Goal: Information Seeking & Learning: Learn about a topic

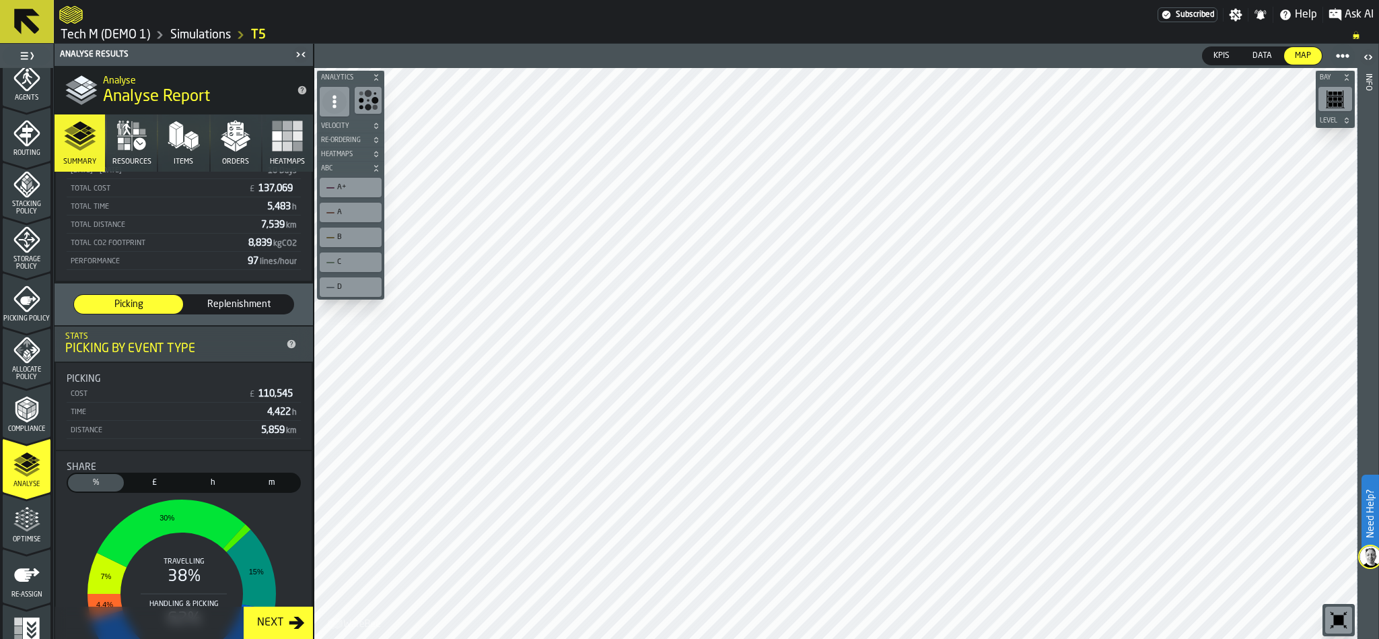
scroll to position [101, 0]
click at [16, 520] on icon "menu Optimise" at bounding box center [26, 519] width 27 height 27
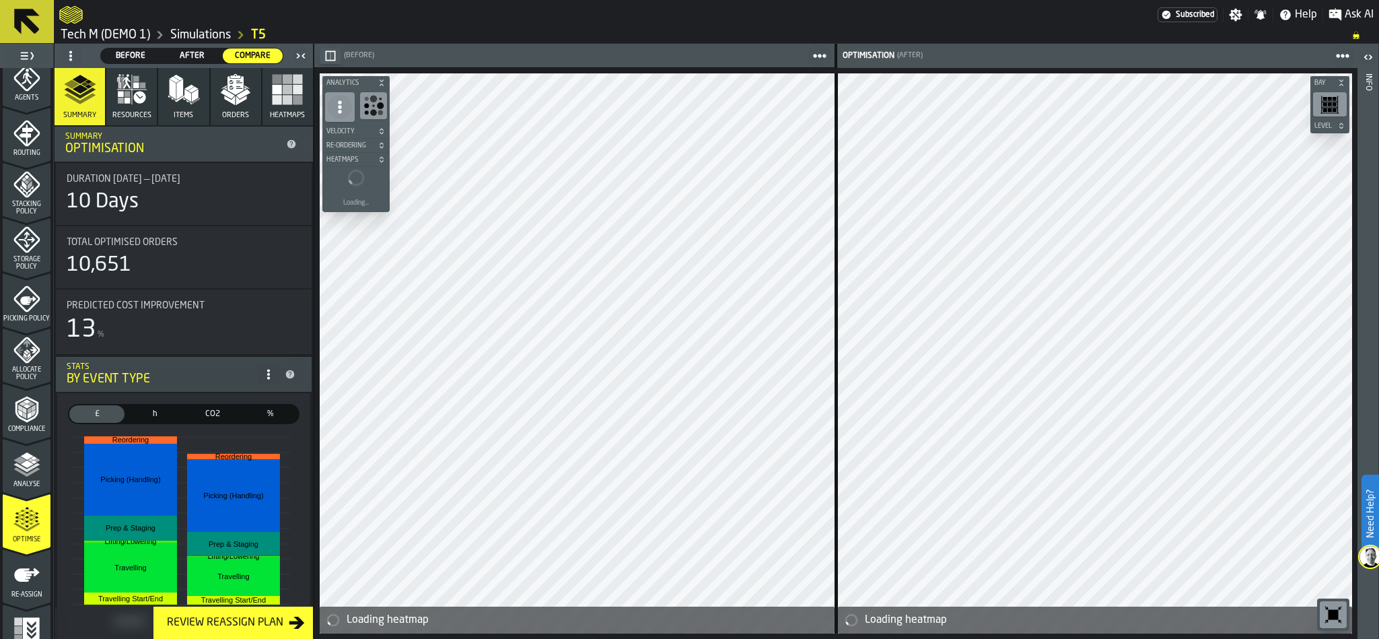
click at [149, 53] on span "Before" at bounding box center [130, 56] width 49 height 12
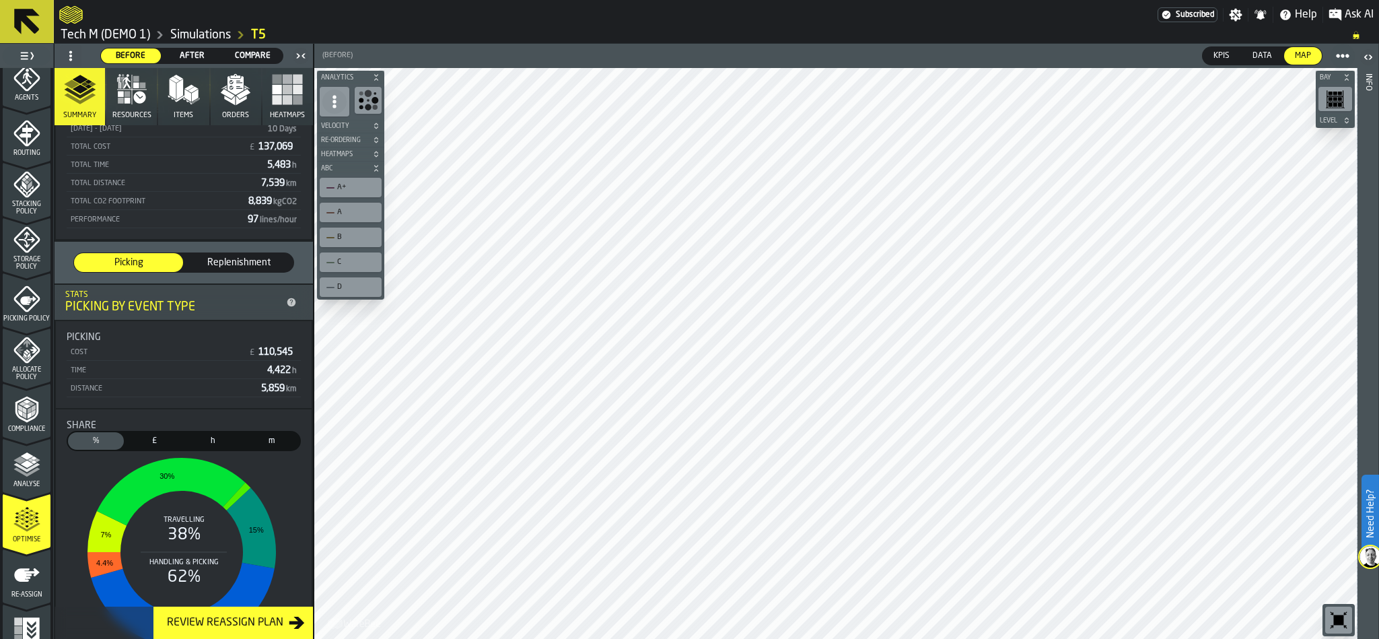
scroll to position [271, 0]
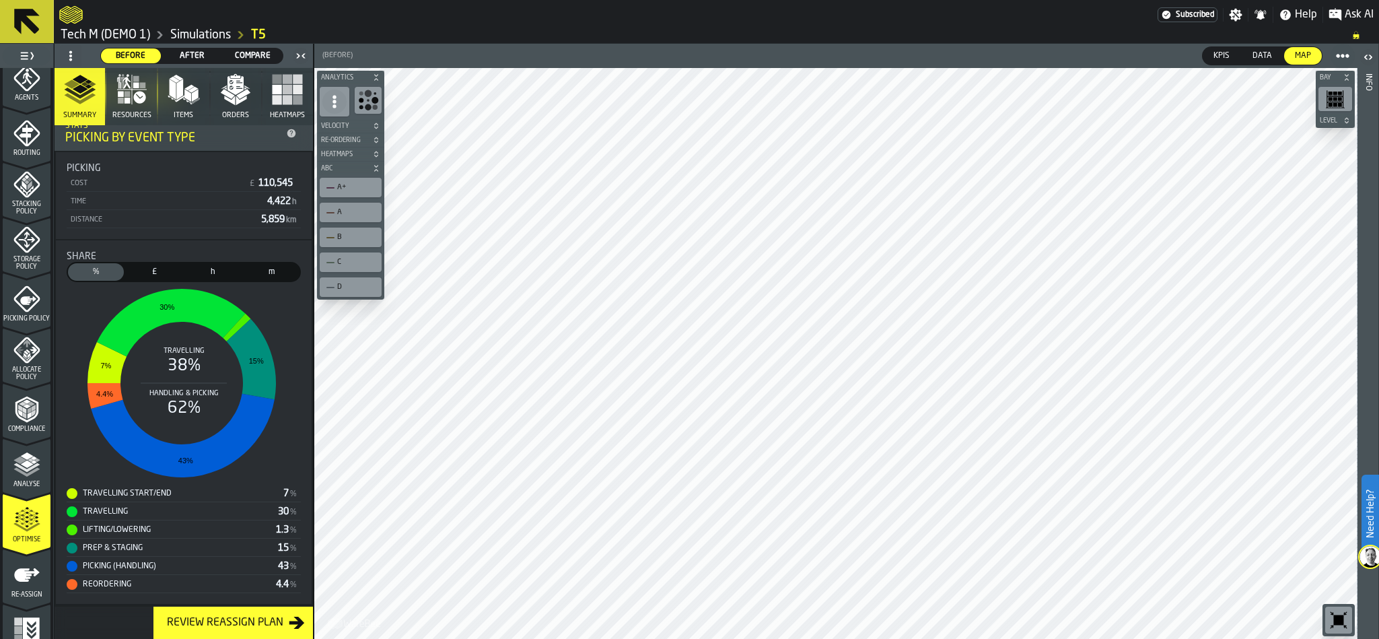
click at [148, 267] on span "£" at bounding box center [154, 272] width 50 height 12
click at [216, 273] on span "h" at bounding box center [213, 272] width 50 height 12
click at [168, 269] on span "£" at bounding box center [154, 272] width 50 height 12
click at [202, 267] on span "h" at bounding box center [213, 272] width 50 height 12
click at [254, 267] on span "m" at bounding box center [271, 272] width 50 height 12
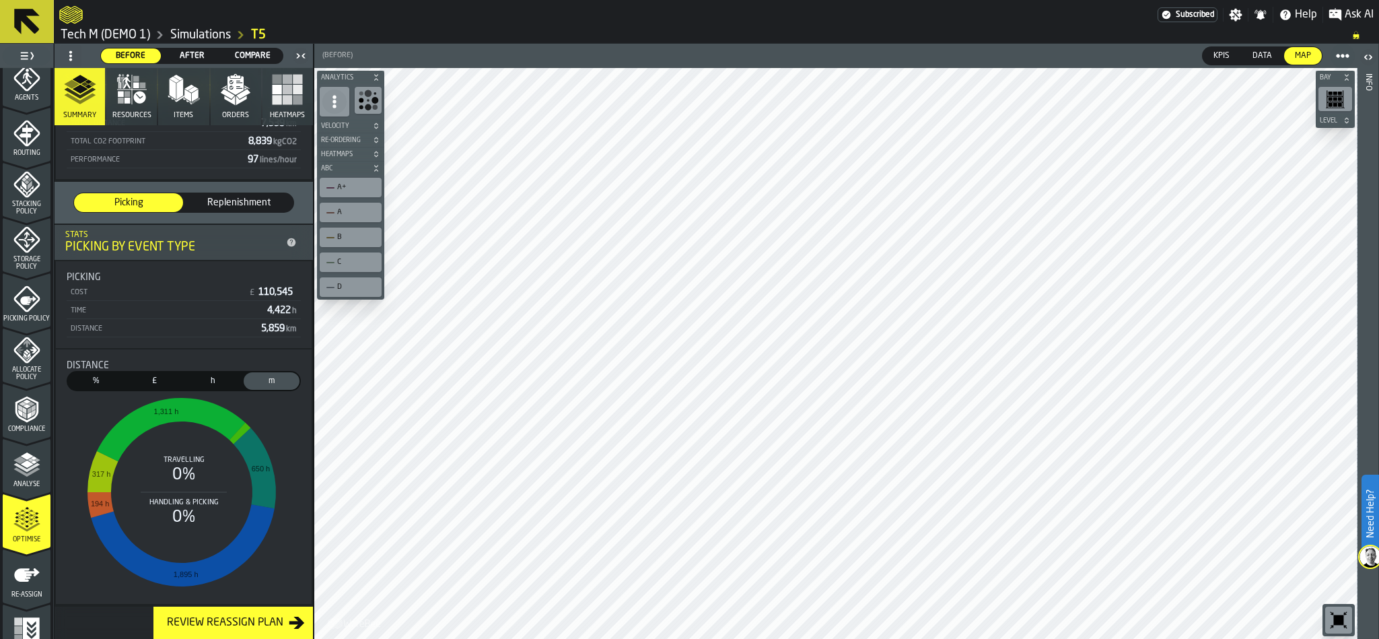
scroll to position [160, 0]
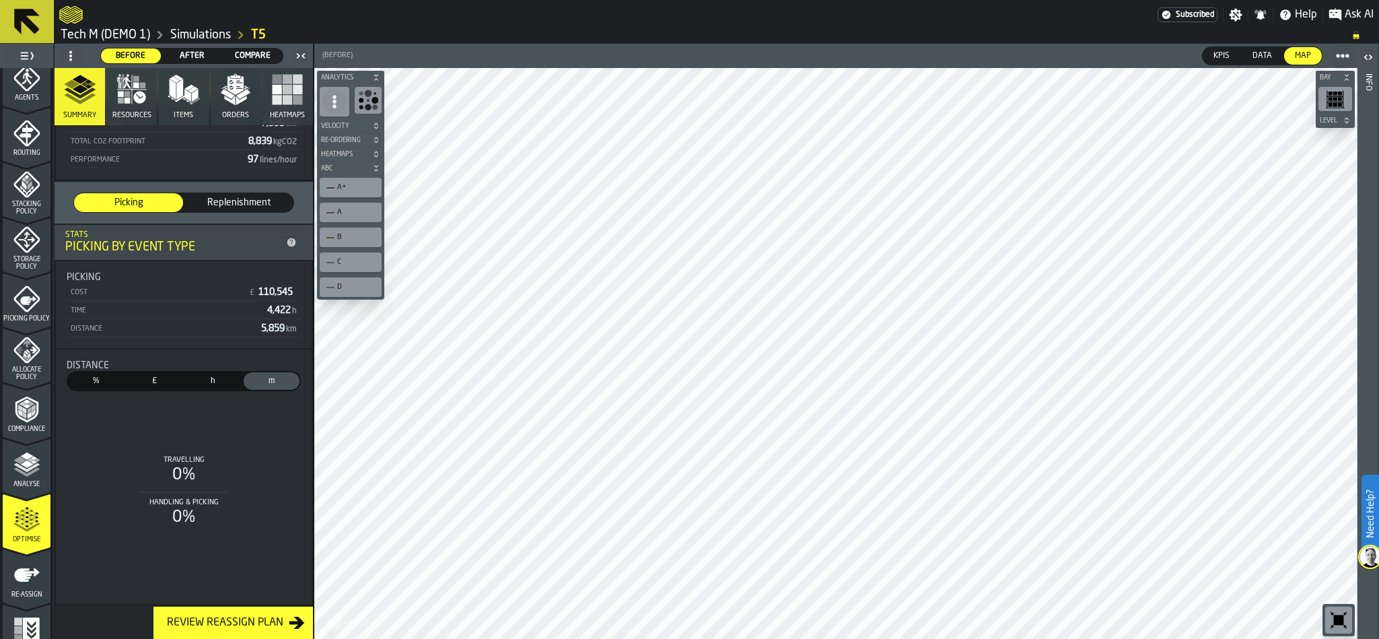
click at [220, 376] on span "h" at bounding box center [213, 381] width 50 height 12
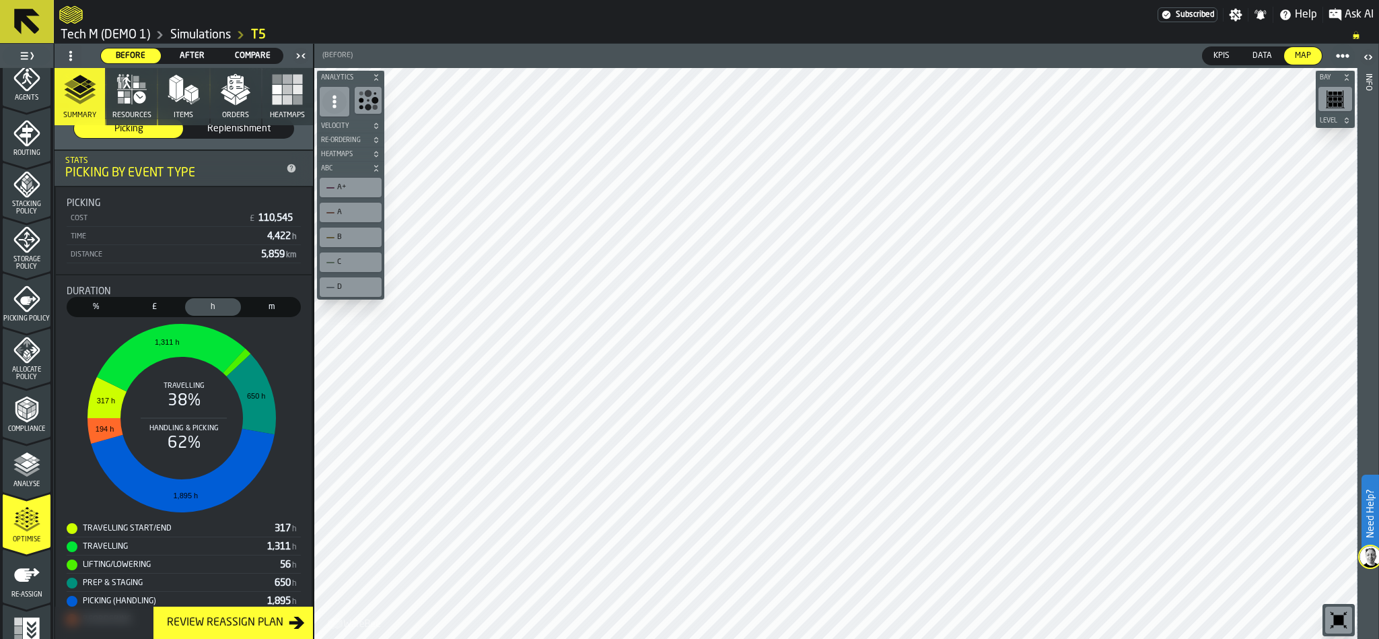
scroll to position [271, 0]
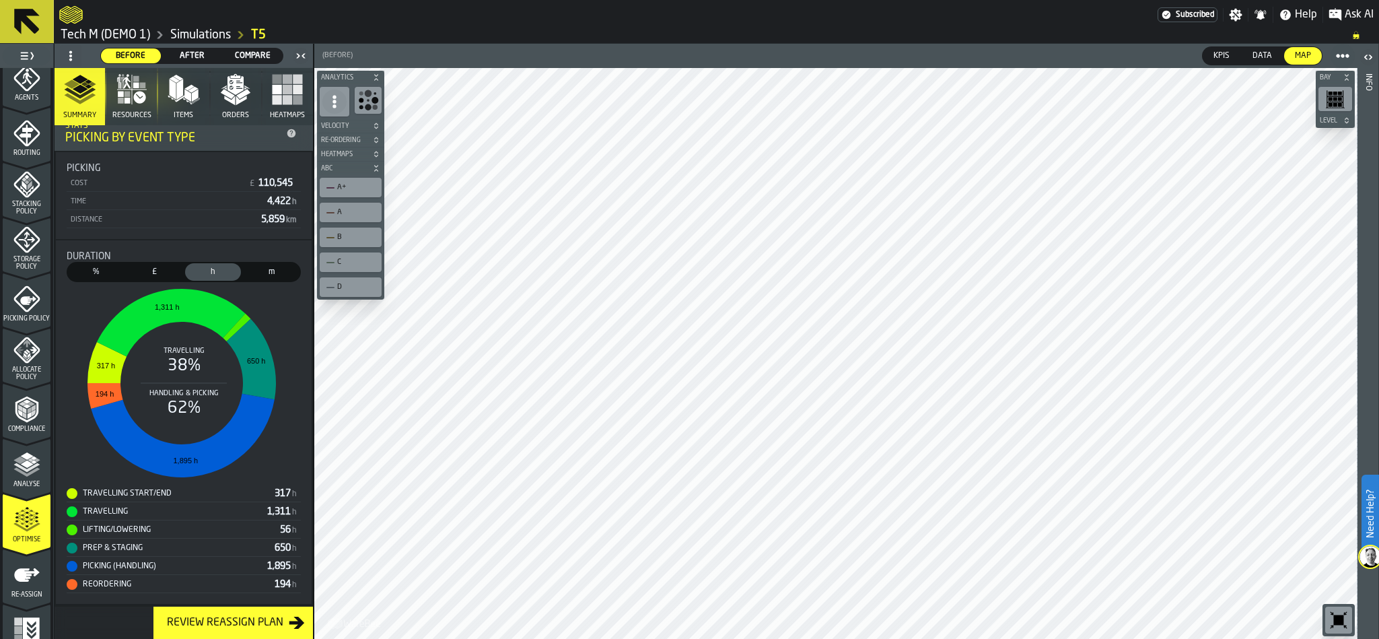
click at [140, 273] on span "£" at bounding box center [154, 272] width 50 height 12
click at [683, 32] on ol "Tech M (DEMO 1) Simulations T5" at bounding box center [699, 35] width 1280 height 16
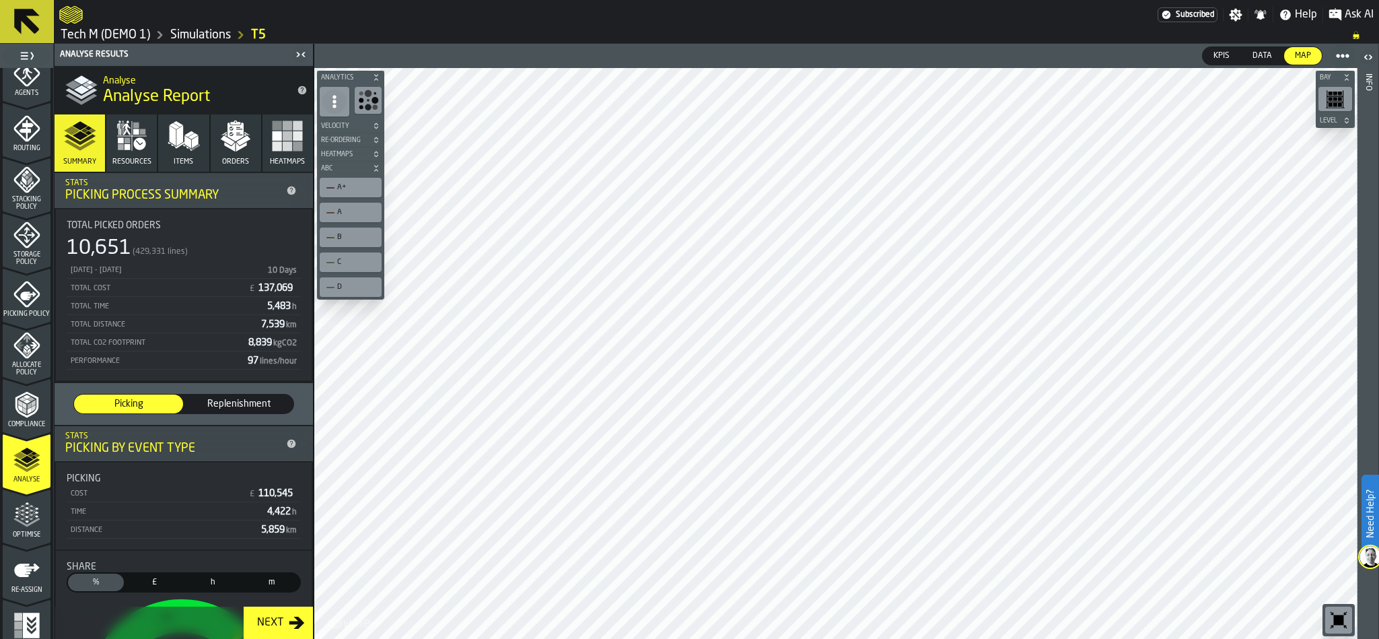
scroll to position [422, 0]
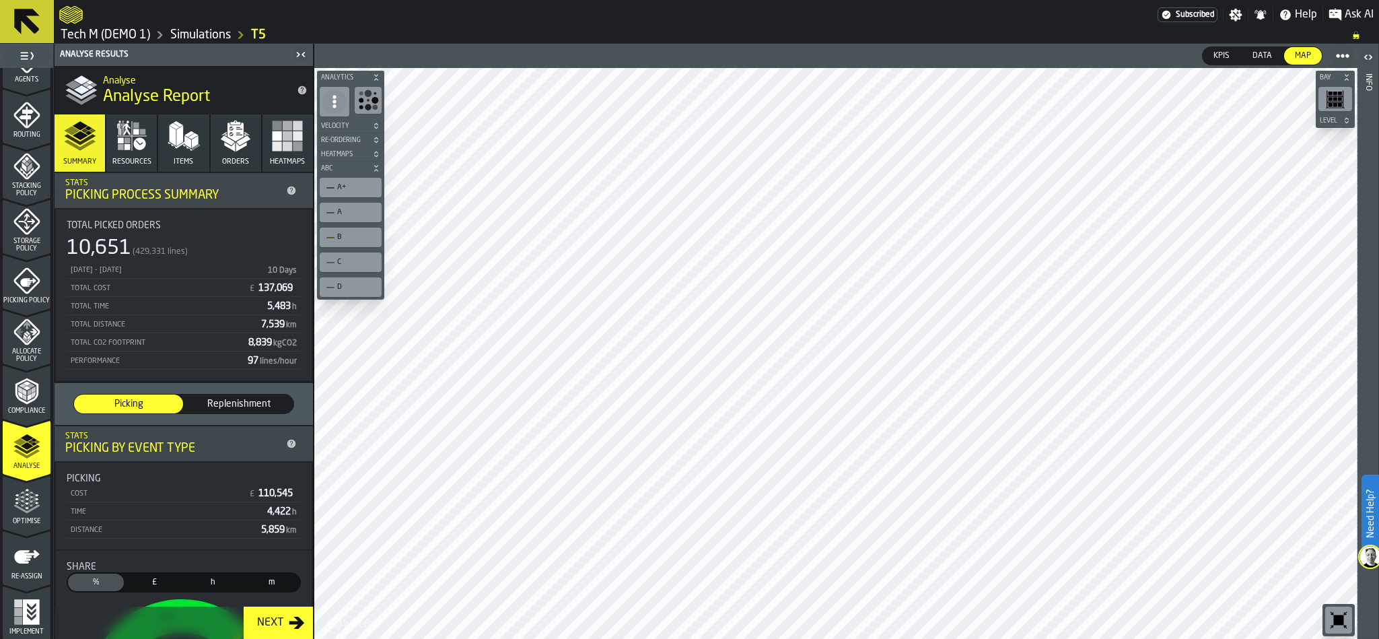
click at [29, 491] on polygon "menu Optimise" at bounding box center [30, 492] width 3 height 3
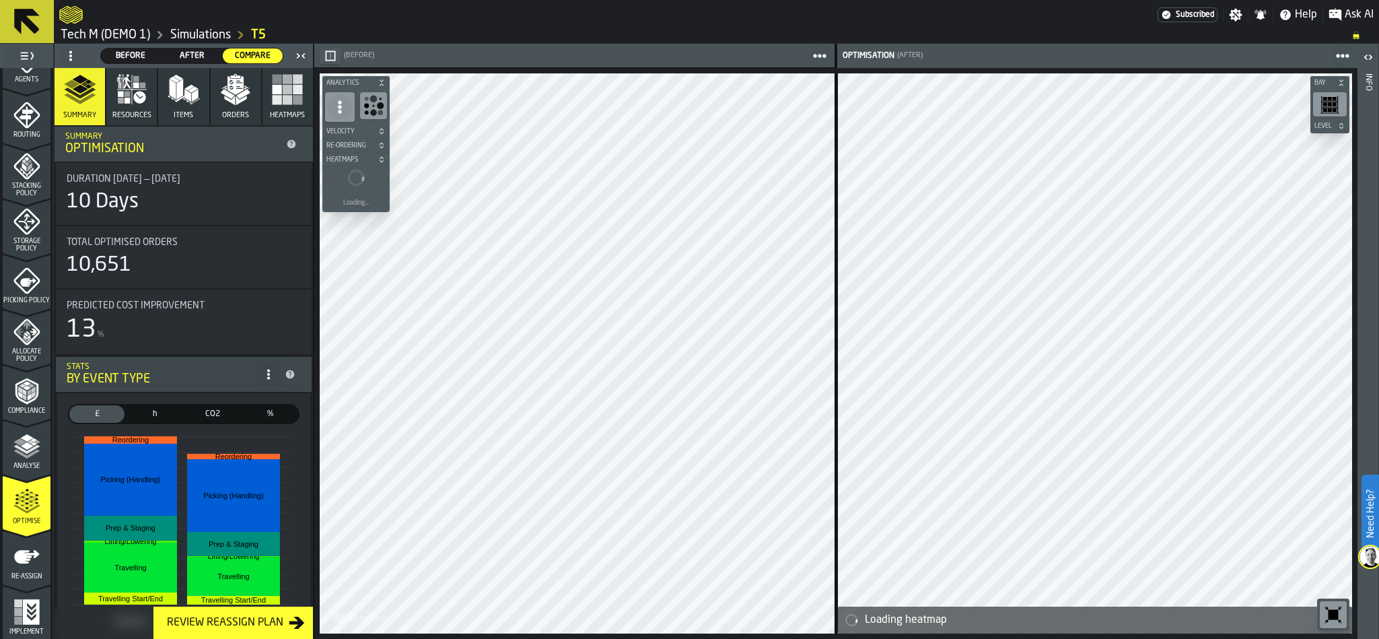
click at [180, 50] on span "After" at bounding box center [192, 56] width 49 height 12
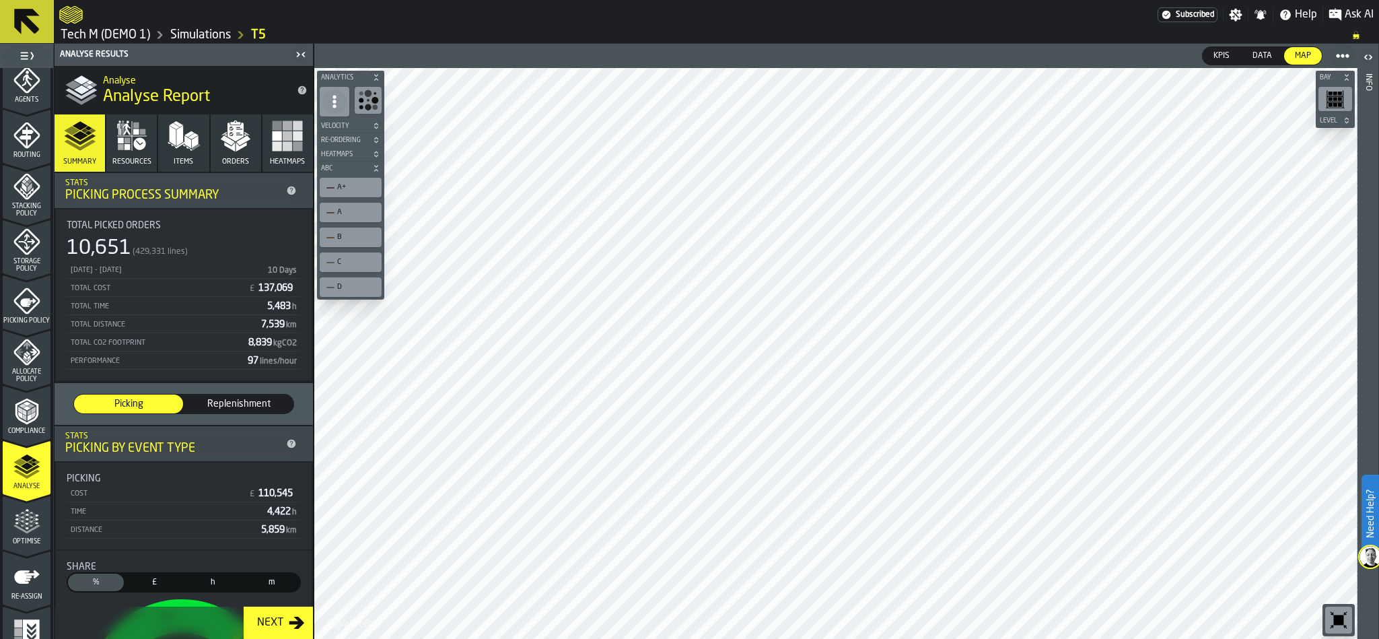
scroll to position [404, 0]
click at [28, 503] on div "Optimise" at bounding box center [27, 520] width 48 height 45
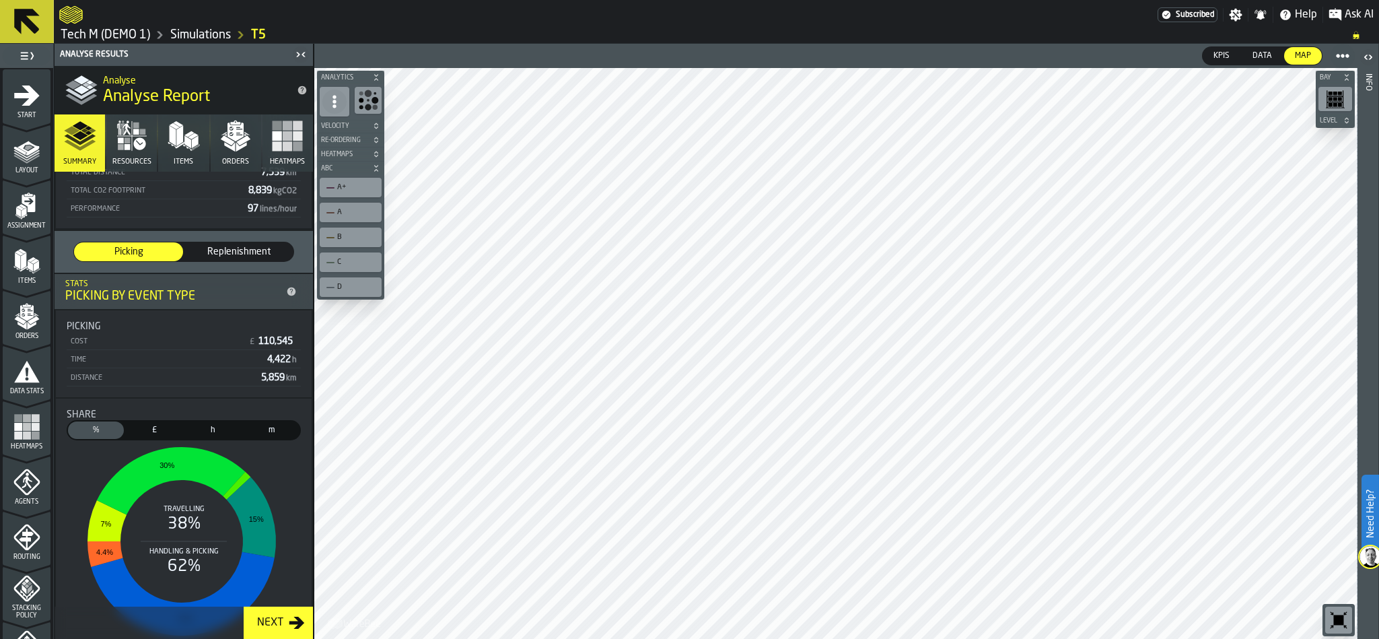
scroll to position [318, 0]
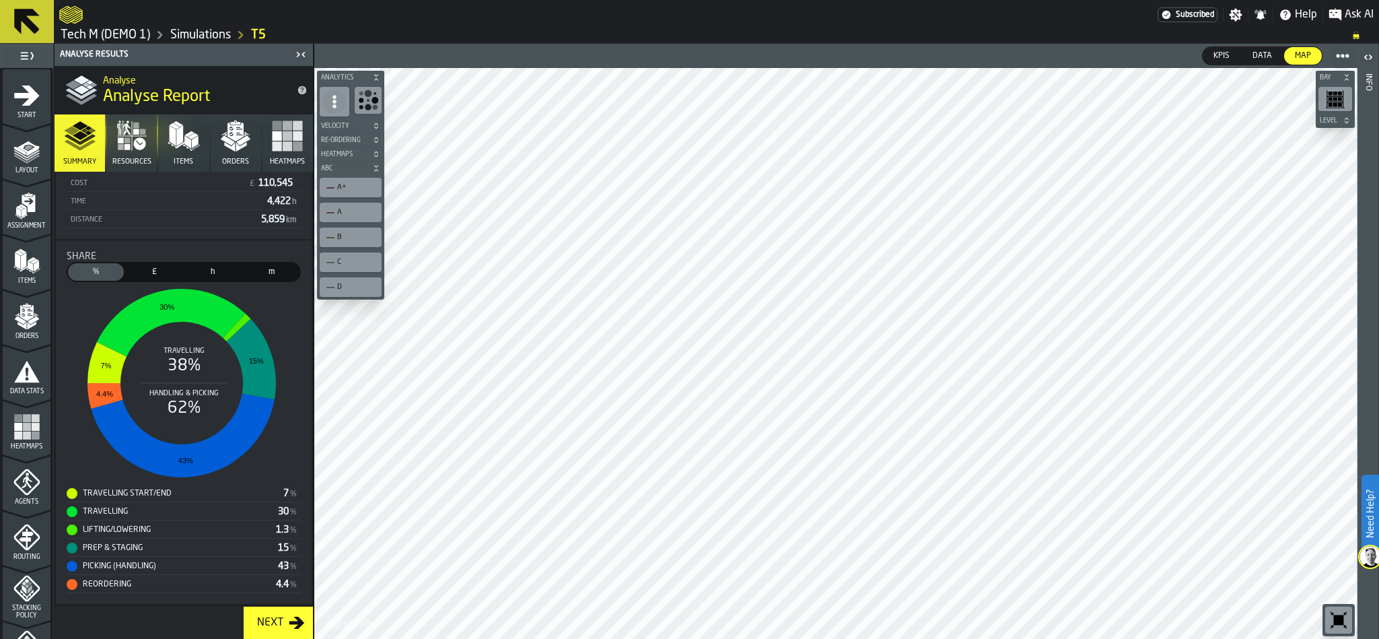
click at [142, 145] on icon "button" at bounding box center [139, 143] width 12 height 12
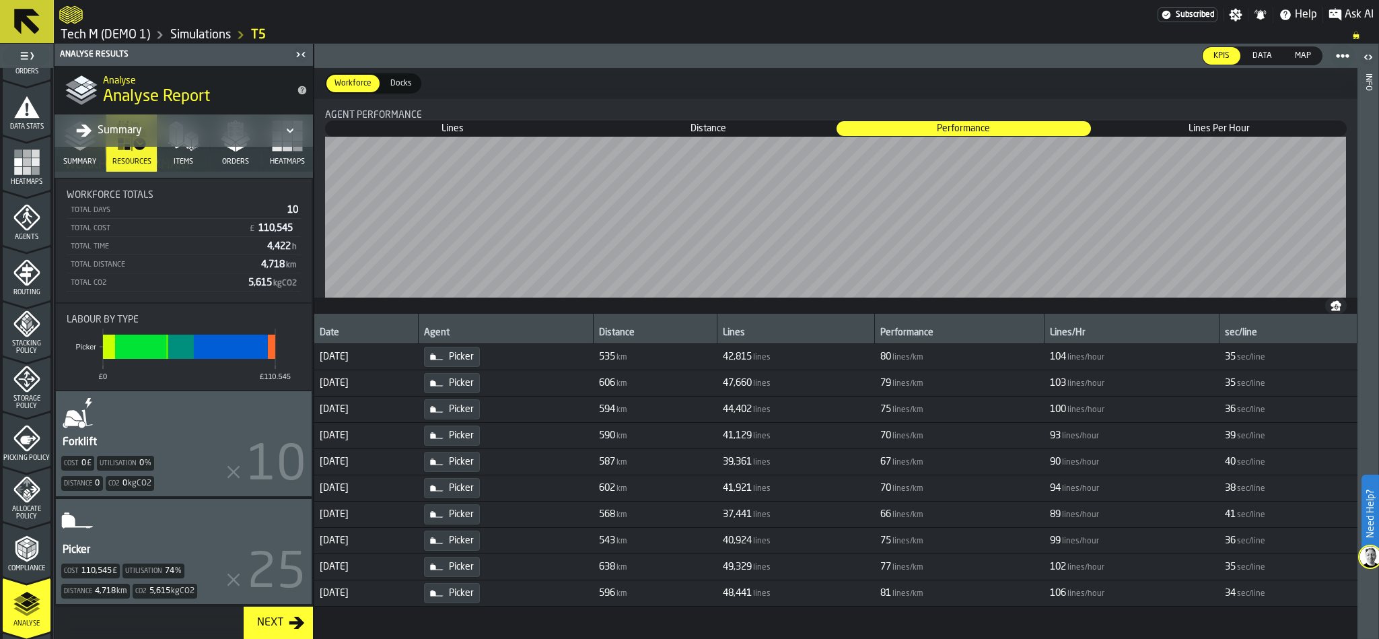
scroll to position [303, 0]
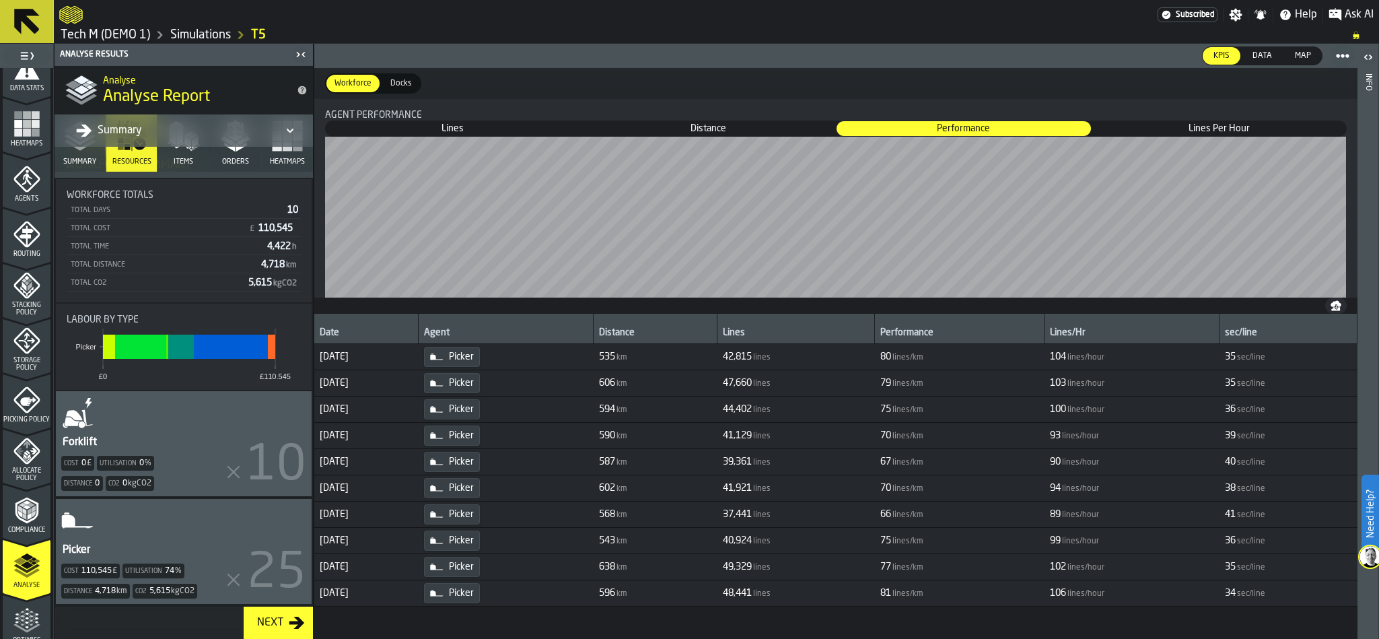
click at [22, 613] on icon "menu Optimise" at bounding box center [26, 620] width 27 height 27
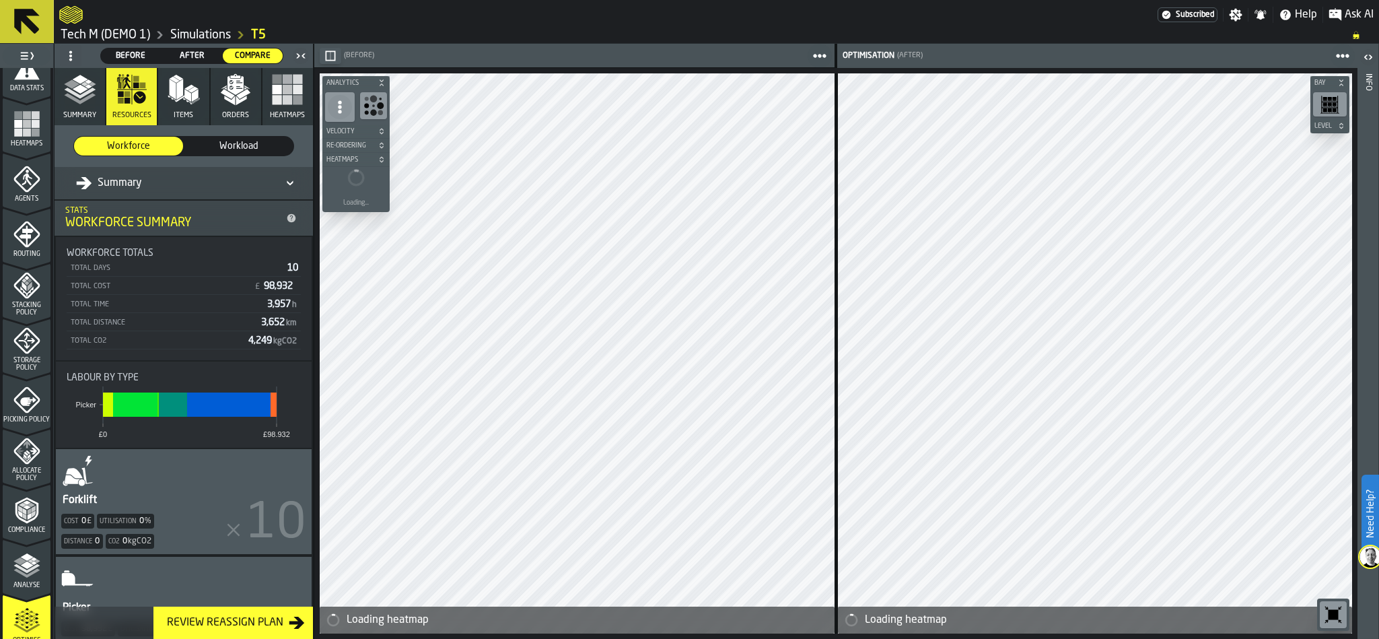
click at [148, 57] on span "Before" at bounding box center [130, 56] width 49 height 12
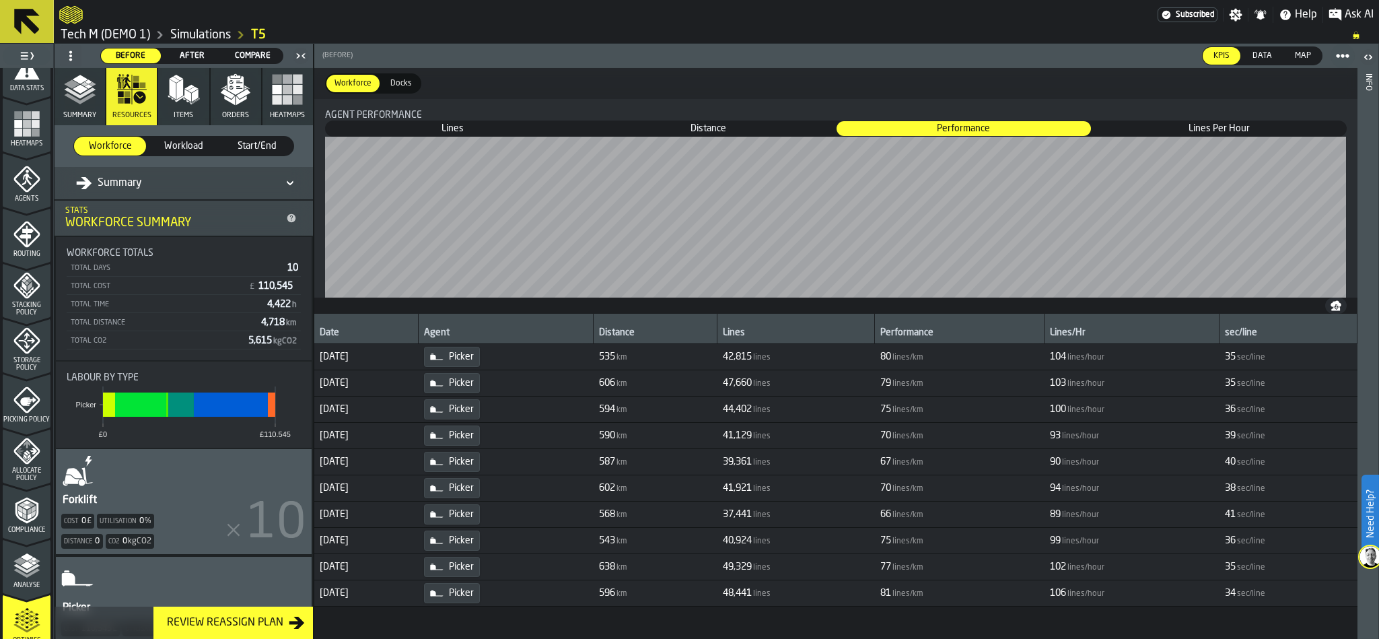
scroll to position [63, 0]
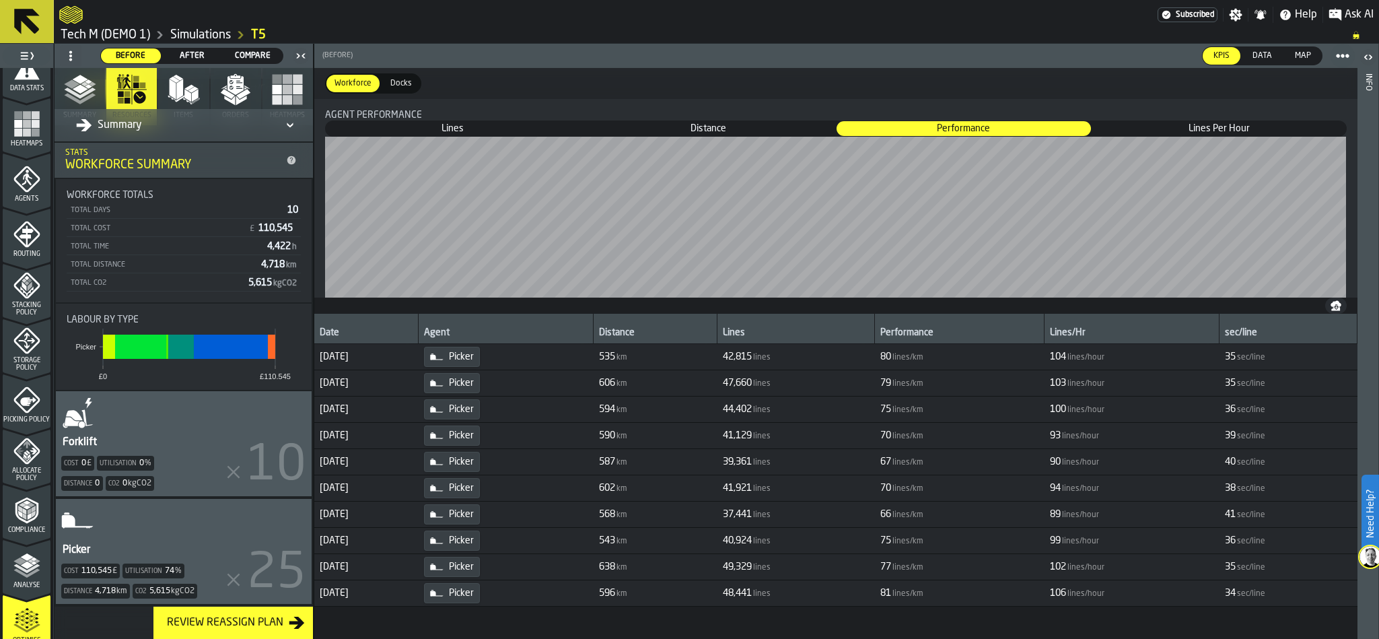
click at [180, 517] on div "Picker Cost 110,545 £ Utilisation 74 % Distance 4,718 km Co2 5,615 kgCO2" at bounding box center [184, 551] width 256 height 105
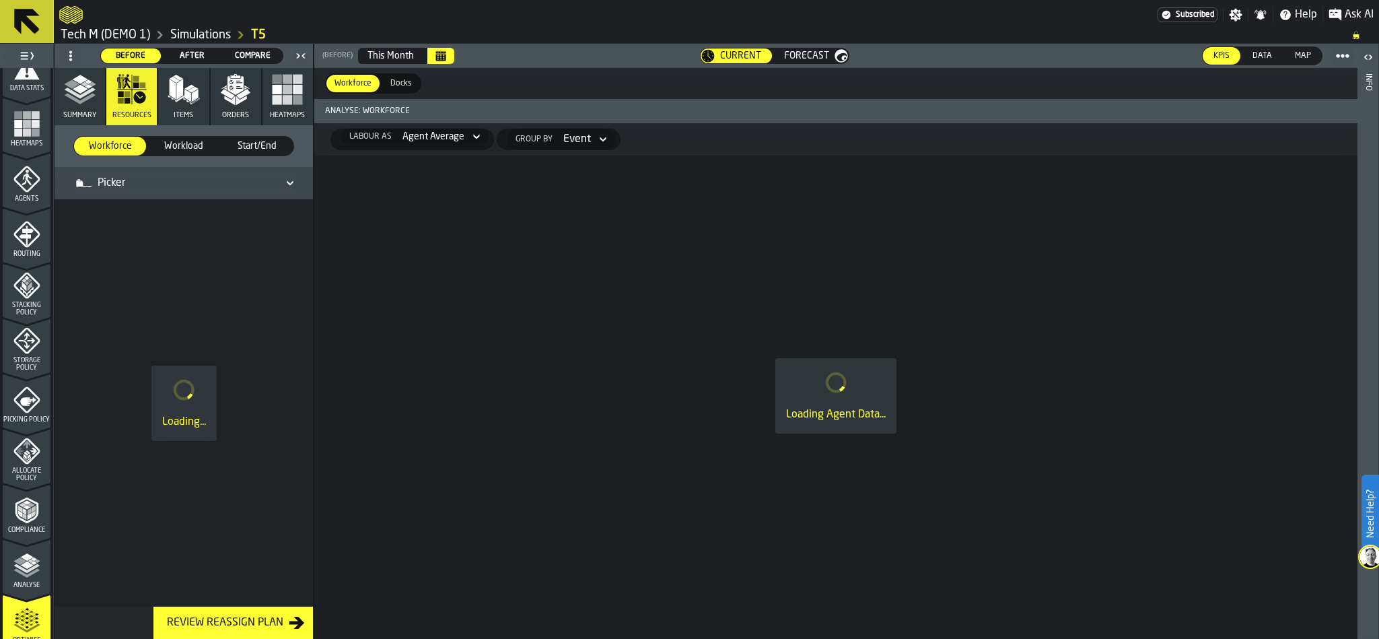
scroll to position [0, 0]
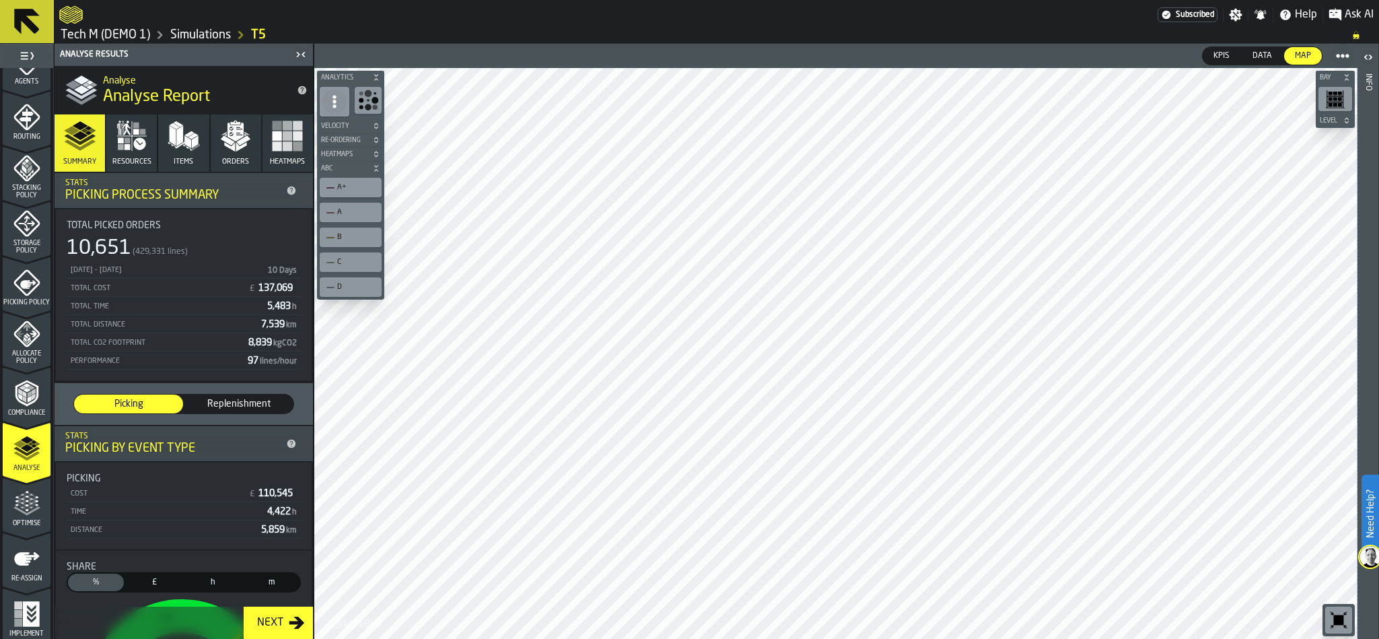
scroll to position [422, 0]
click at [21, 515] on div "Optimise" at bounding box center [27, 506] width 48 height 37
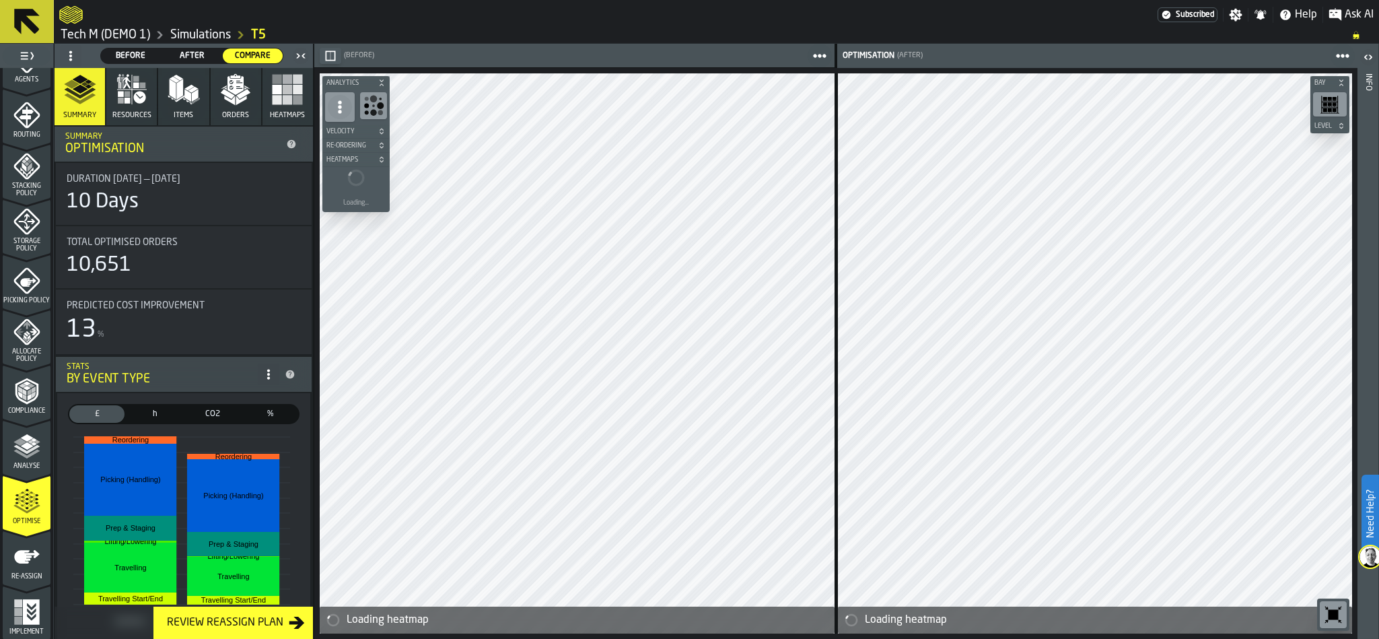
click at [132, 113] on span "Resources" at bounding box center [131, 115] width 39 height 9
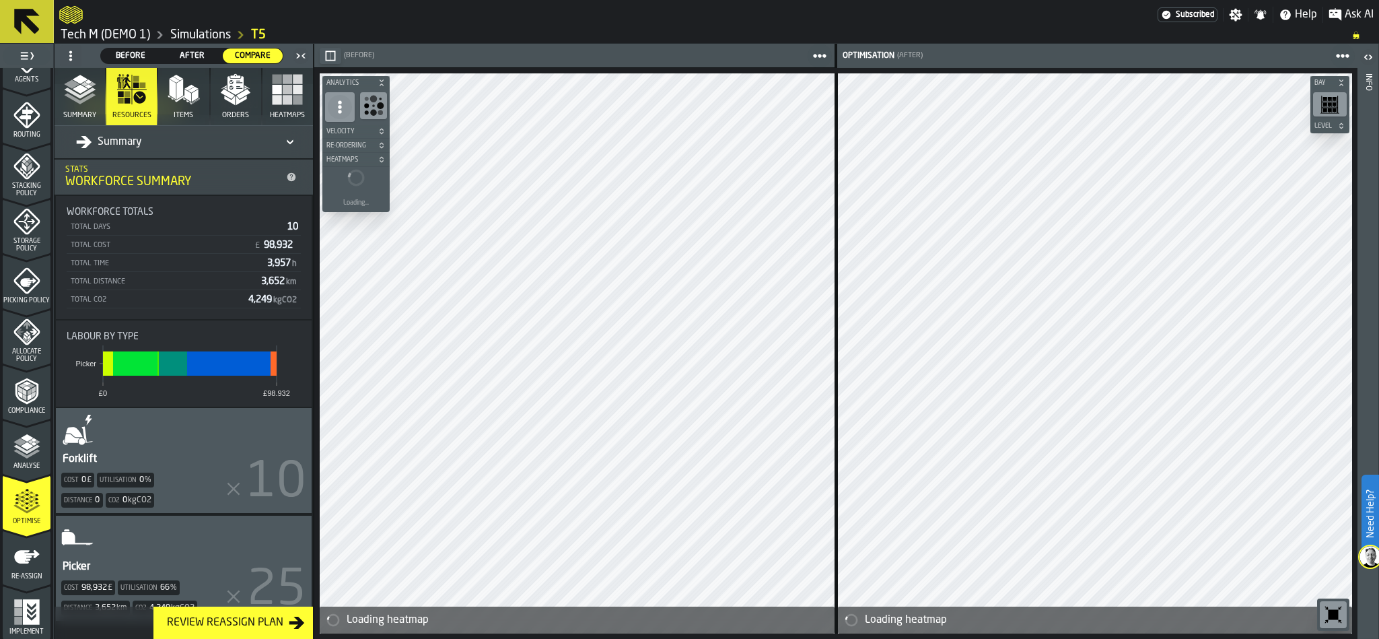
scroll to position [63, 0]
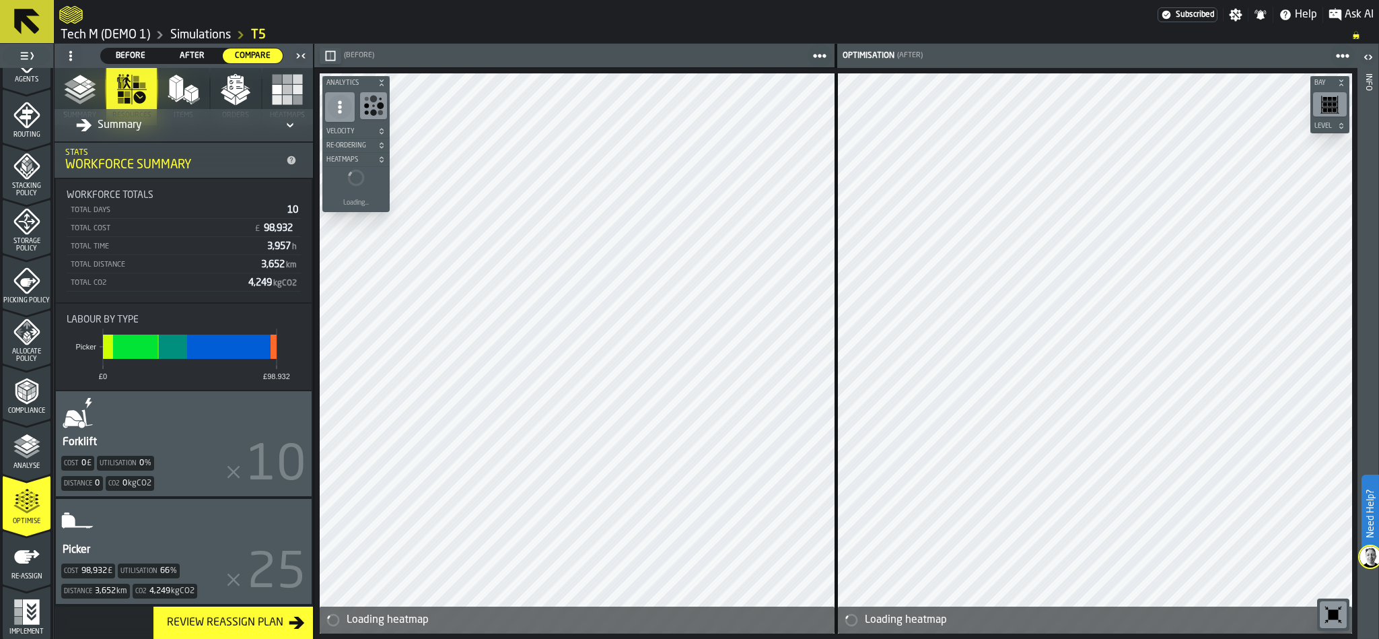
click at [155, 528] on div "Picker Cost 98,932 £ Utilisation 66 % Distance 3,652 km Co2 4,249 kgCO2" at bounding box center [184, 551] width 256 height 105
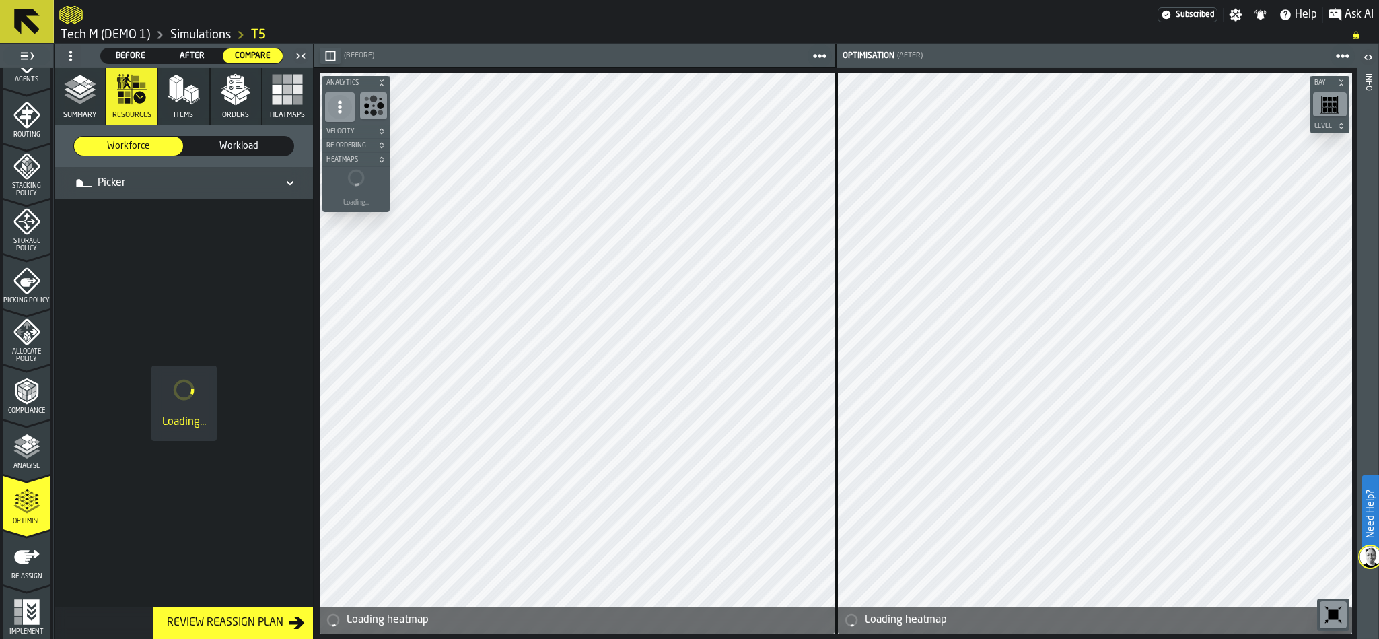
scroll to position [0, 0]
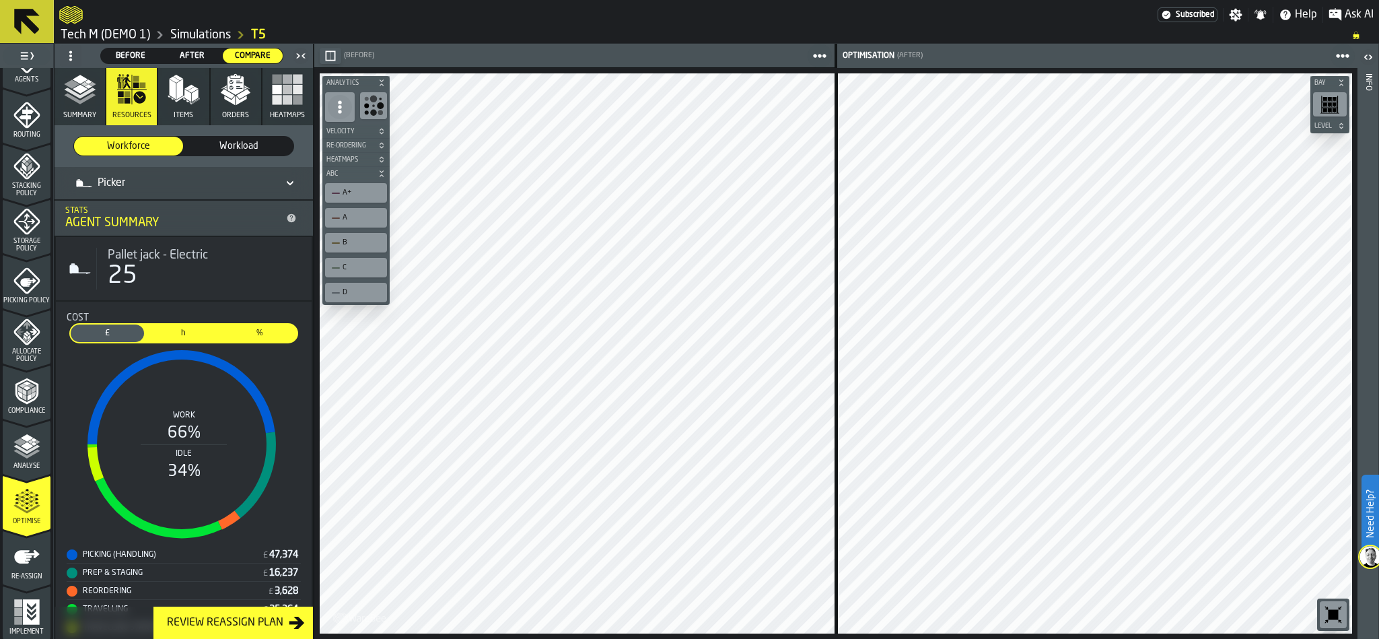
click at [281, 406] on rect "stat-Cost" at bounding box center [182, 444] width 230 height 202
click at [209, 186] on div "Picker" at bounding box center [177, 183] width 202 height 16
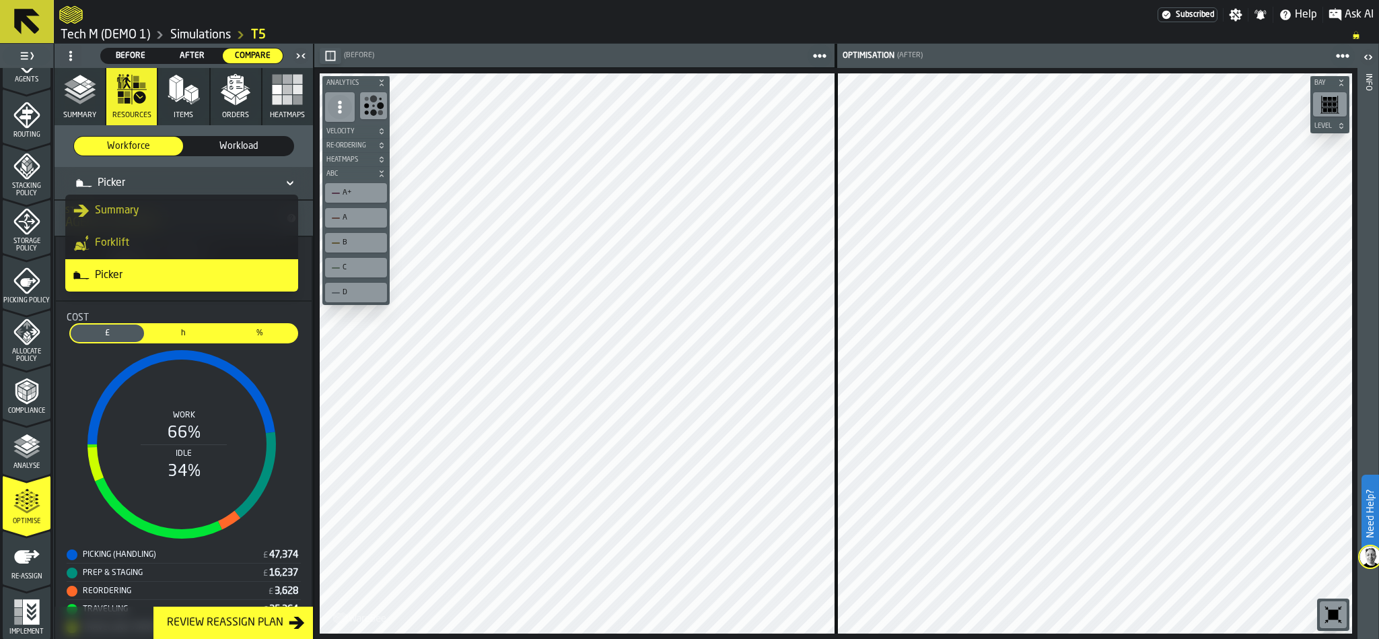
click at [204, 236] on div "Forklift" at bounding box center [181, 243] width 217 height 16
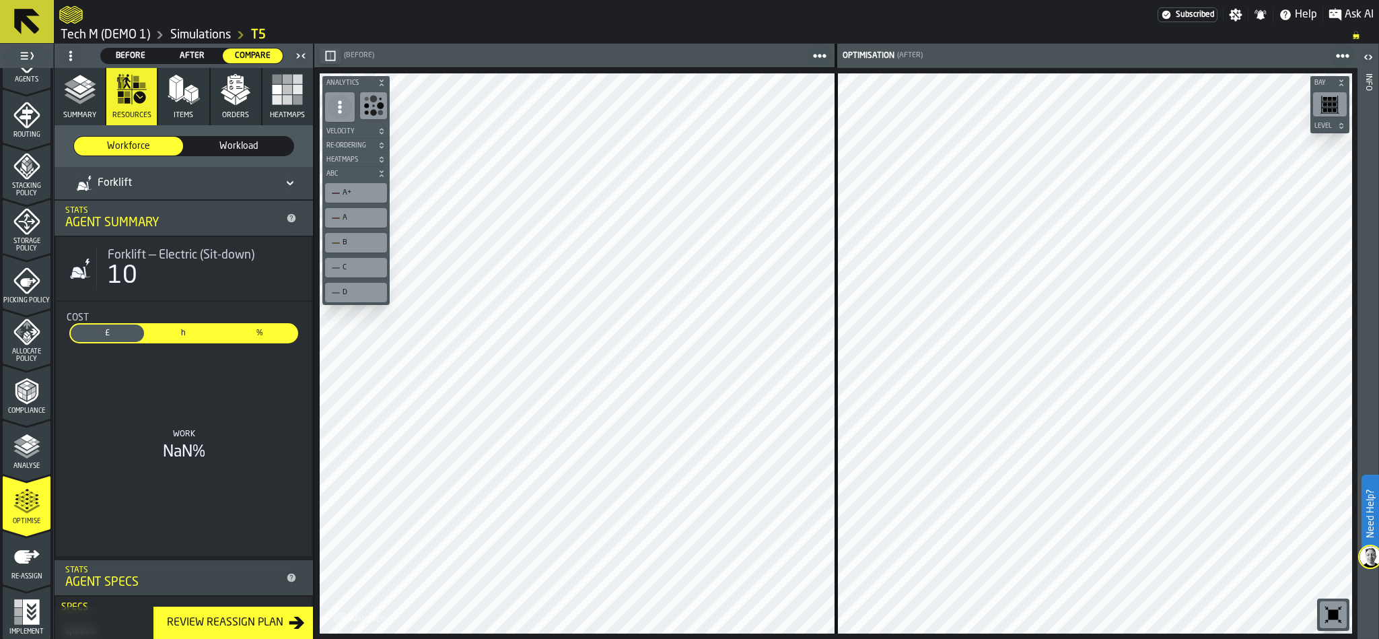
click at [140, 53] on span "Before" at bounding box center [130, 56] width 49 height 12
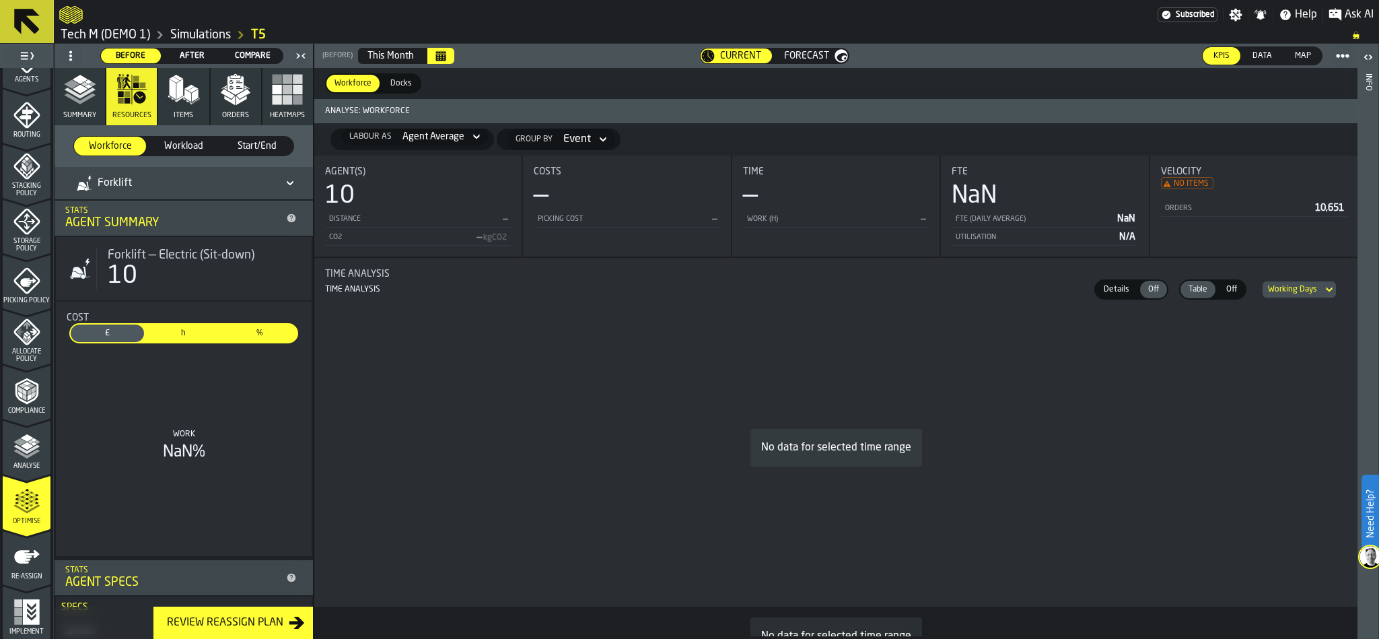
click at [160, 193] on div "Forklift" at bounding box center [177, 183] width 213 height 22
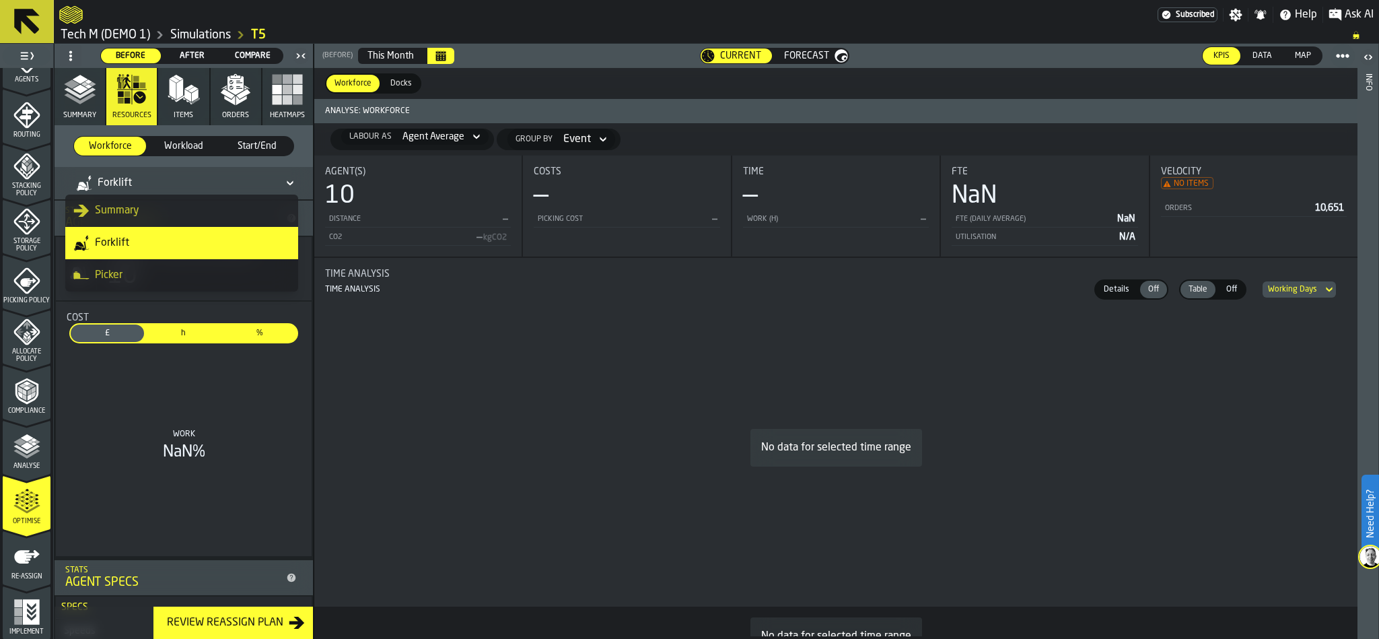
click at [148, 271] on div "Picker" at bounding box center [181, 275] width 217 height 16
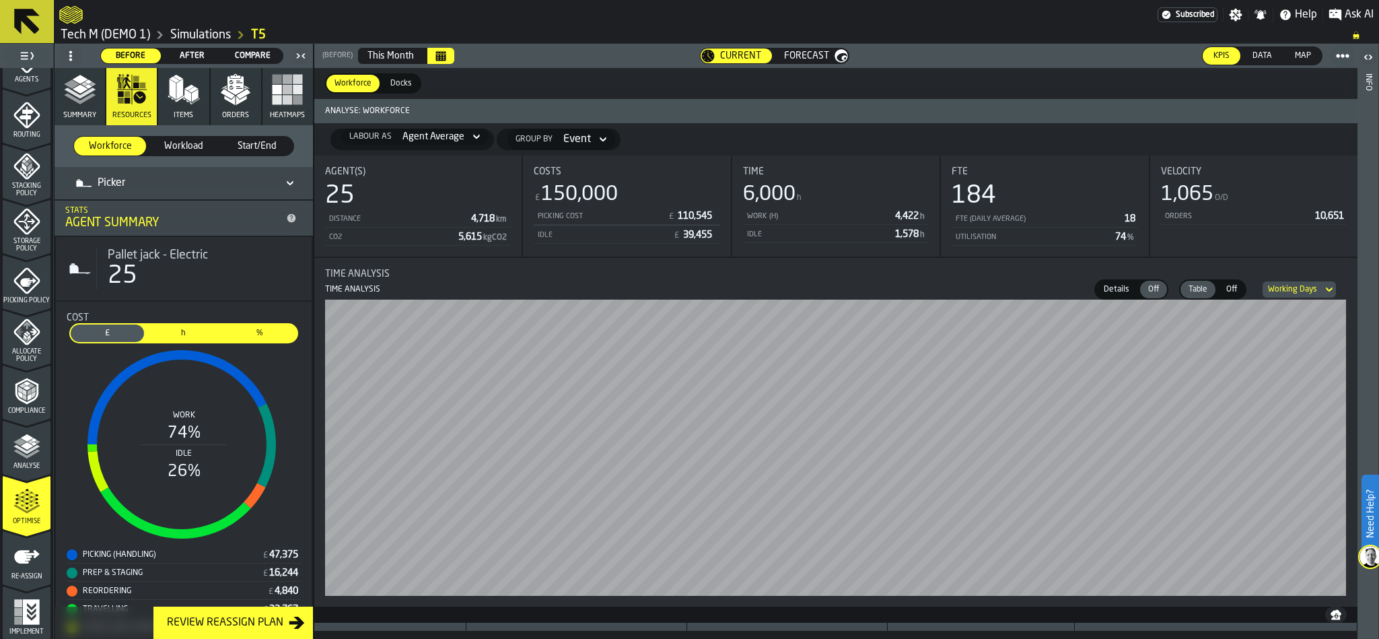
click at [790, 57] on span "Forecast" at bounding box center [806, 55] width 45 height 11
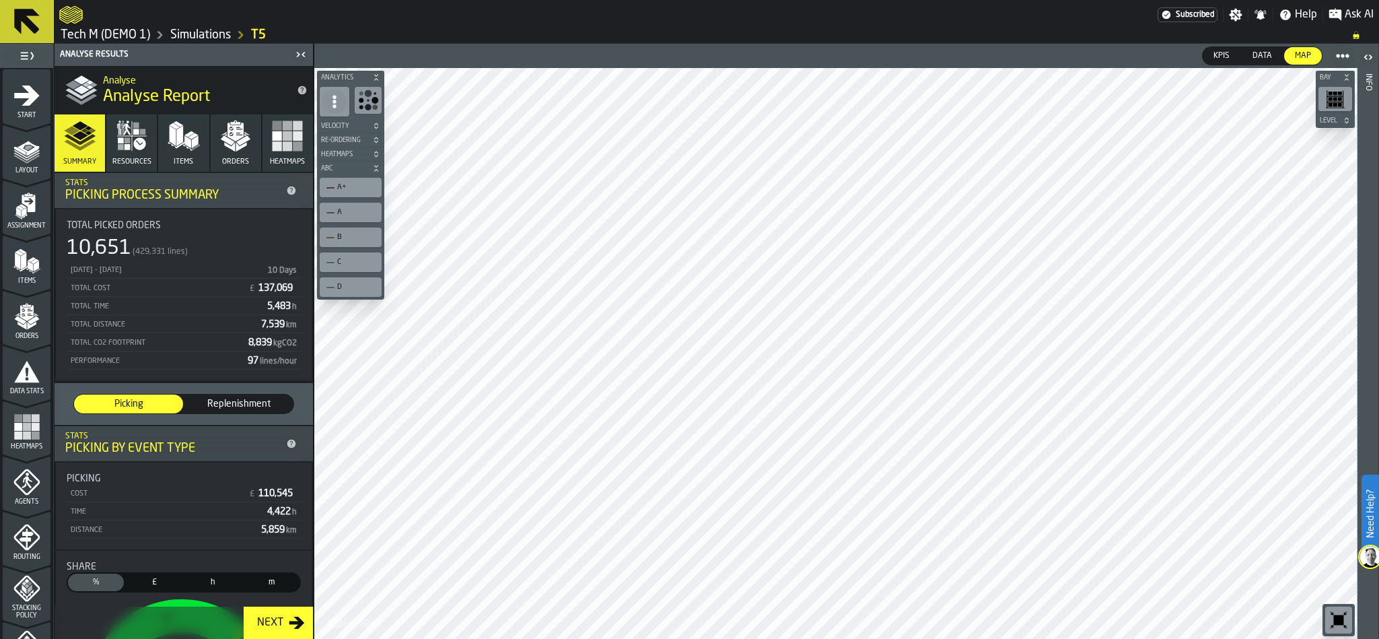
click at [170, 152] on icon "button" at bounding box center [184, 136] width 32 height 32
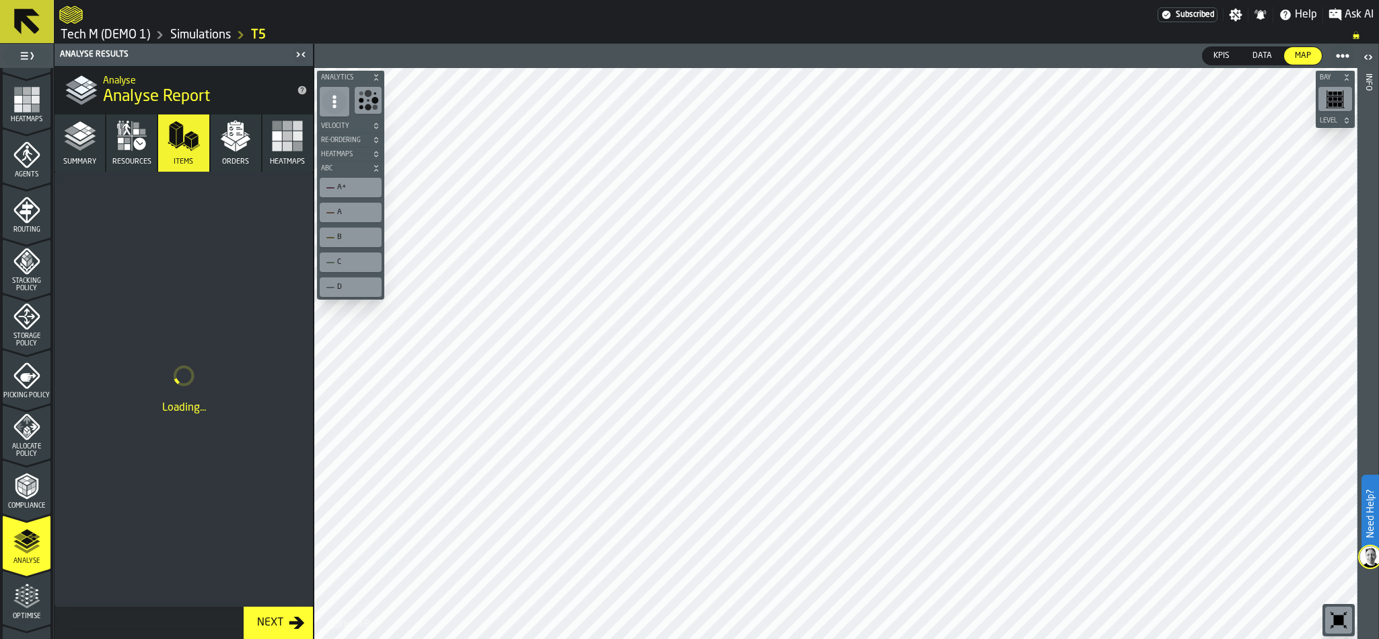
scroll to position [404, 0]
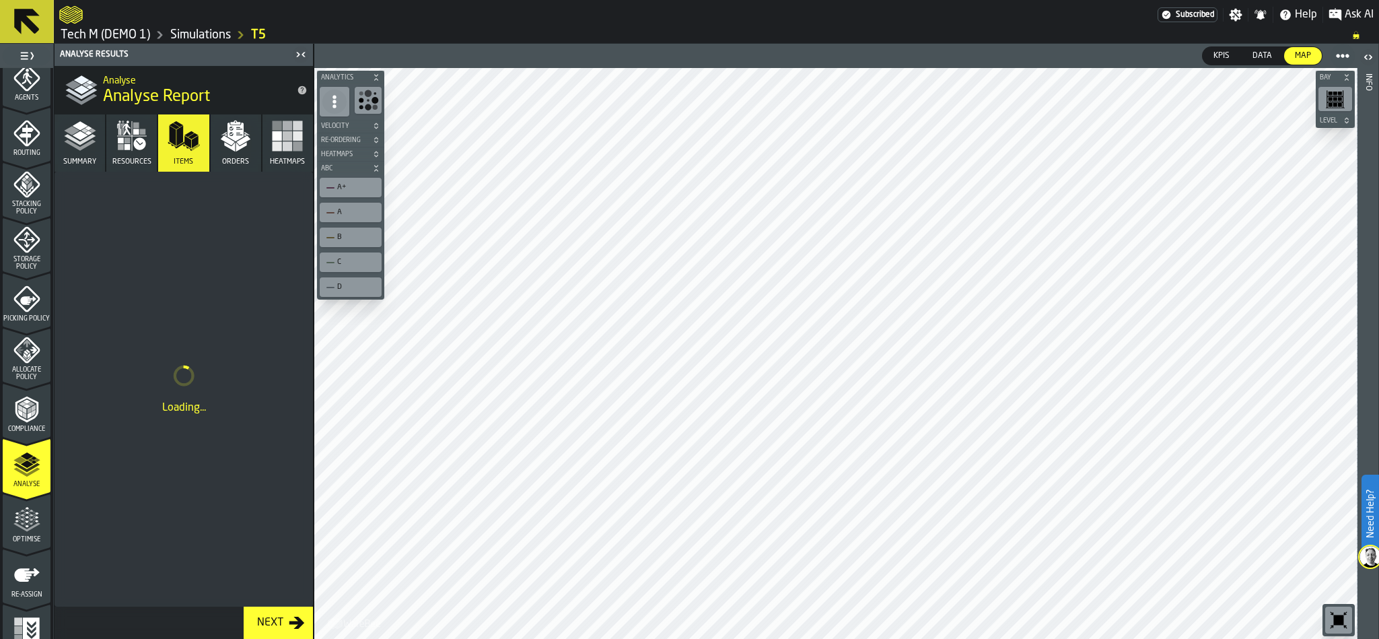
click at [19, 515] on icon "menu Optimise" at bounding box center [21, 515] width 10 height 15
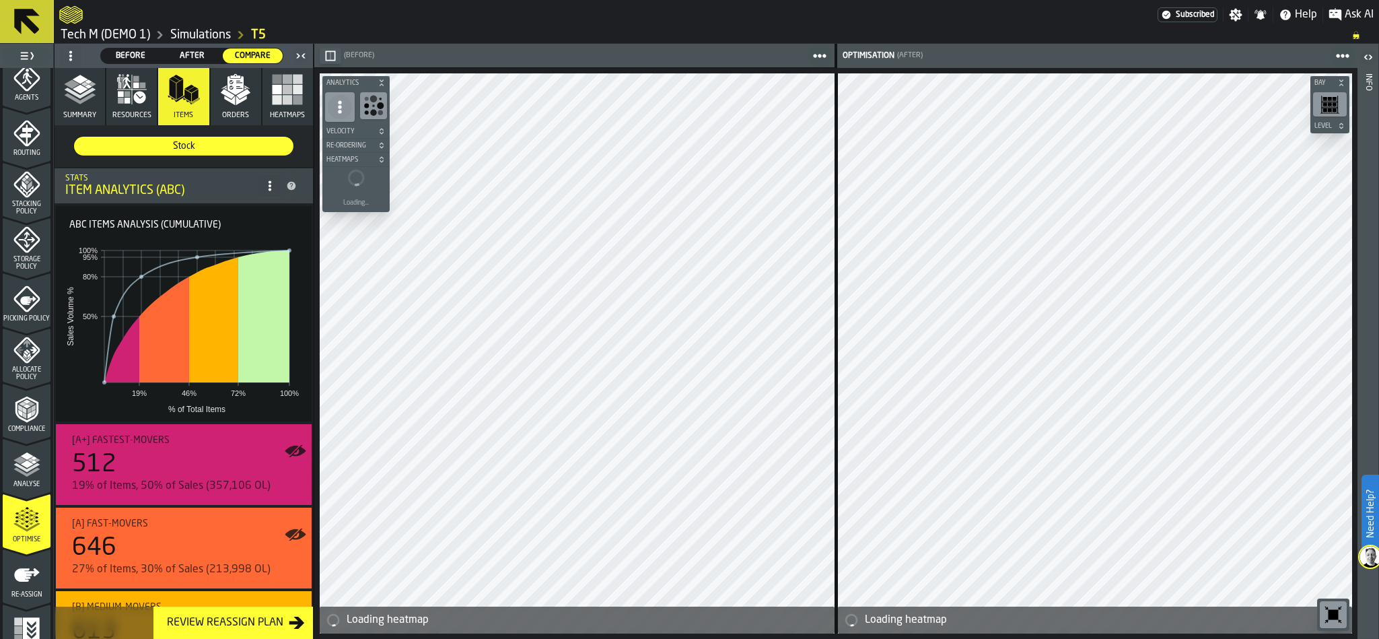
click at [124, 50] on span "Before" at bounding box center [130, 56] width 49 height 12
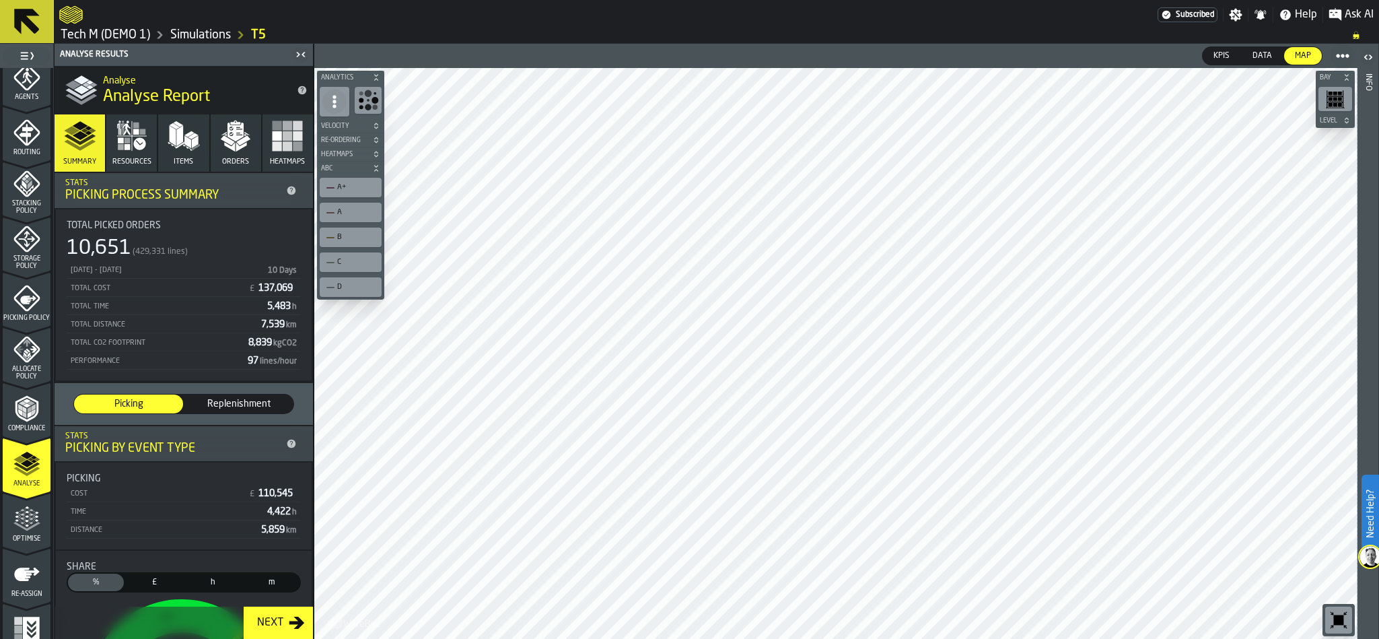
scroll to position [422, 0]
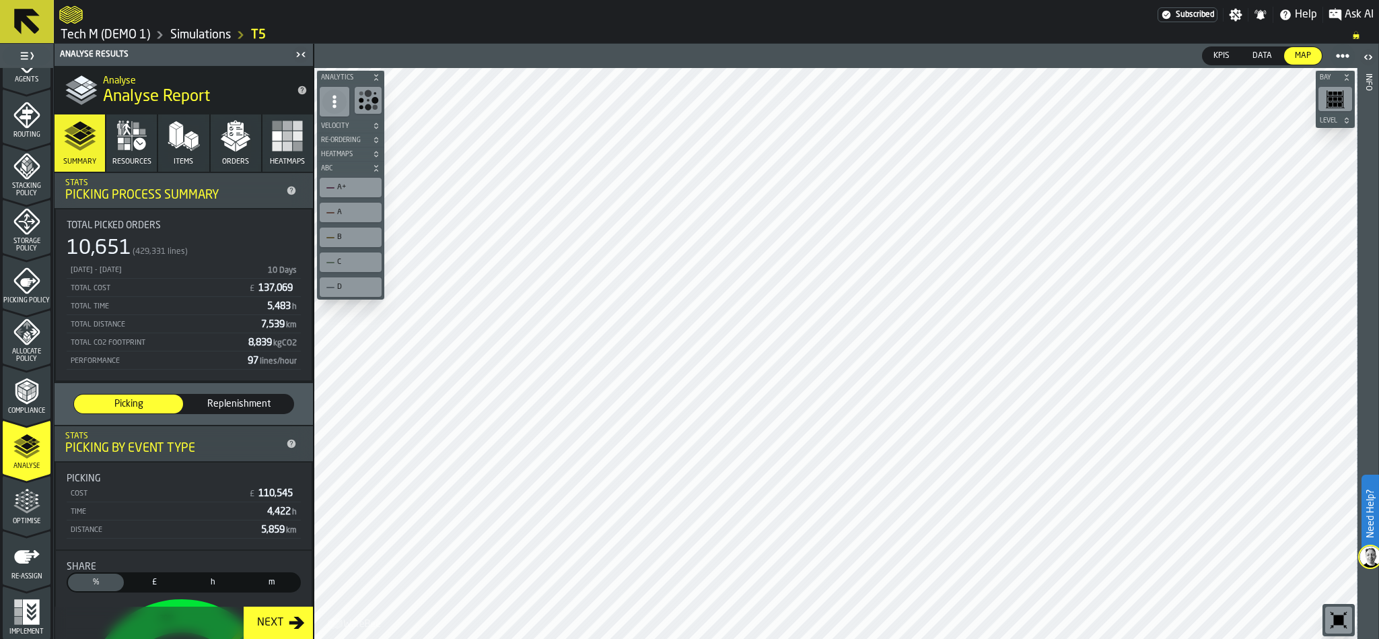
click at [23, 497] on icon "menu Optimise" at bounding box center [26, 501] width 27 height 27
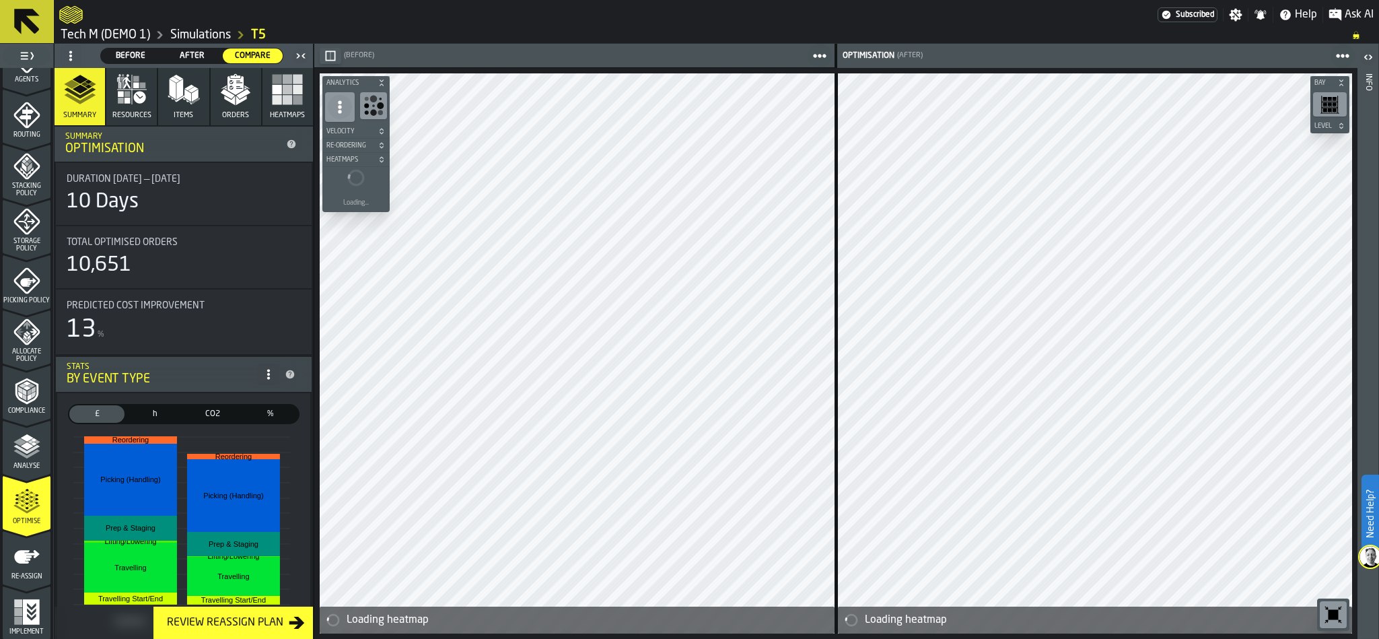
click at [224, 95] on polygon "button" at bounding box center [228, 94] width 14 height 10
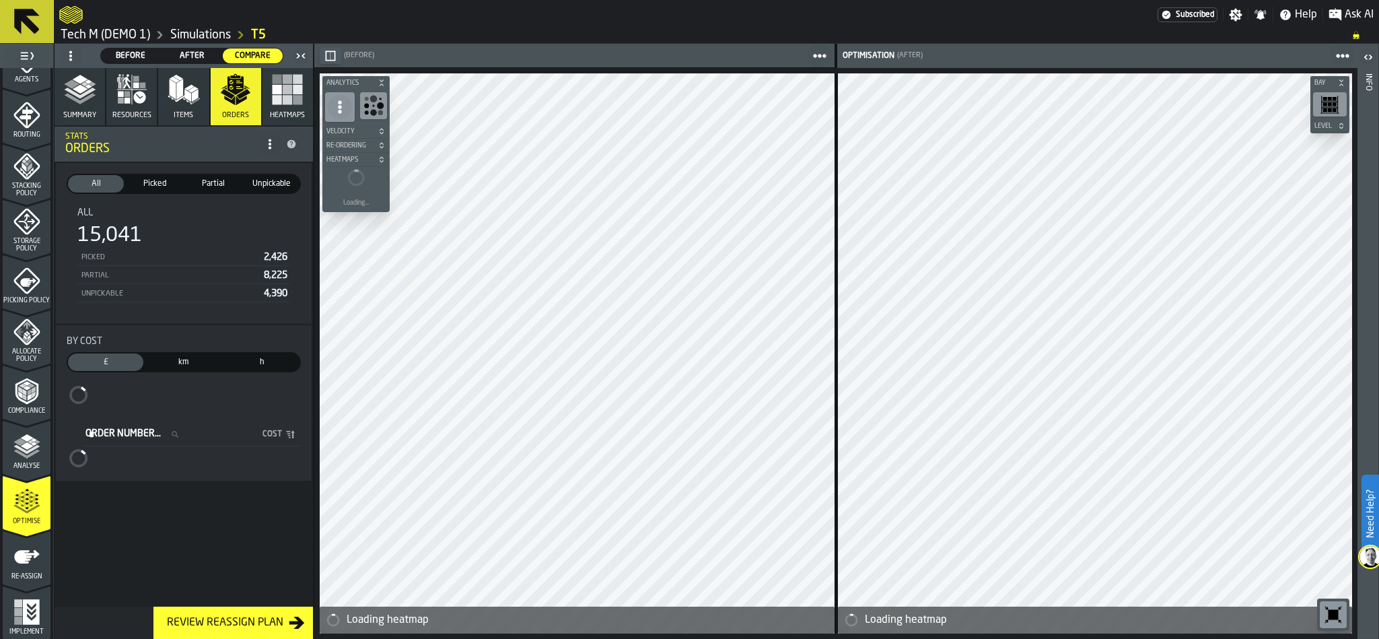
click at [123, 45] on div "Before Before After After Compare Compare" at bounding box center [174, 56] width 234 height 22
click at [129, 53] on span "Before" at bounding box center [130, 56] width 49 height 12
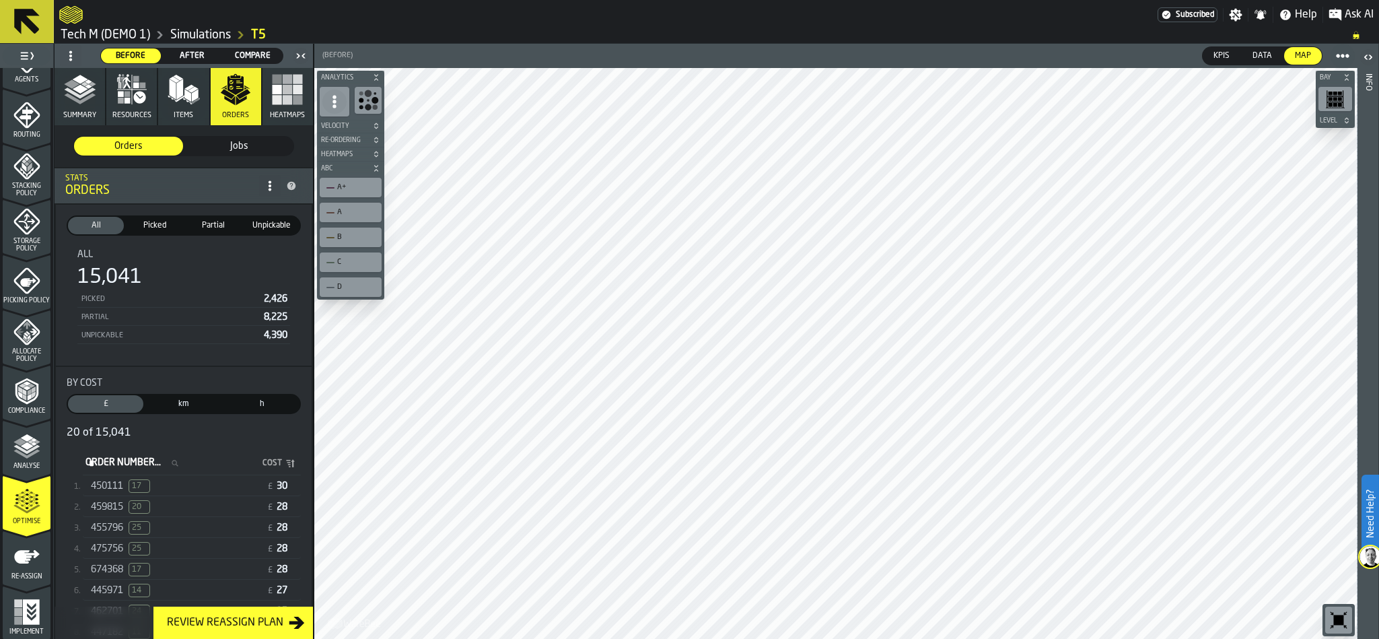
click at [216, 28] on link "Simulations" at bounding box center [200, 35] width 61 height 15
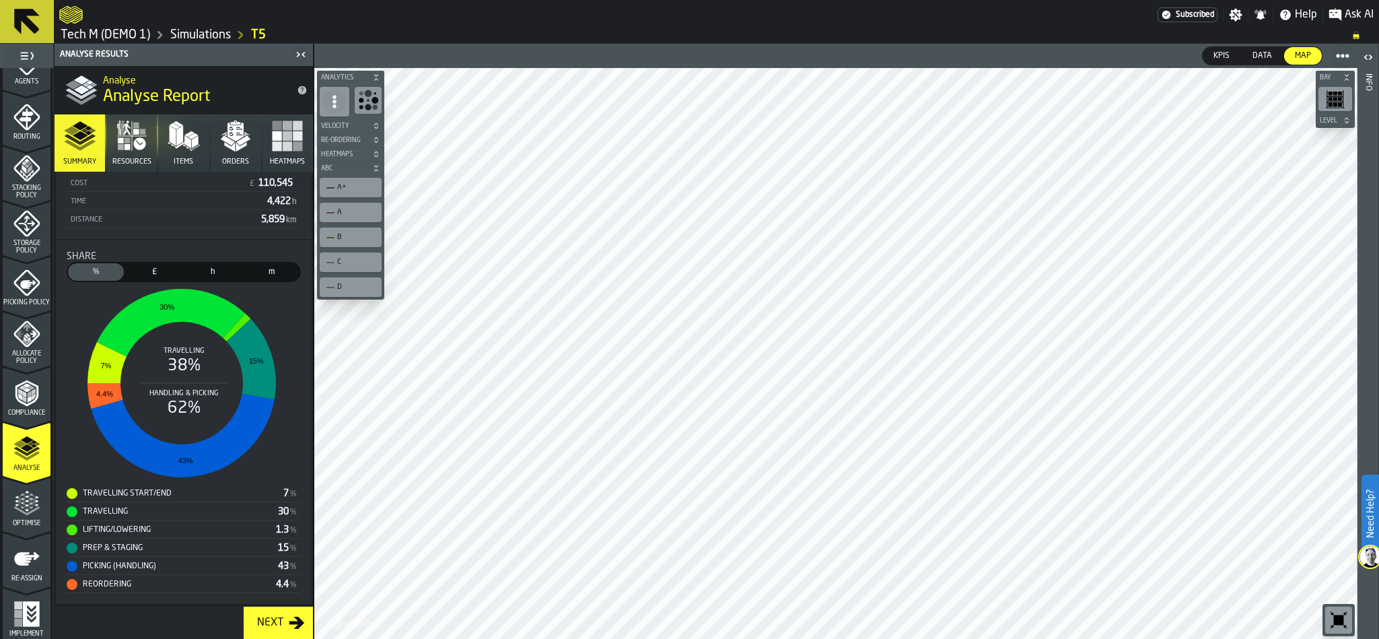
scroll to position [422, 0]
click at [29, 511] on icon "menu Optimise" at bounding box center [26, 501] width 27 height 27
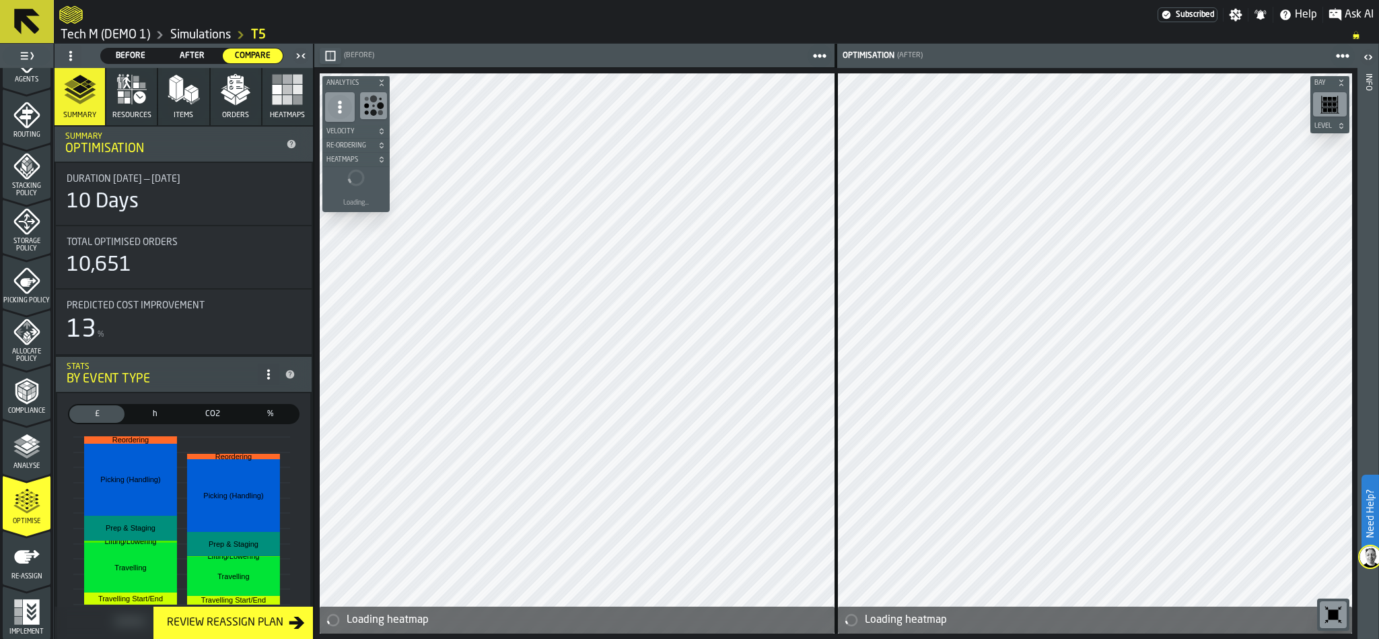
click at [238, 105] on icon "button" at bounding box center [235, 89] width 32 height 32
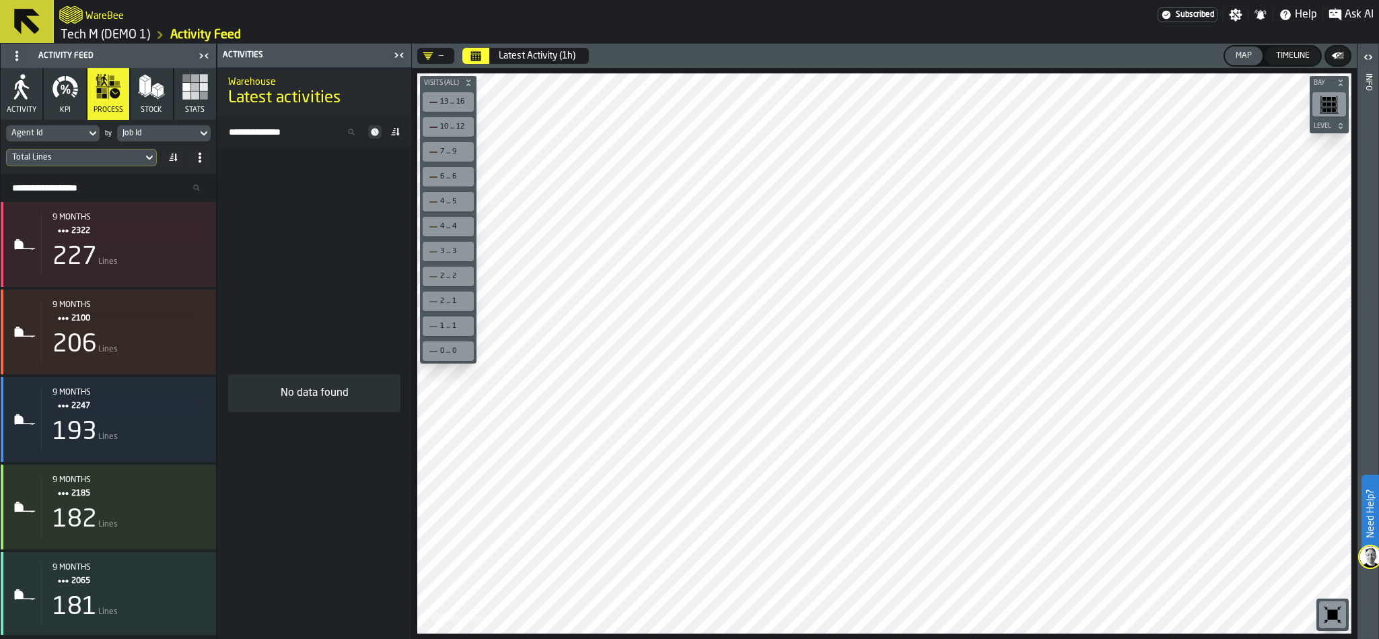
click at [31, 109] on span "Activity" at bounding box center [22, 110] width 30 height 9
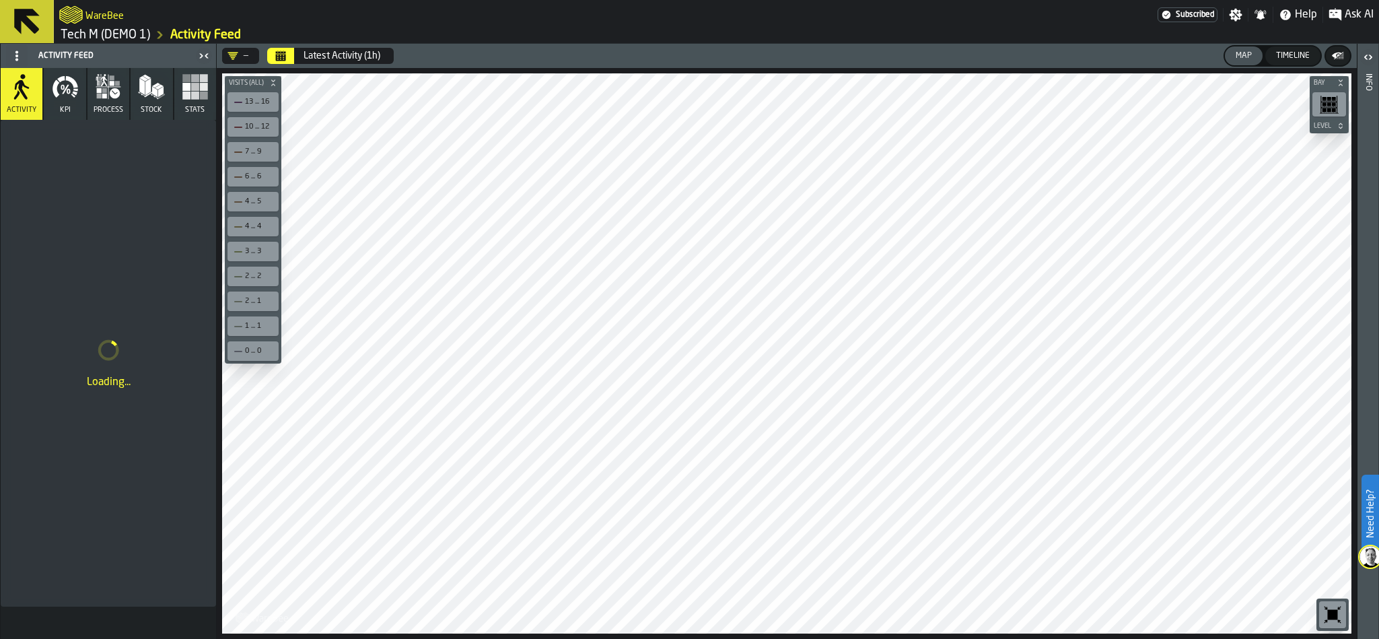
click at [81, 36] on link "Tech M (DEMO 1)" at bounding box center [106, 35] width 90 height 15
click at [329, 55] on div "Latest Activity (1h)" at bounding box center [342, 55] width 77 height 11
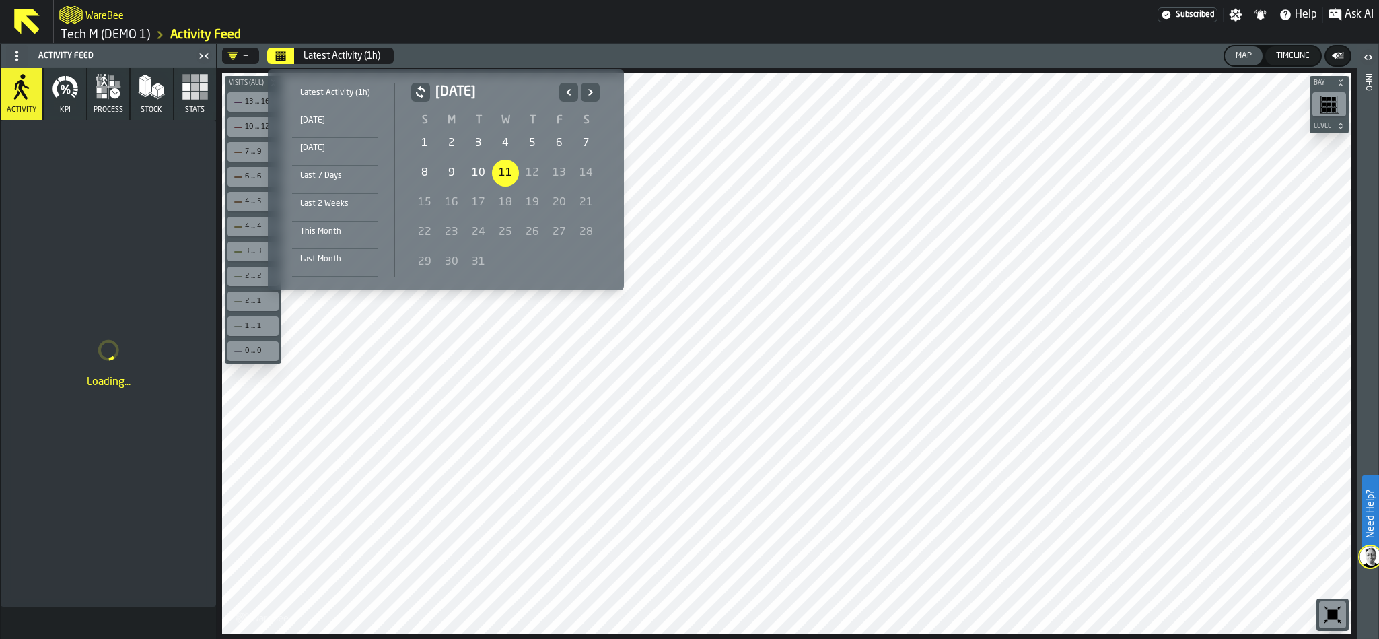
click at [341, 202] on div "Last 2 Weeks" at bounding box center [335, 204] width 86 height 15
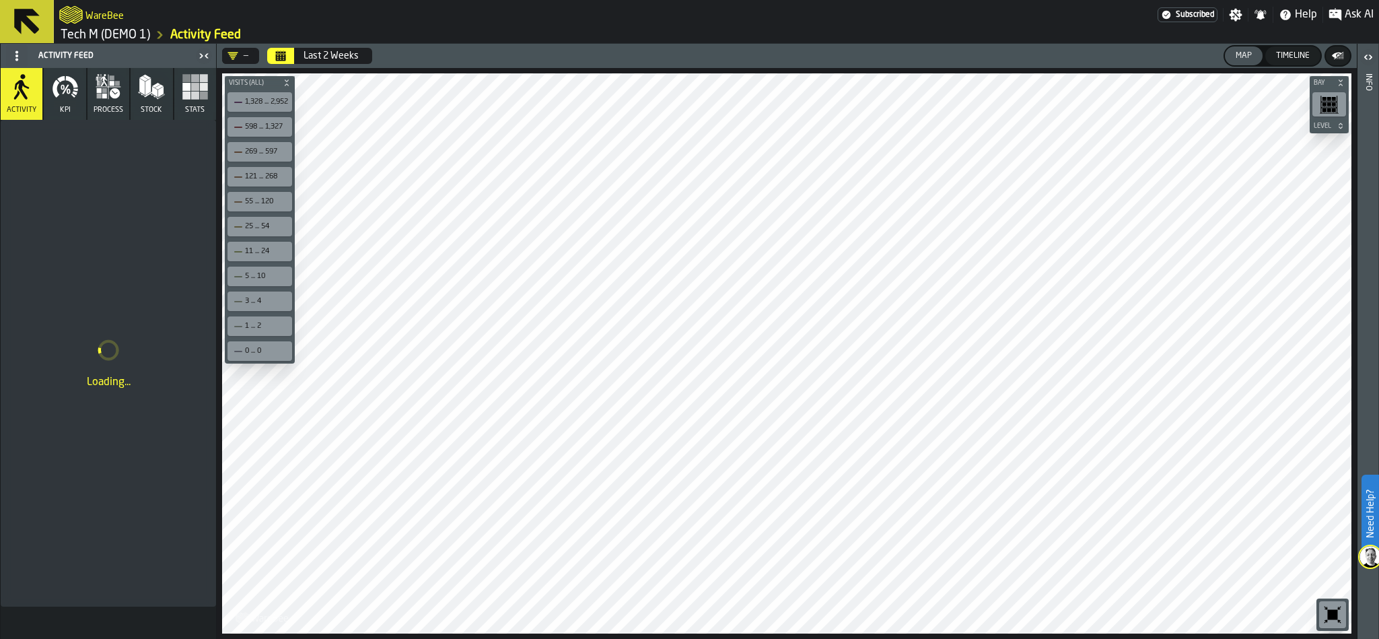
click at [120, 94] on icon "button" at bounding box center [115, 93] width 10 height 10
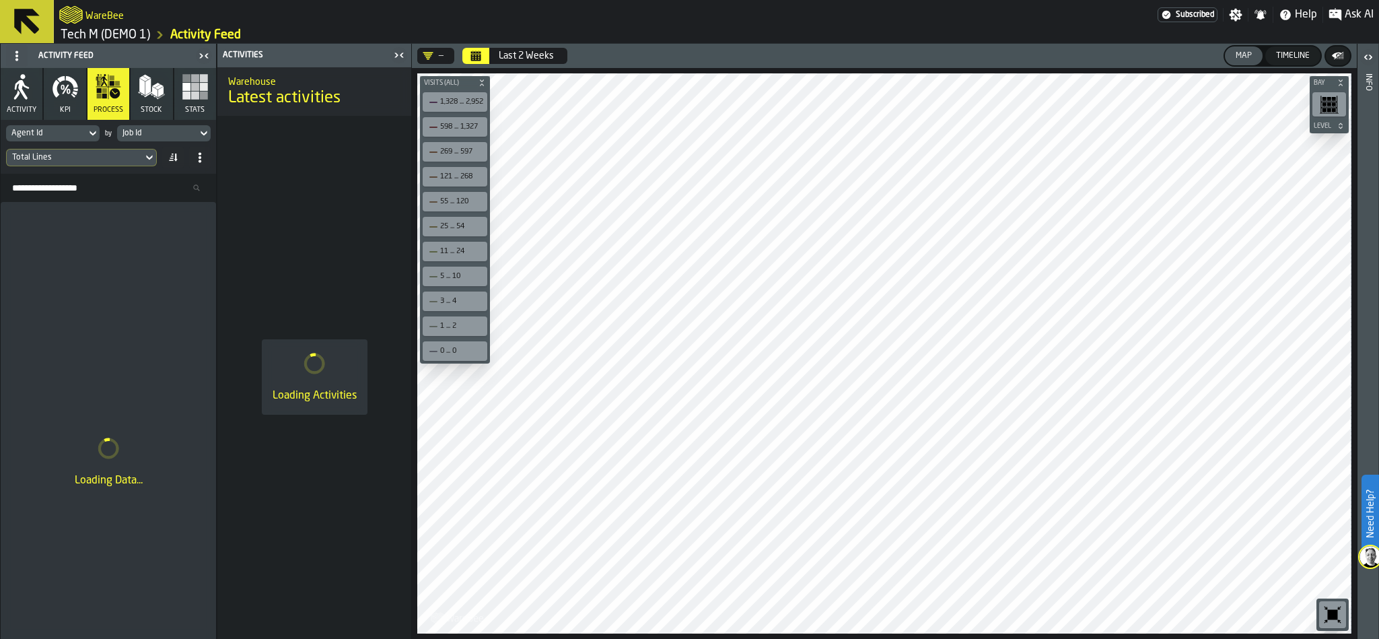
click at [147, 154] on icon at bounding box center [149, 157] width 13 height 16
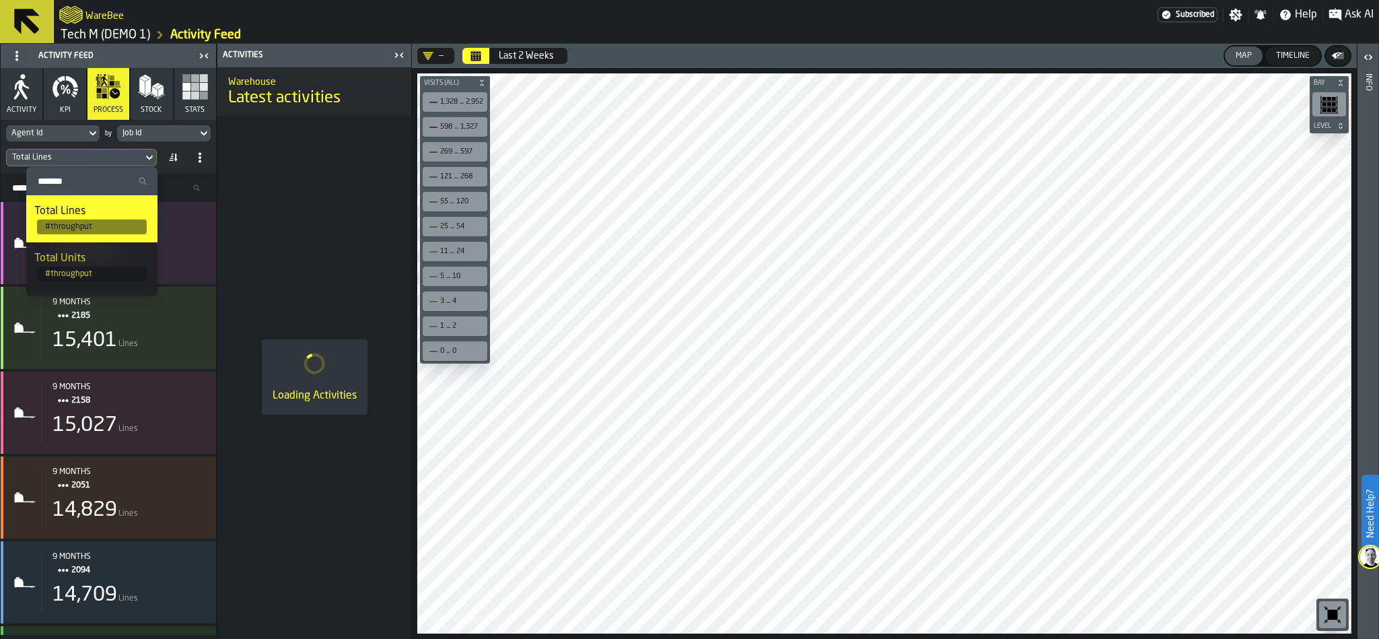
click at [147, 154] on icon at bounding box center [149, 157] width 13 height 16
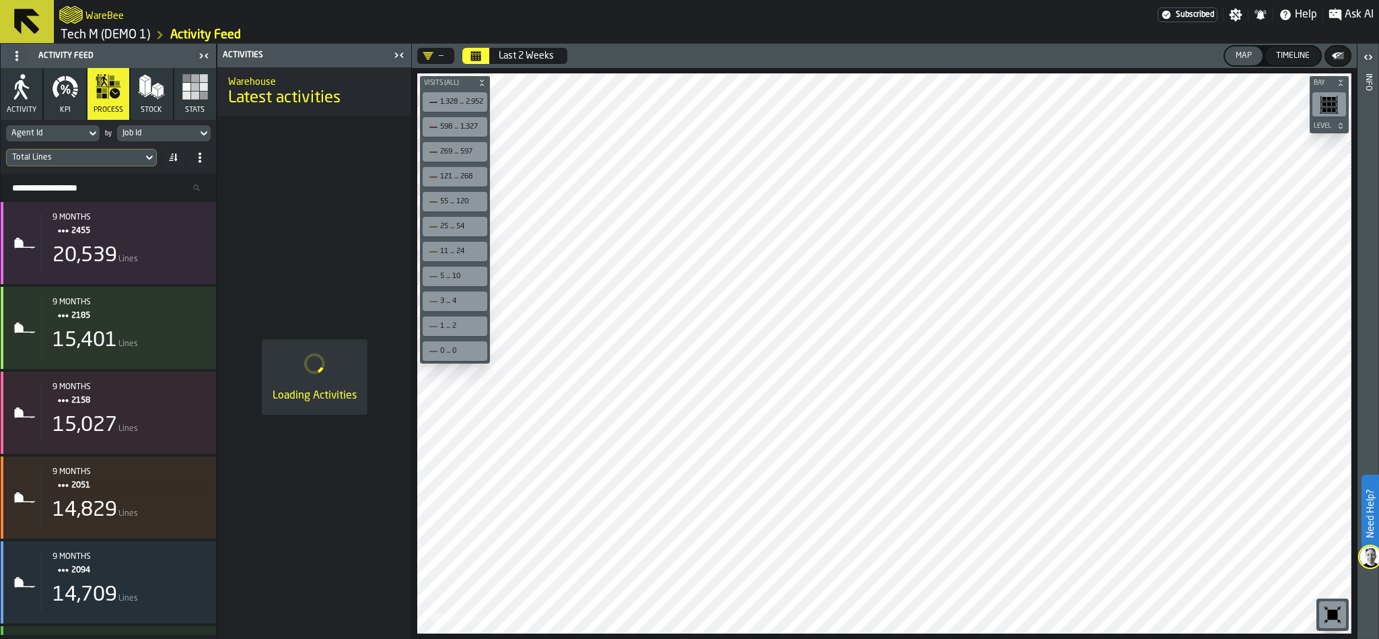
click at [113, 165] on div "Total Lines" at bounding box center [75, 157] width 136 height 15
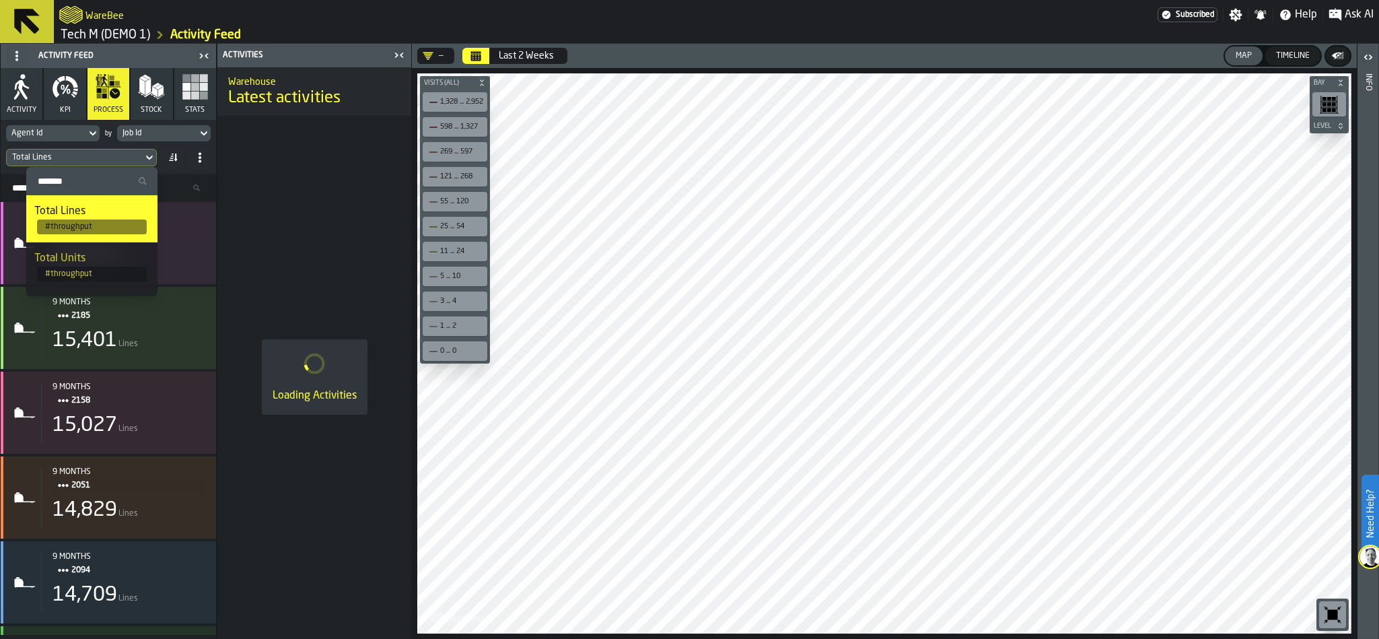
click at [83, 254] on div "Total Units" at bounding box center [91, 258] width 115 height 16
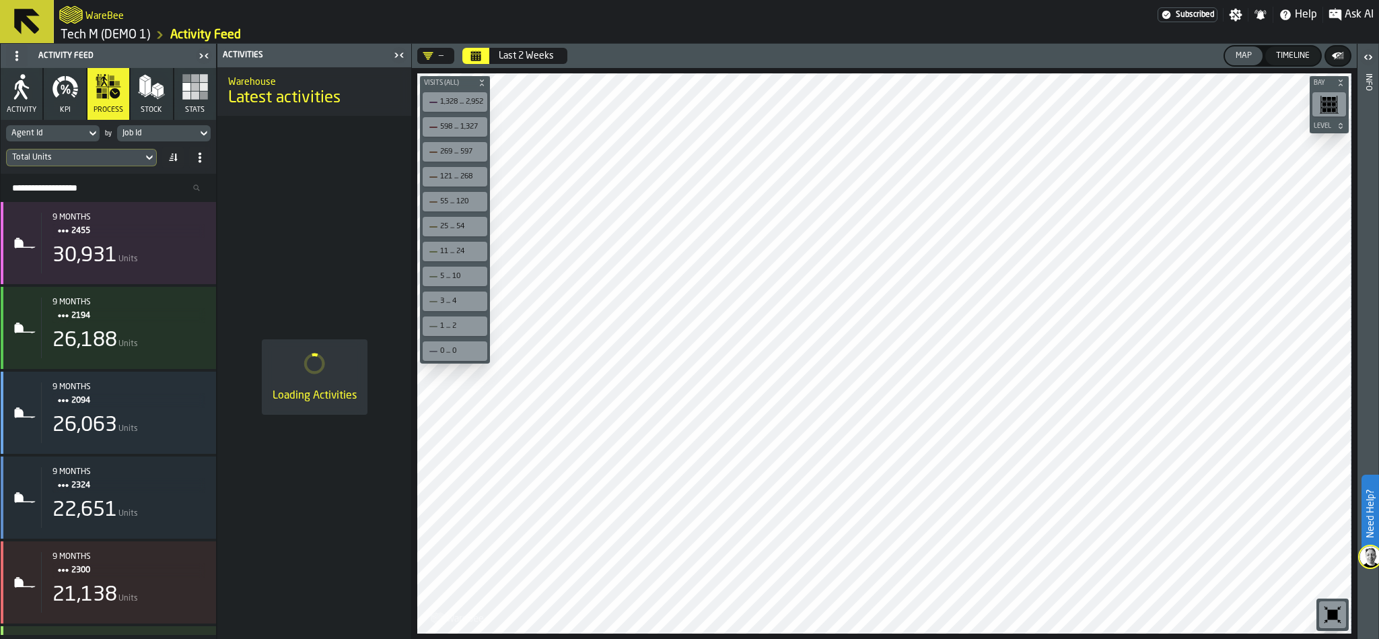
click at [105, 160] on div "Total Units" at bounding box center [74, 157] width 125 height 9
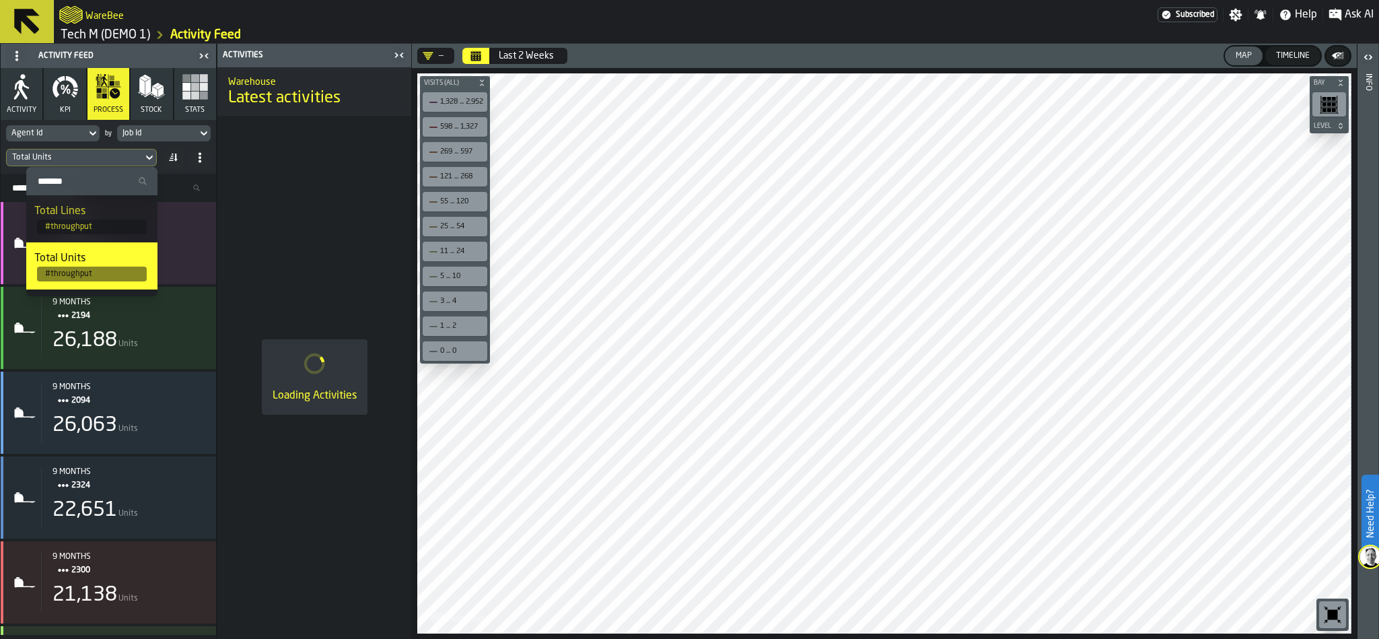
click at [149, 249] on ul "Search Total Lines # throughput Total Units # throughput Total Visits # through…" at bounding box center [91, 346] width 131 height 358
click at [51, 127] on div "Agent Id" at bounding box center [46, 133] width 80 height 15
click at [59, 136] on div "Agent Id" at bounding box center [45, 133] width 69 height 9
click at [354, 168] on div "Loading Activities" at bounding box center [314, 377] width 183 height 512
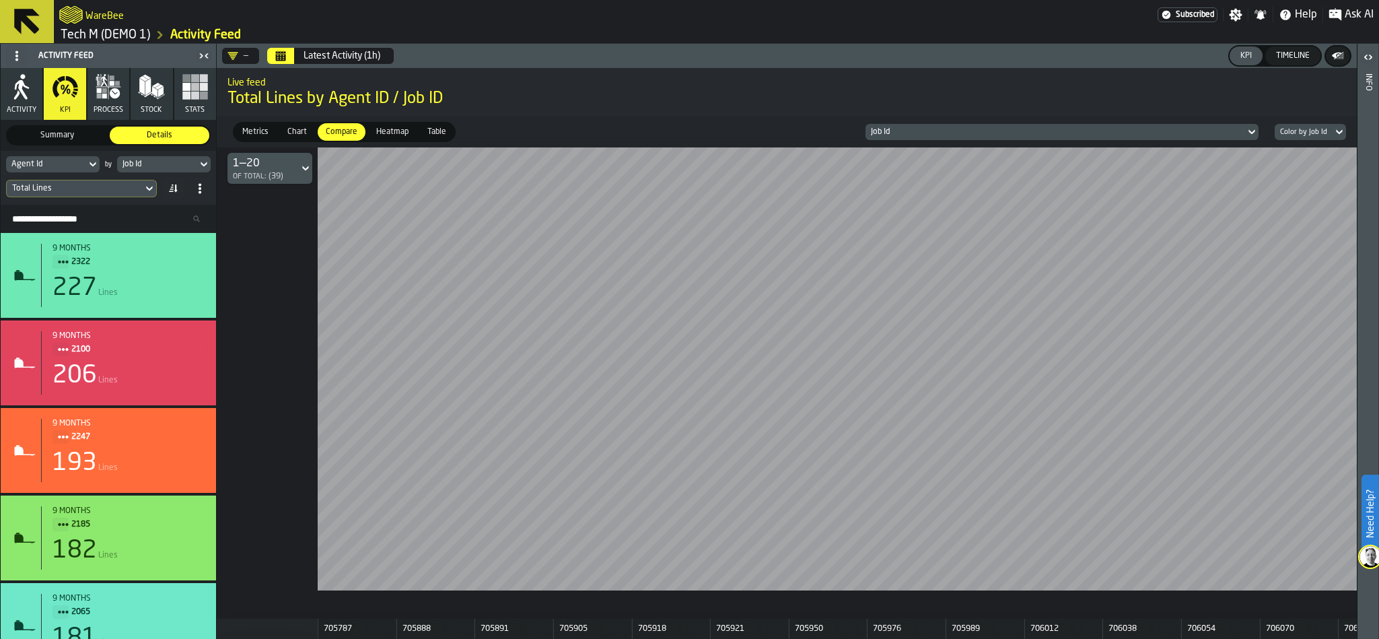
click at [119, 112] on span "process" at bounding box center [109, 110] width 30 height 9
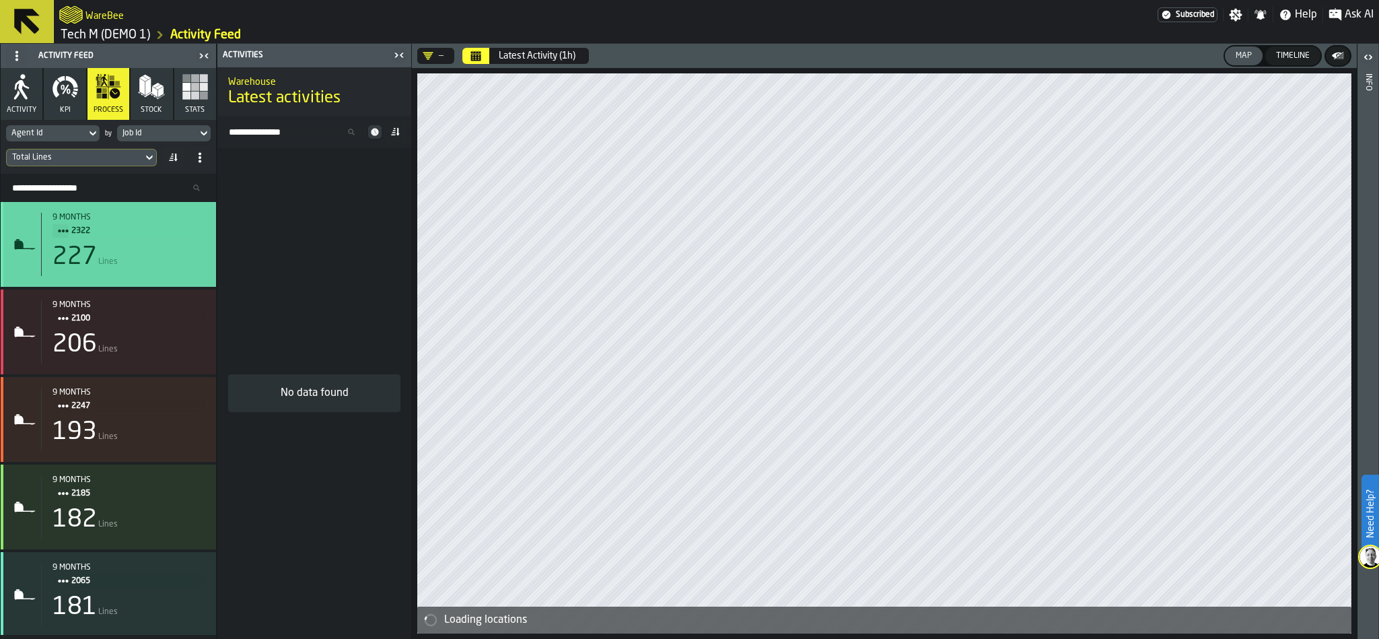
click at [100, 261] on span "Lines" at bounding box center [108, 261] width 20 height 9
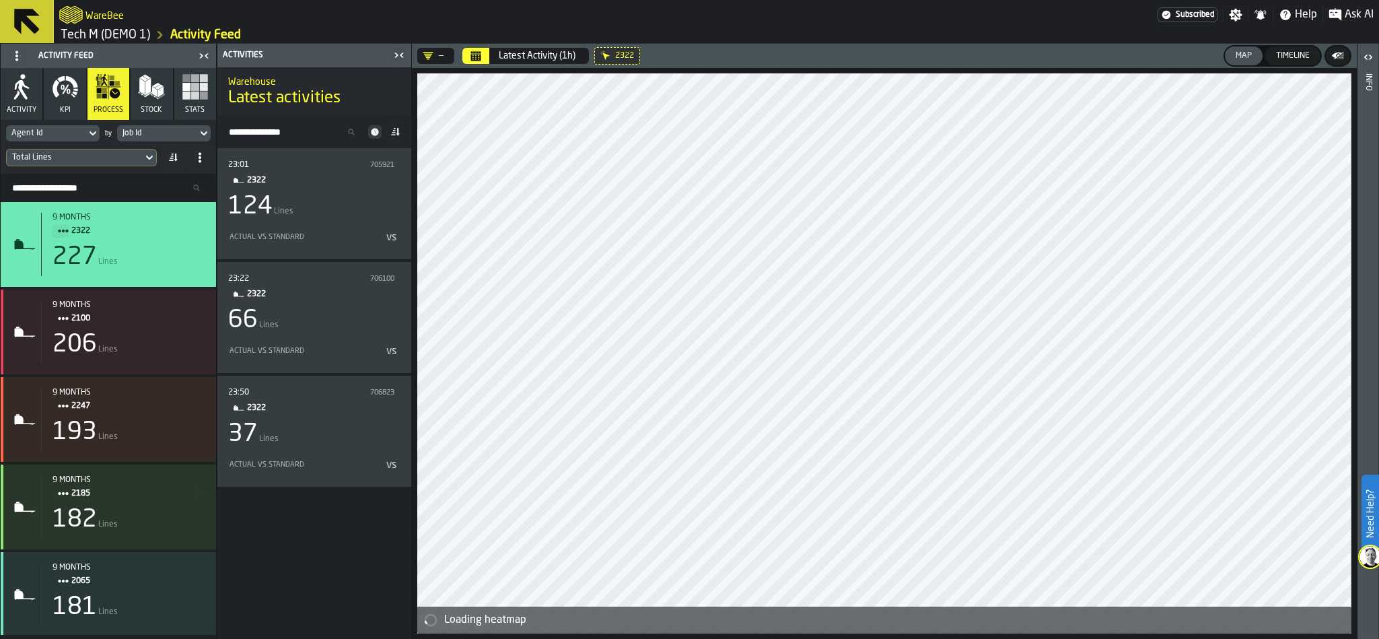
click at [499, 59] on button "Latest Activity (1h)" at bounding box center [537, 55] width 93 height 27
click at [481, 51] on icon "Calendar" at bounding box center [476, 55] width 11 height 11
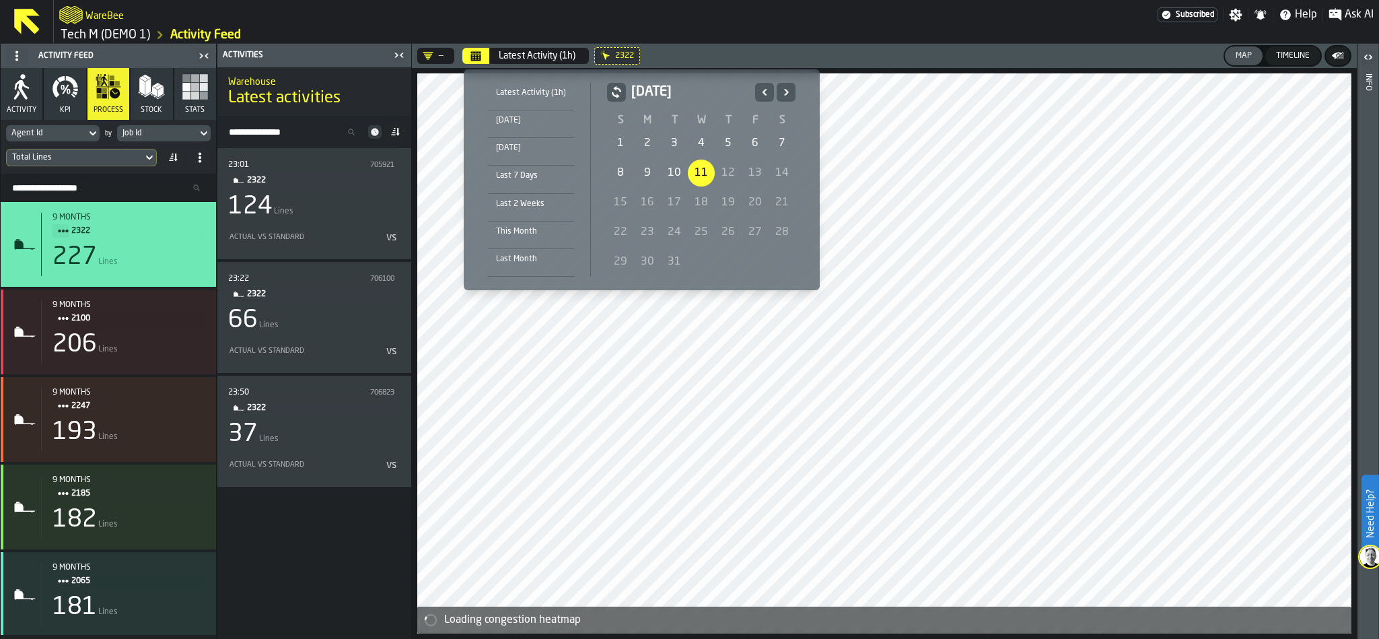
click at [501, 201] on div "Last 2 Weeks" at bounding box center [531, 204] width 86 height 15
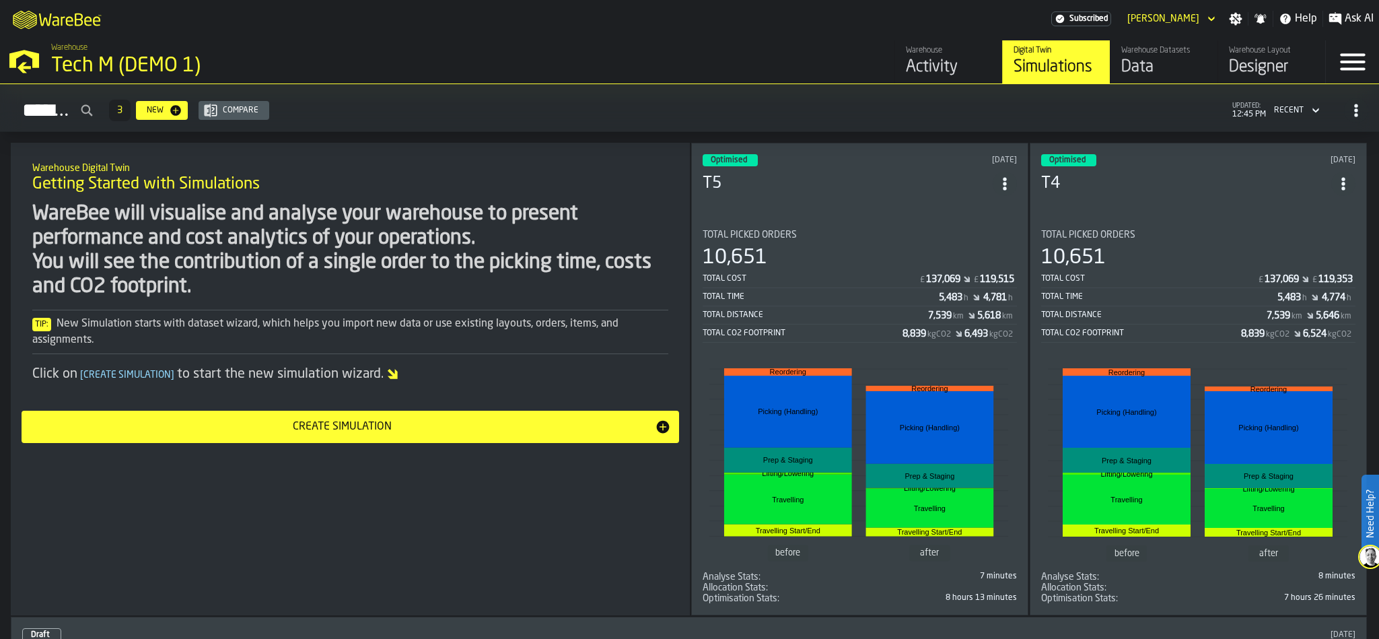
click at [915, 71] on div "Activity" at bounding box center [948, 68] width 85 height 22
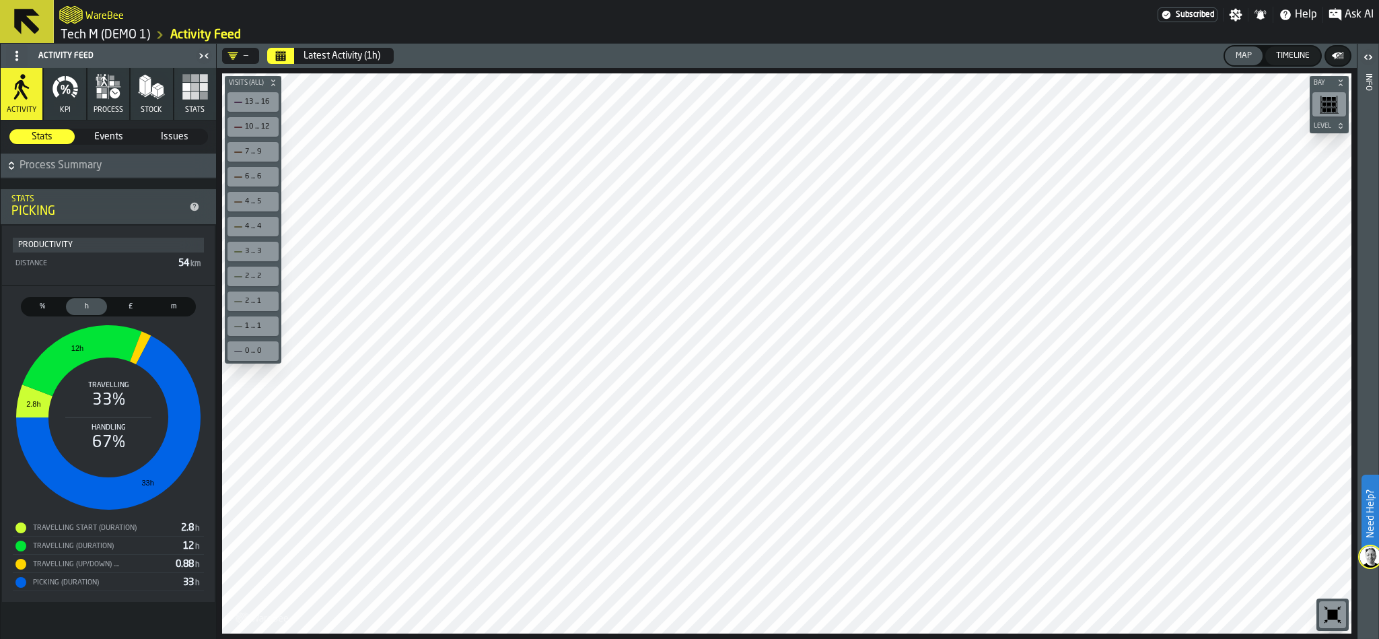
click at [65, 98] on icon "button" at bounding box center [65, 86] width 27 height 27
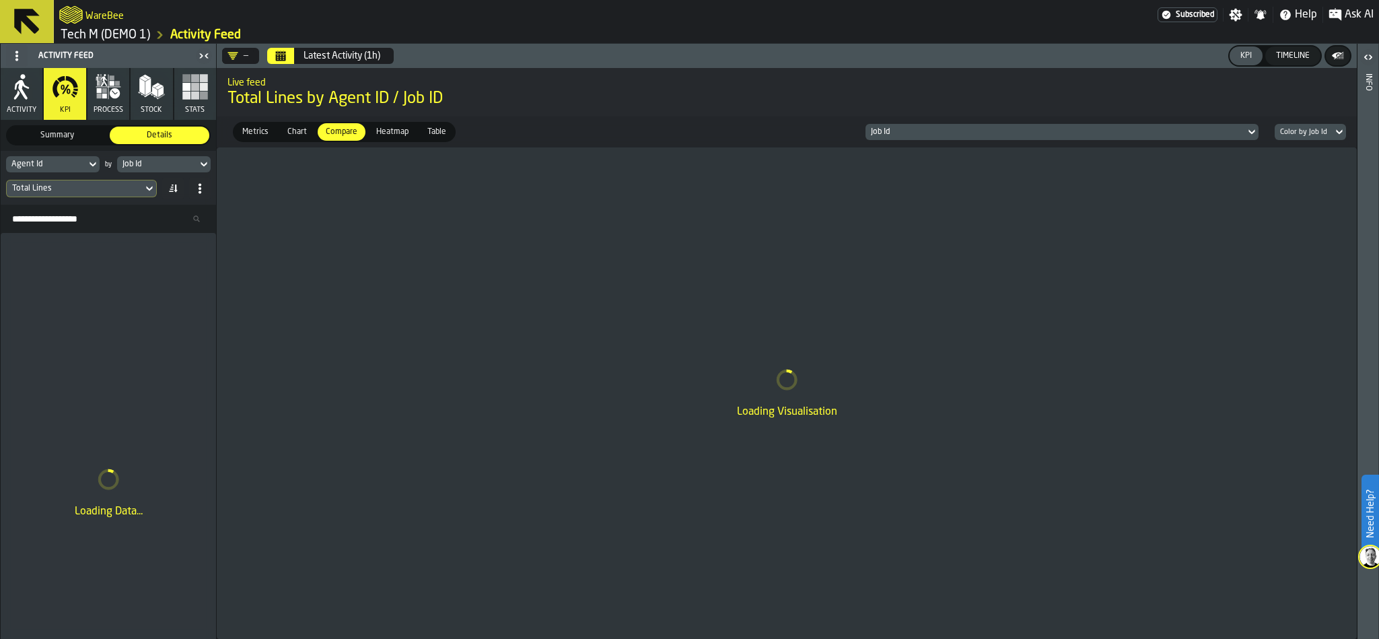
click at [314, 55] on div "Latest Activity (1h)" at bounding box center [342, 55] width 77 height 11
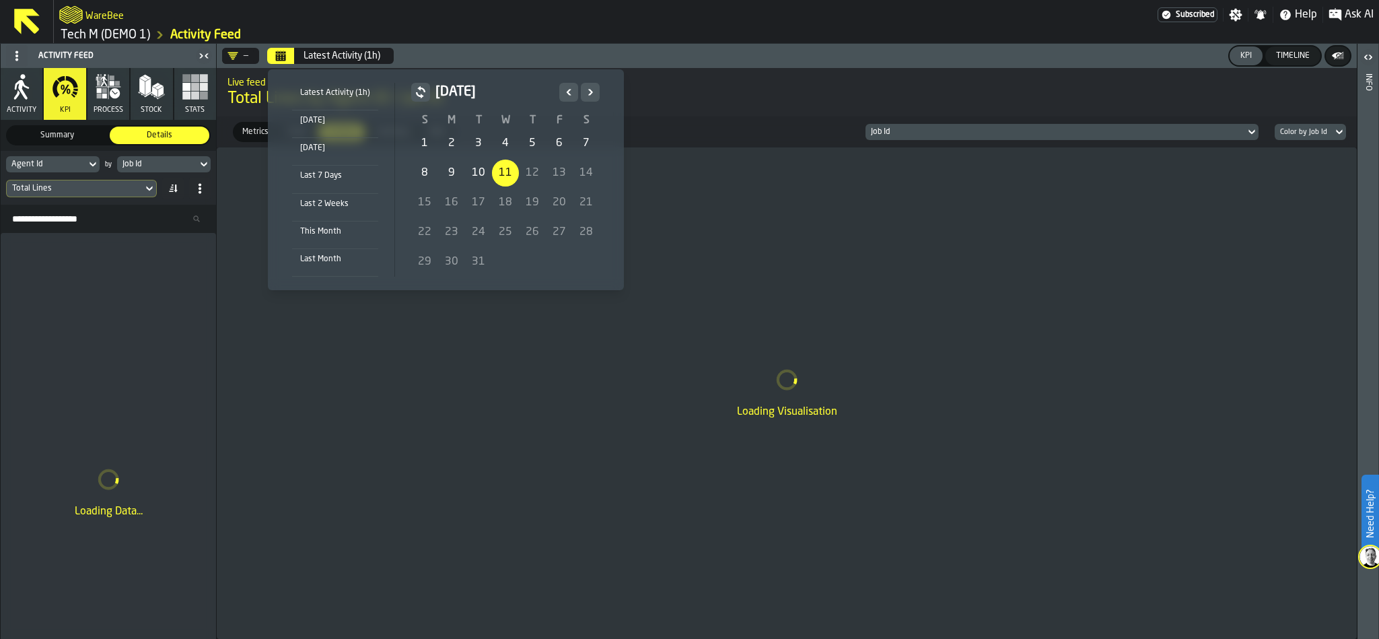
click at [322, 199] on div "Last 2 Weeks" at bounding box center [335, 204] width 86 height 15
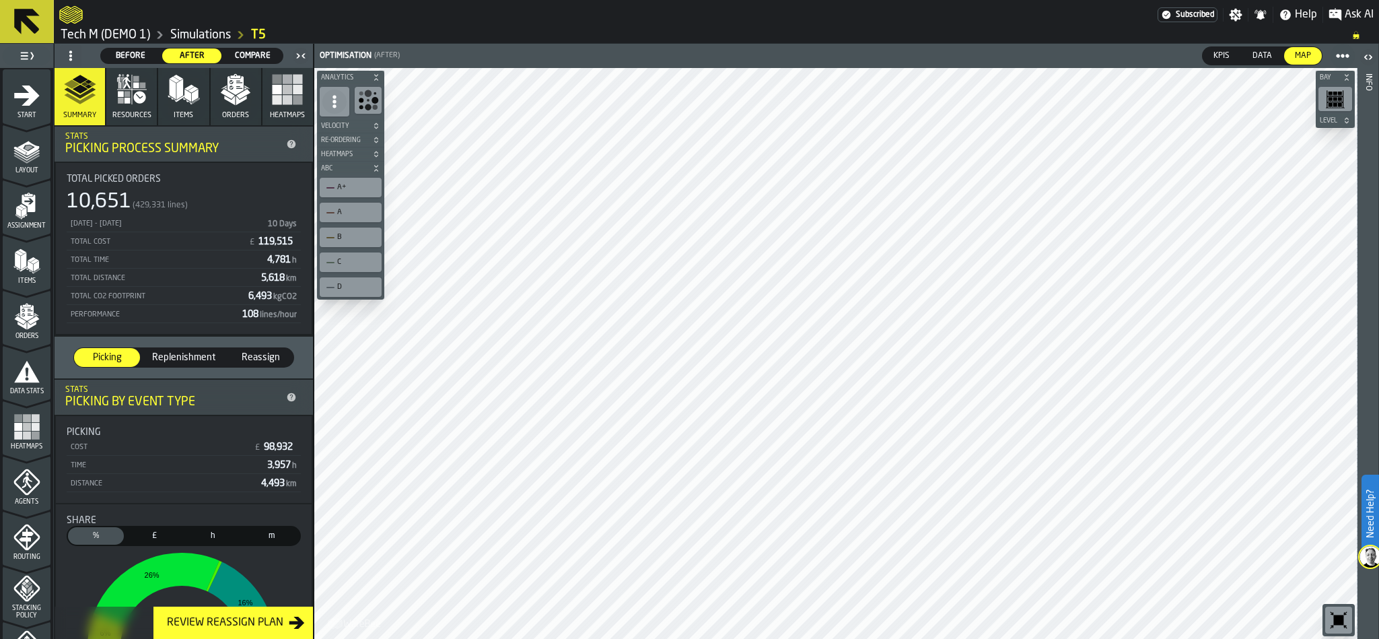
scroll to position [422, 0]
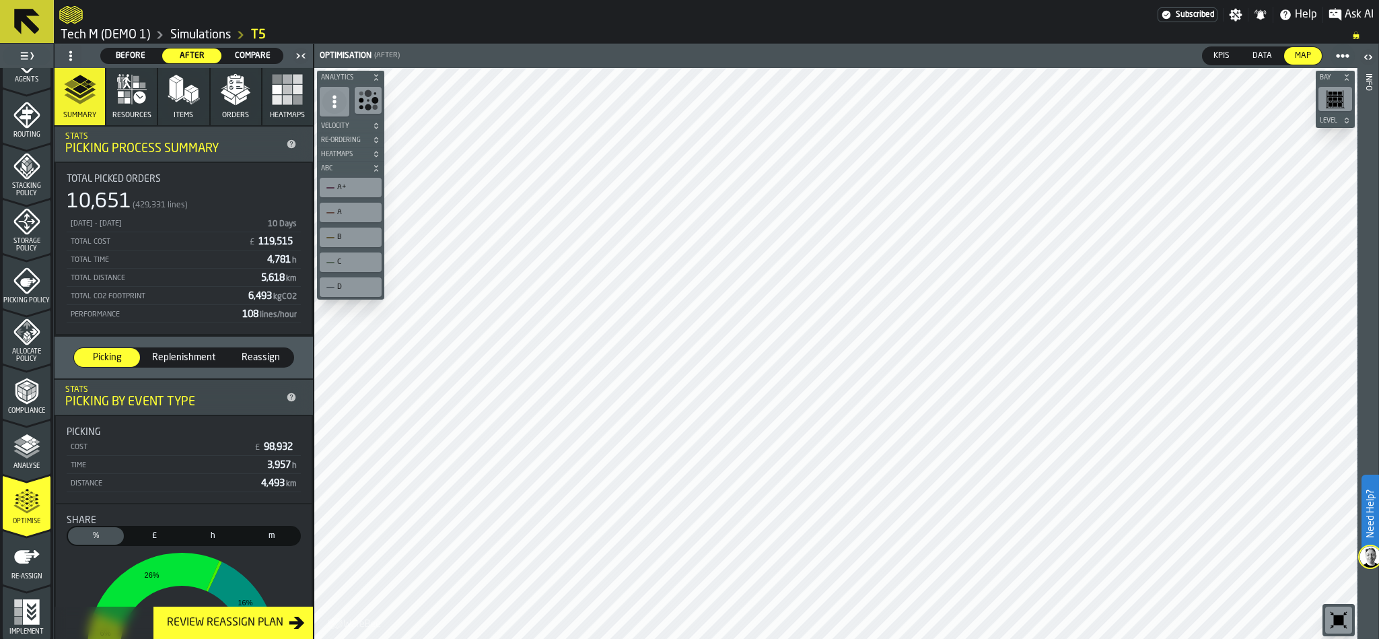
click at [566, 35] on ol "Tech M (DEMO 1) Simulations T5" at bounding box center [699, 35] width 1280 height 16
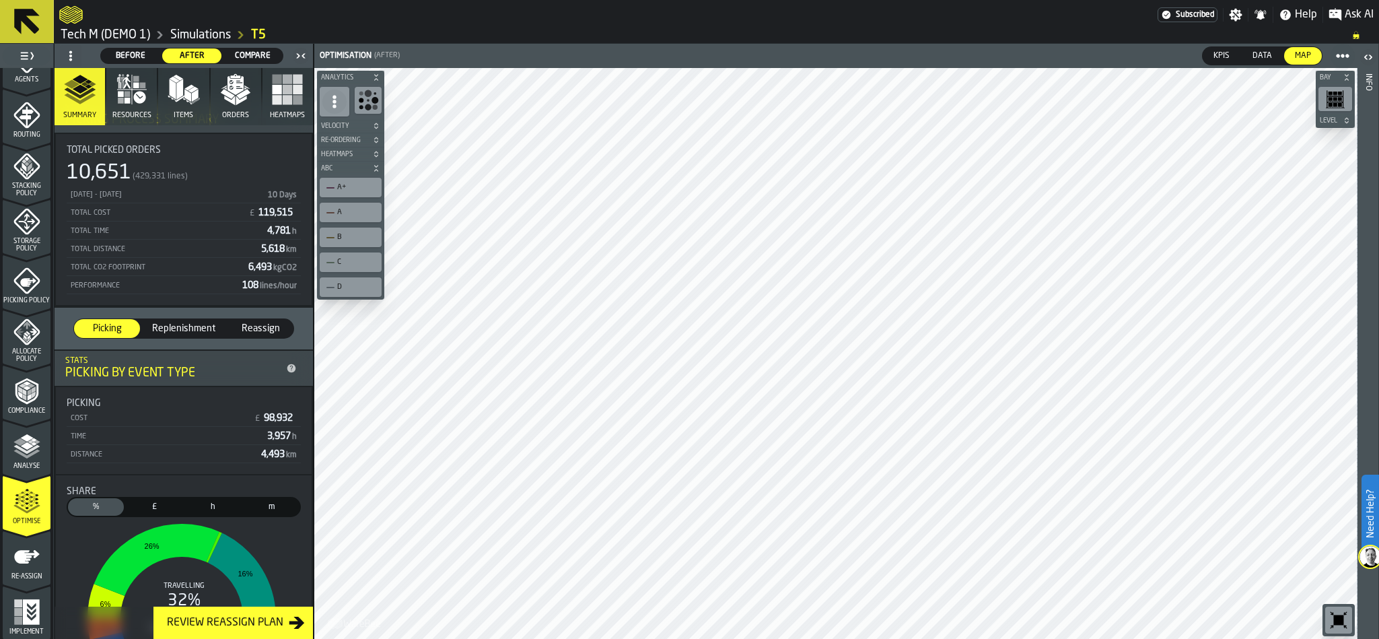
scroll to position [0, 0]
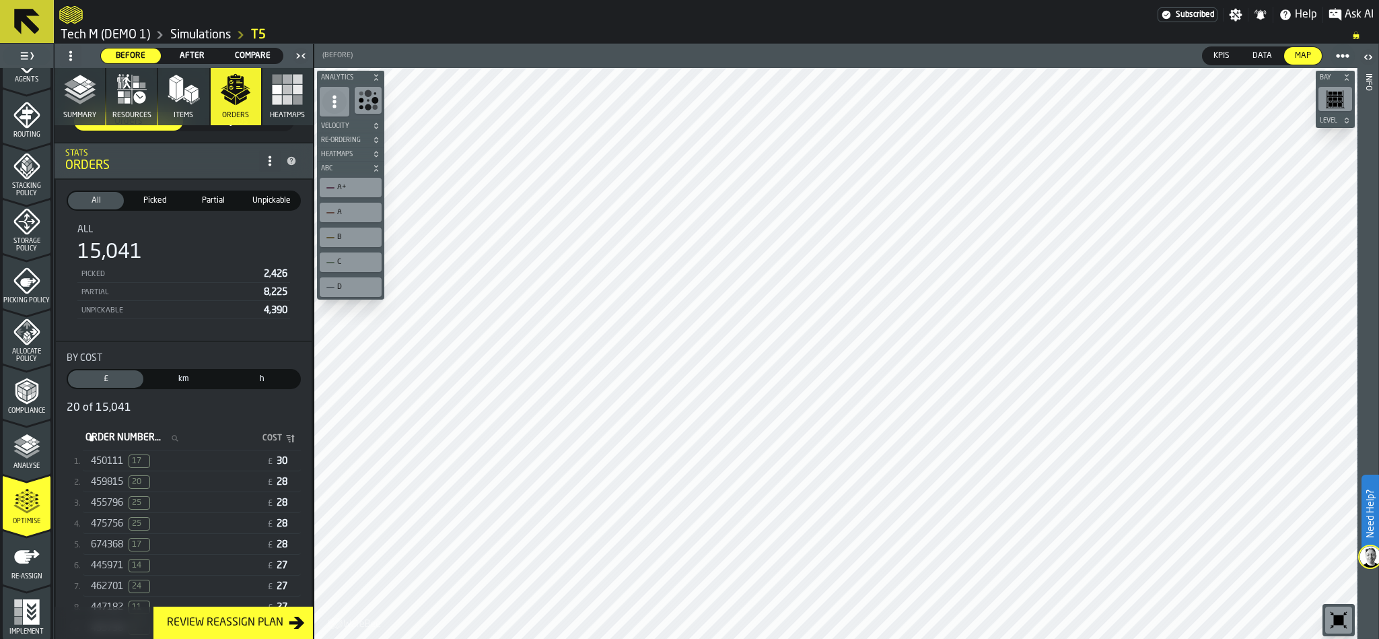
scroll to position [101, 0]
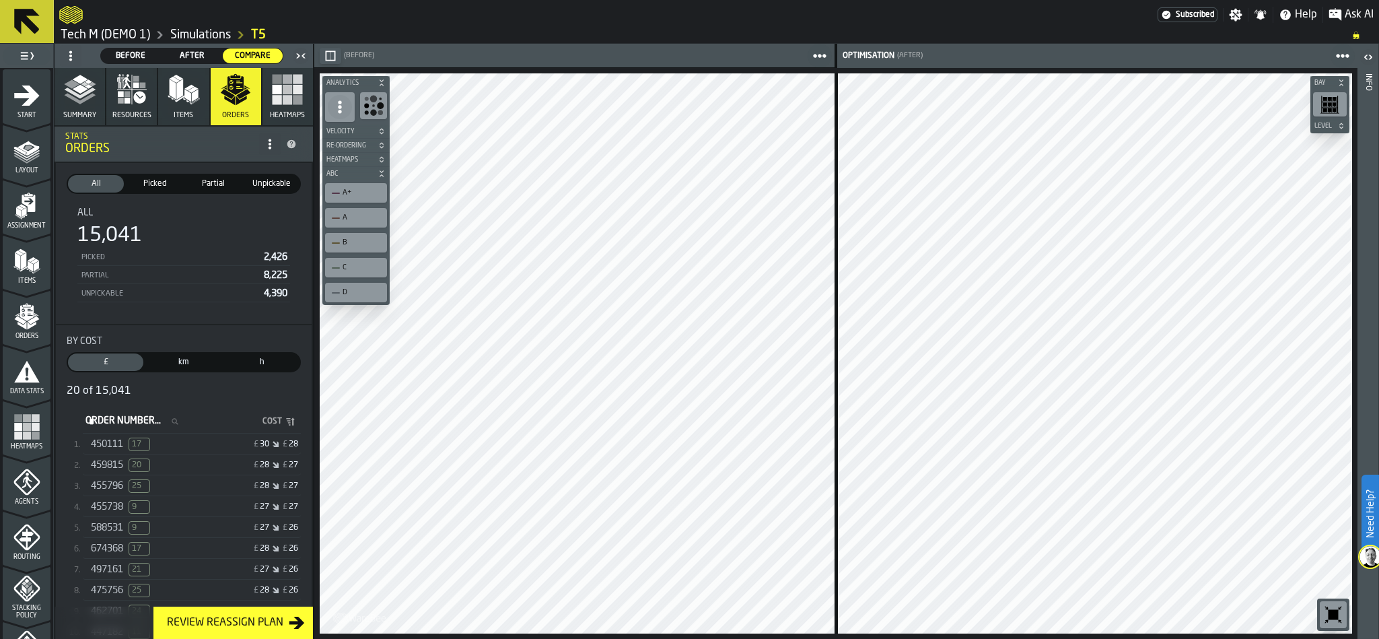
scroll to position [422, 0]
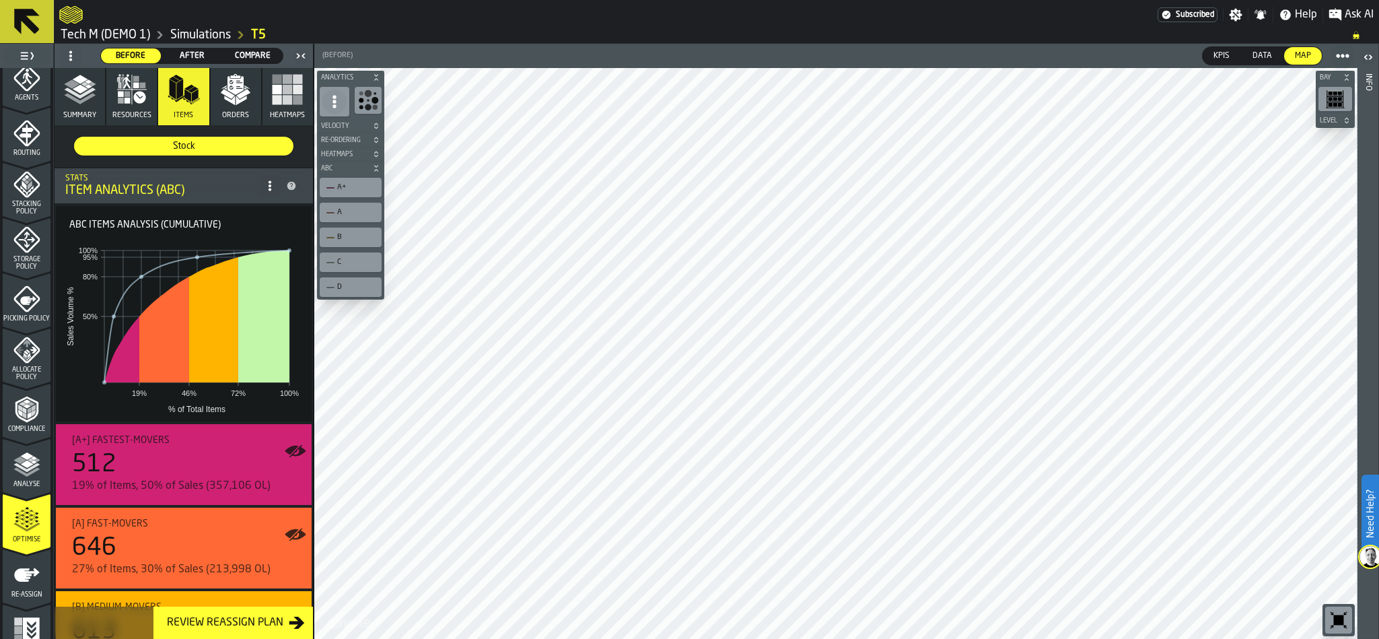
click at [289, 99] on icon "button" at bounding box center [287, 89] width 32 height 32
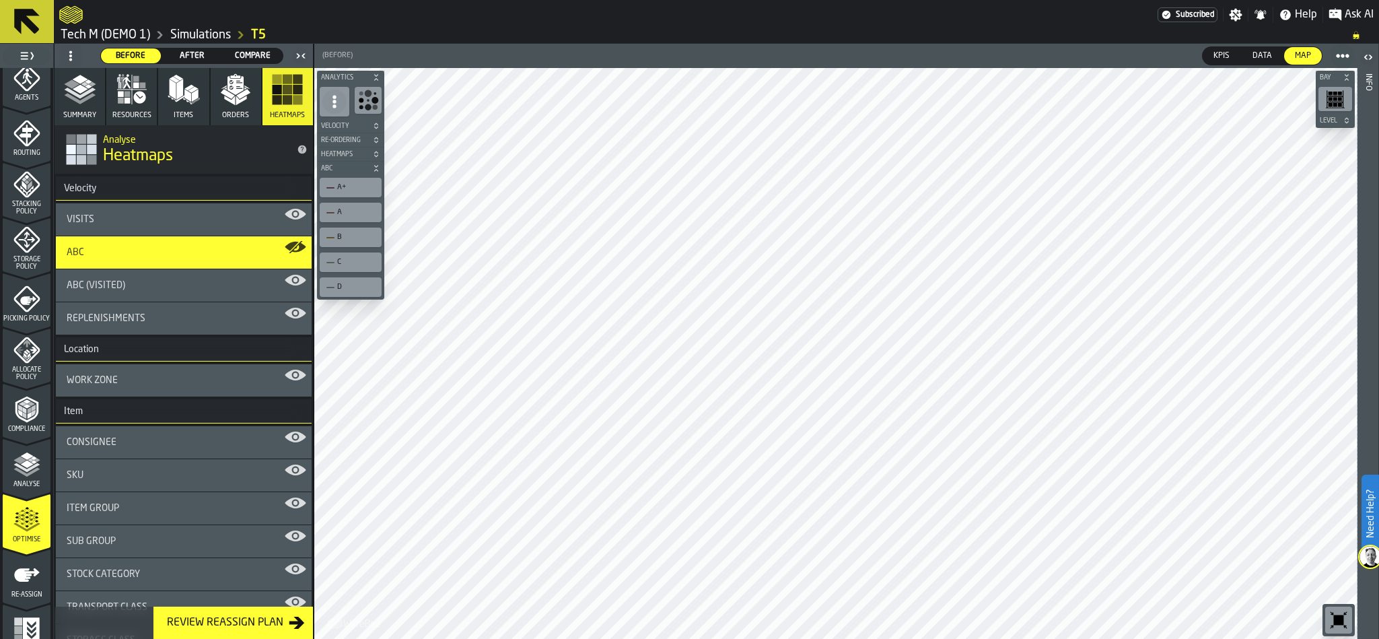
click at [138, 233] on div "Visits" at bounding box center [184, 219] width 256 height 32
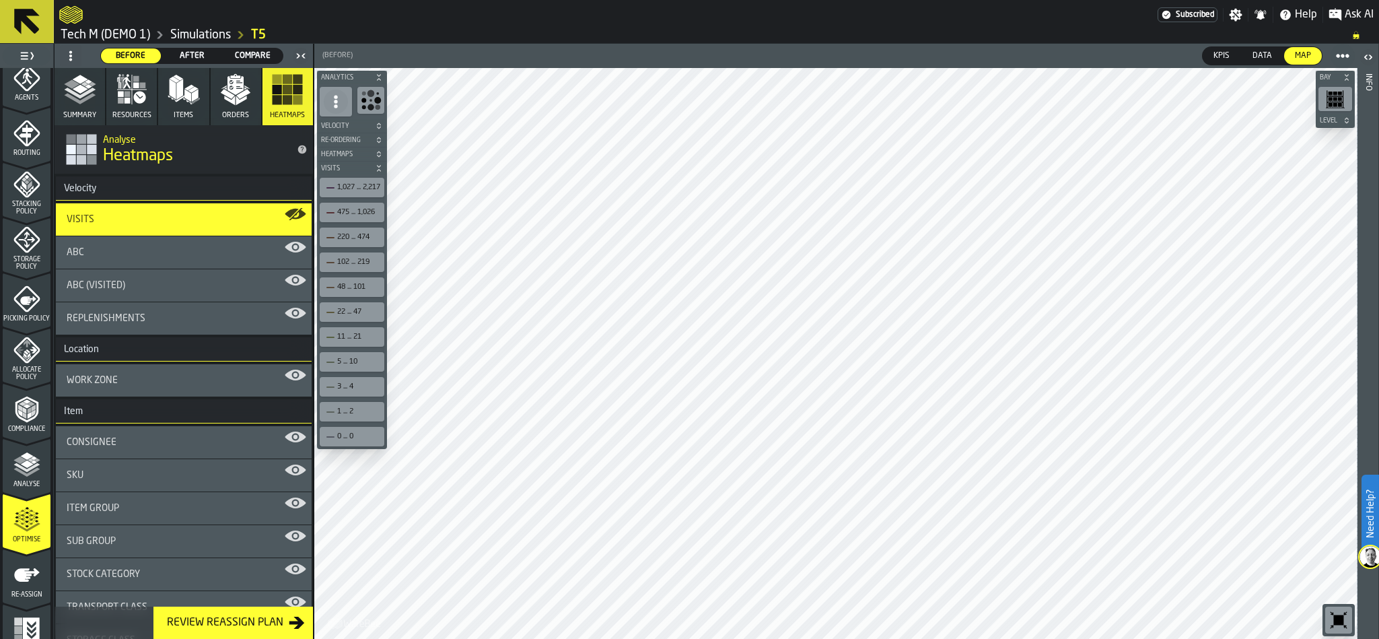
click at [168, 325] on div "Replenishments" at bounding box center [184, 318] width 256 height 32
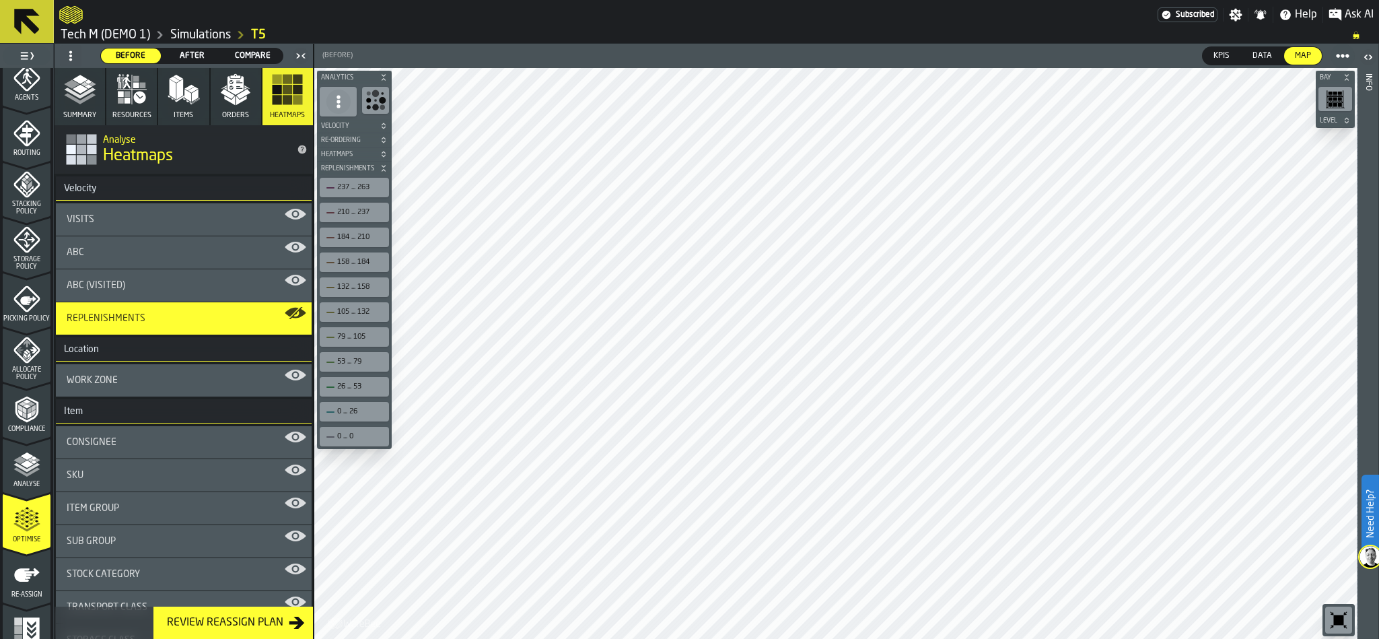
click at [176, 237] on div "ABC" at bounding box center [184, 252] width 256 height 32
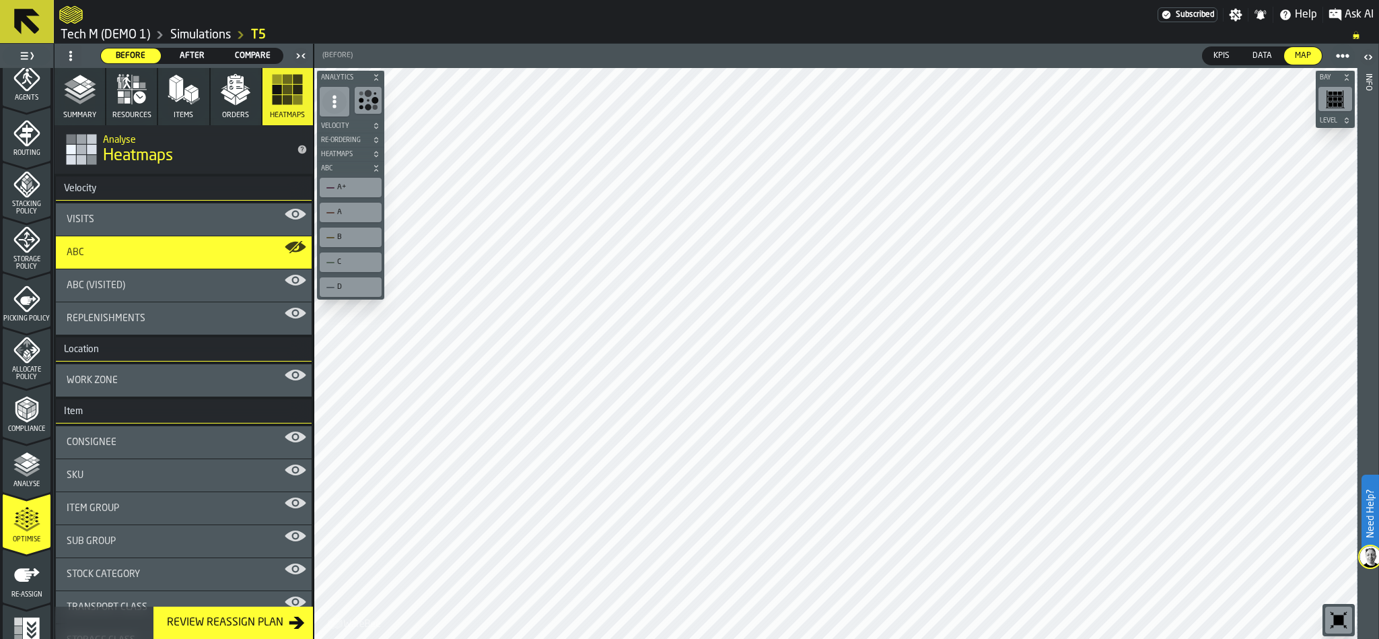
click at [190, 436] on div "Consignee" at bounding box center [184, 442] width 256 height 32
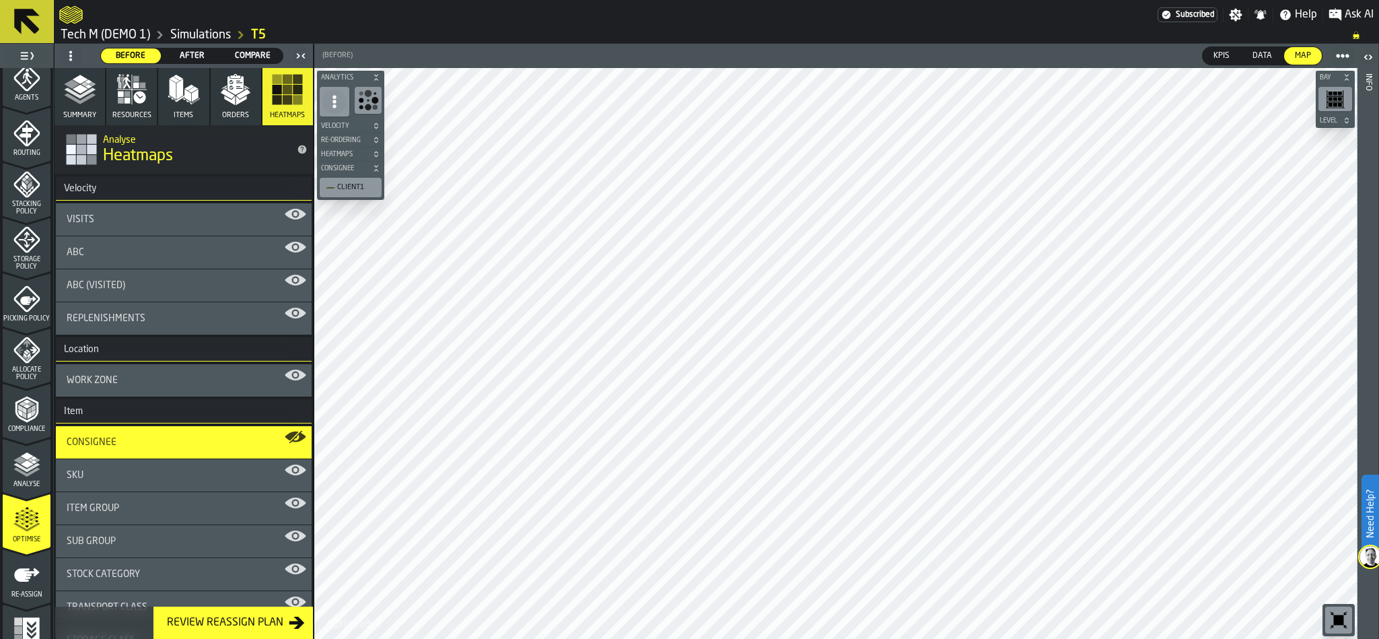
click at [182, 471] on div "SKU" at bounding box center [184, 475] width 234 height 11
click at [180, 505] on div "Item Group" at bounding box center [184, 508] width 234 height 11
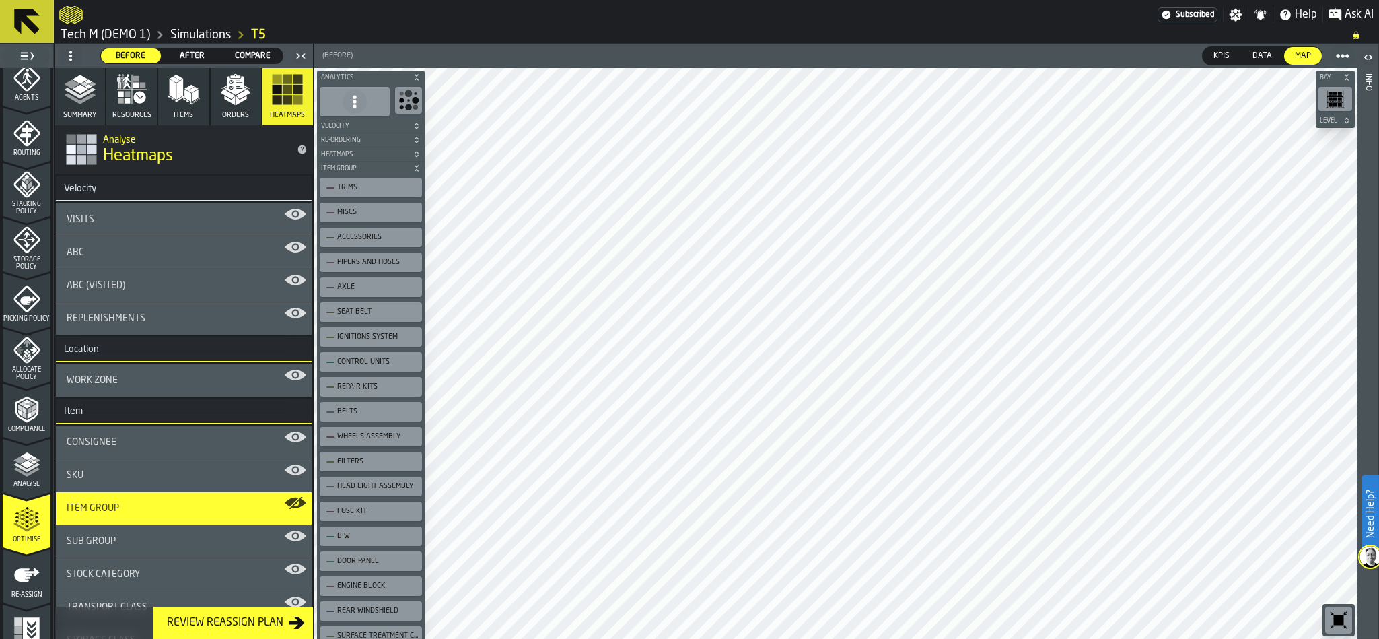
click at [111, 303] on div "Replenishments" at bounding box center [184, 318] width 256 height 32
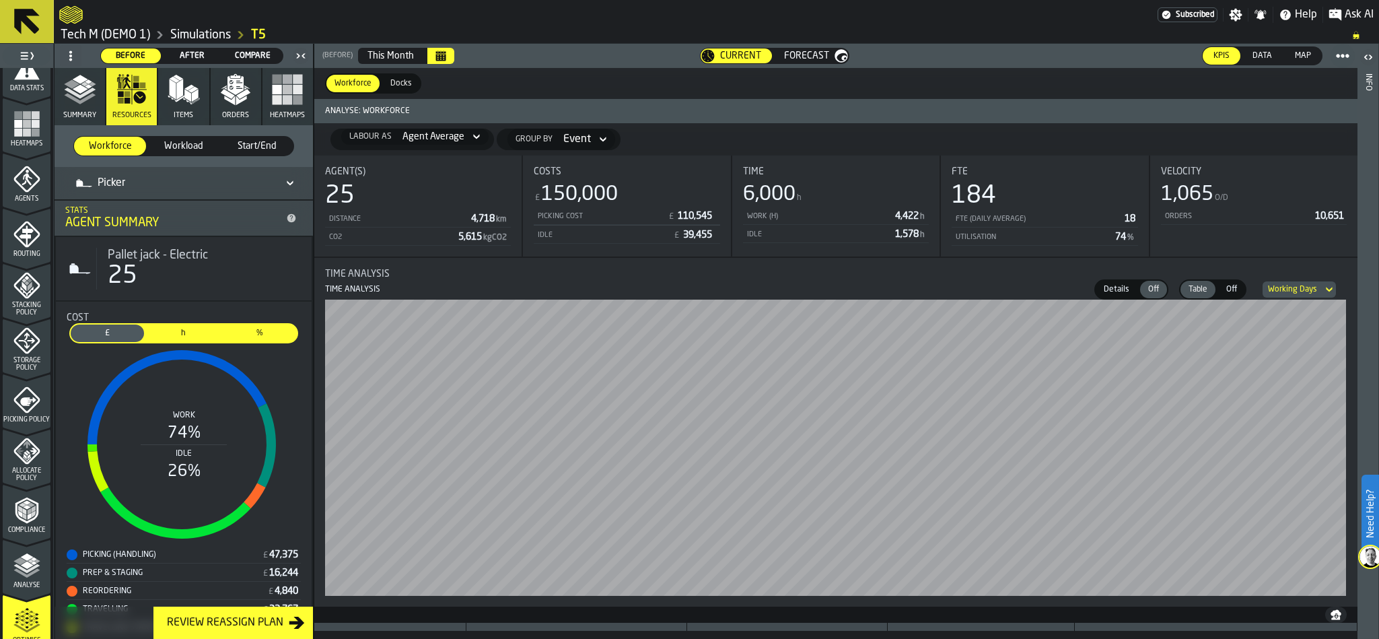
click at [808, 50] on span "Forecast" at bounding box center [806, 55] width 45 height 11
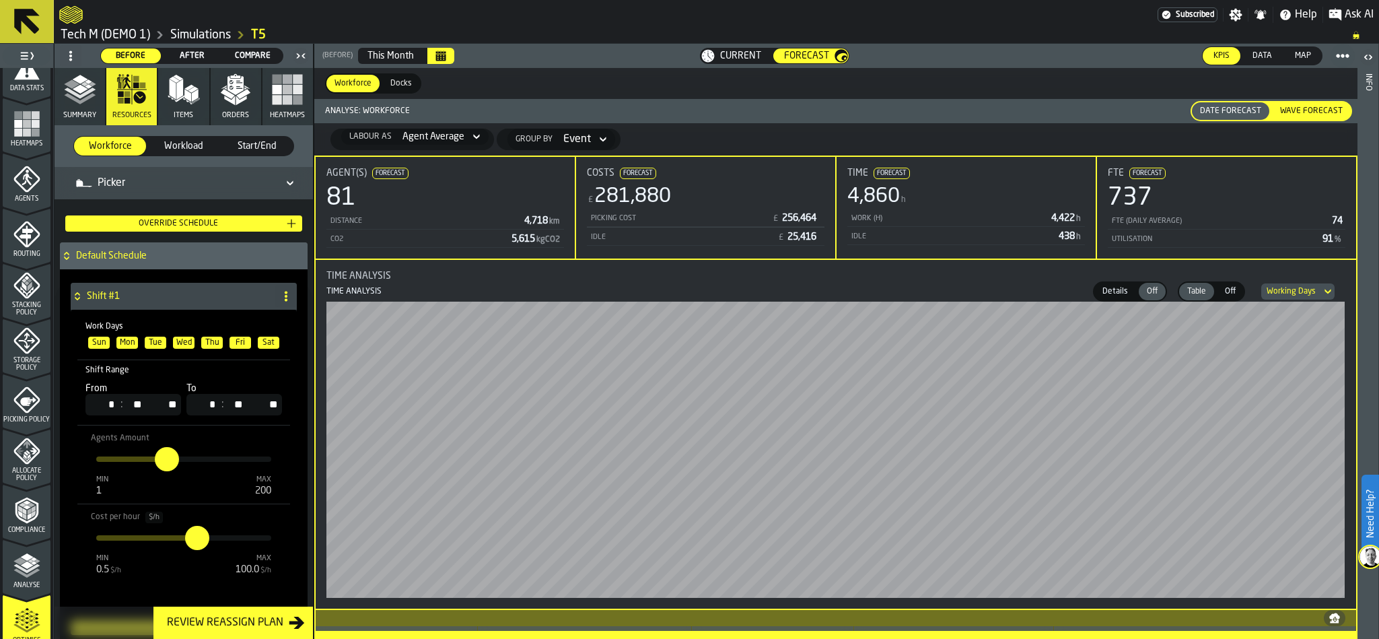
click at [162, 477] on div "Agents Amount min 1 max 200 **" at bounding box center [184, 457] width 180 height 65
drag, startPoint x: 164, startPoint y: 471, endPoint x: 151, endPoint y: 469, distance: 12.2
click at [151, 466] on label "**" at bounding box center [166, 448] width 35 height 35
click at [151, 466] on input "**" at bounding box center [159, 448] width 21 height 35
click at [168, 463] on input "**" at bounding box center [162, 459] width 15 height 24
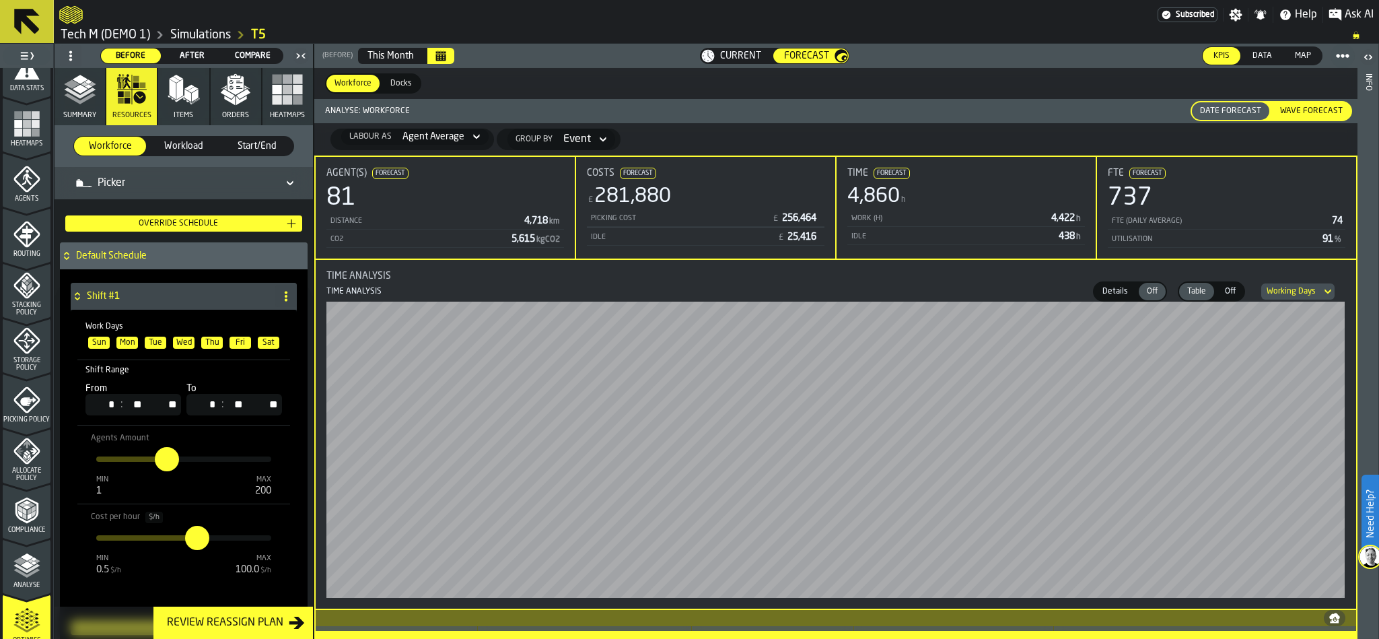
type input "*"
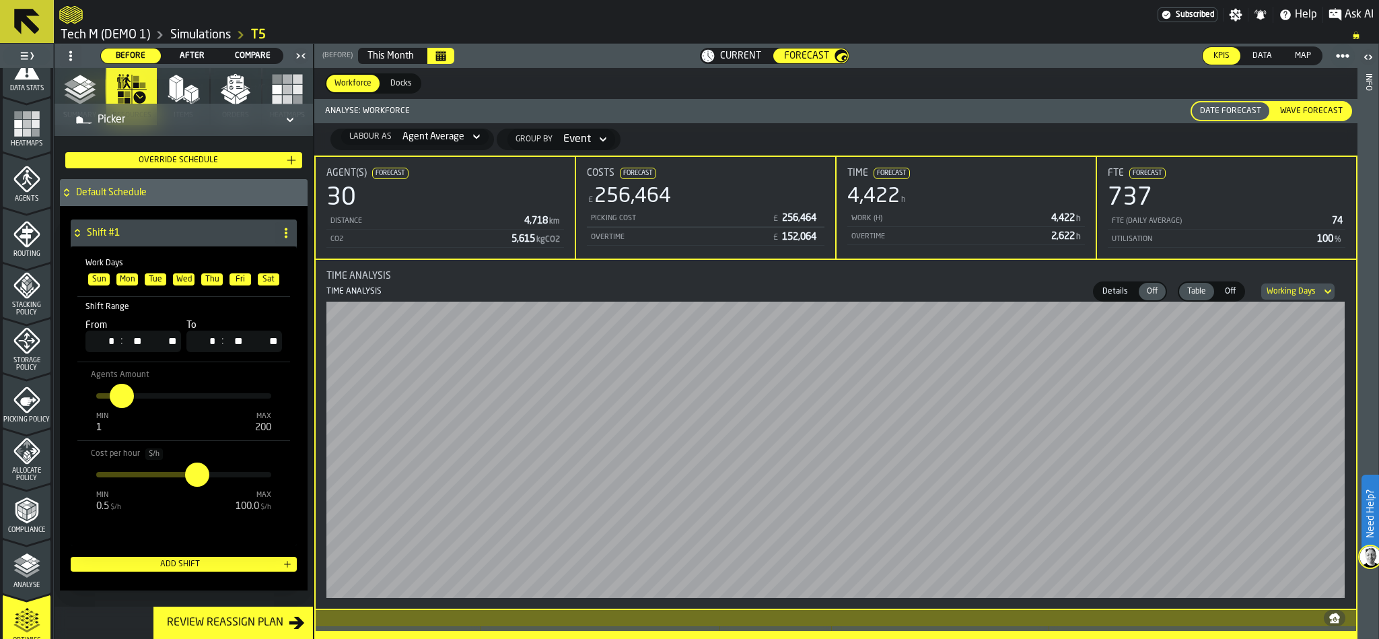
click at [1317, 120] on div "Wave Forecast" at bounding box center [1311, 111] width 79 height 18
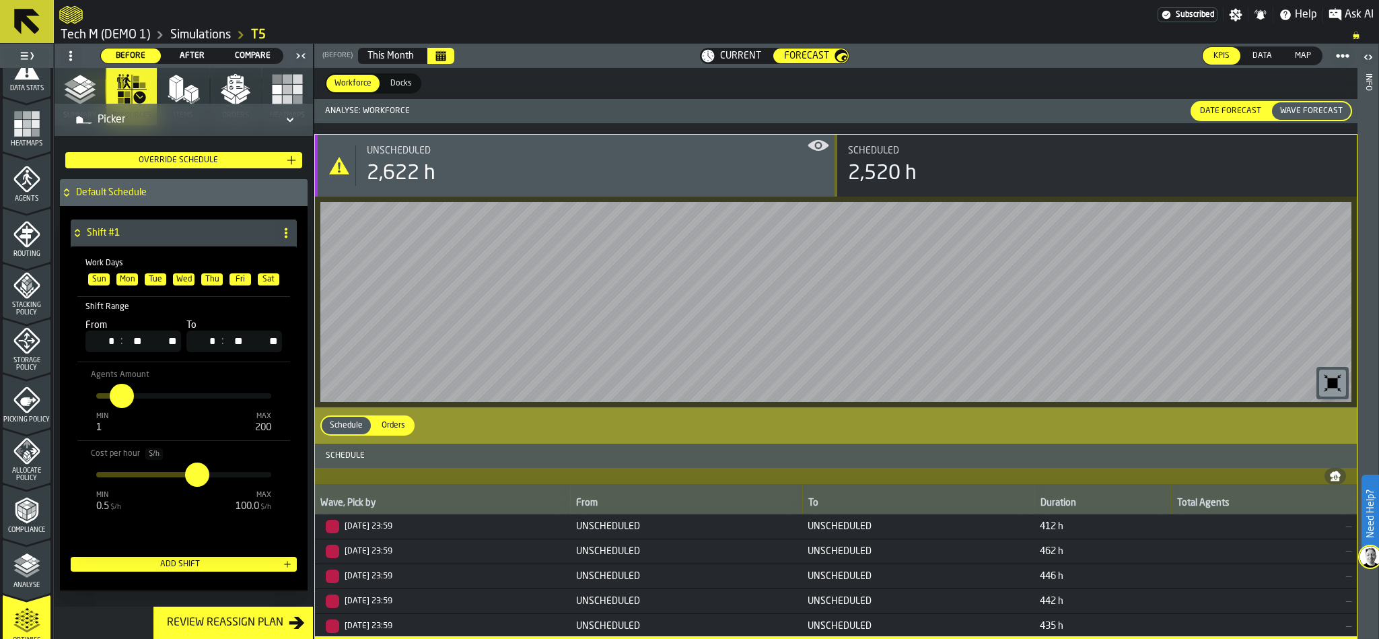
click at [122, 398] on input "**" at bounding box center [117, 396] width 15 height 24
click at [124, 400] on input "**" at bounding box center [114, 385] width 21 height 35
type input "*"
click at [143, 396] on input "**" at bounding box center [132, 385] width 21 height 35
type input "*"
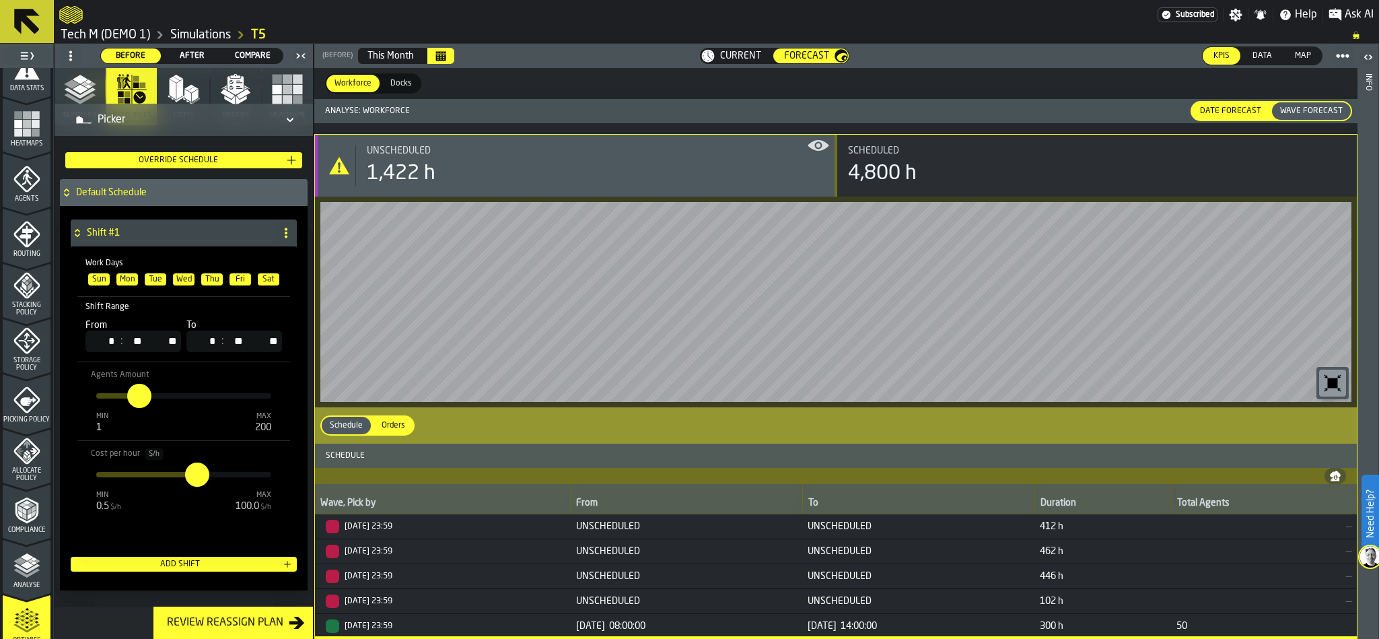
type input "**"
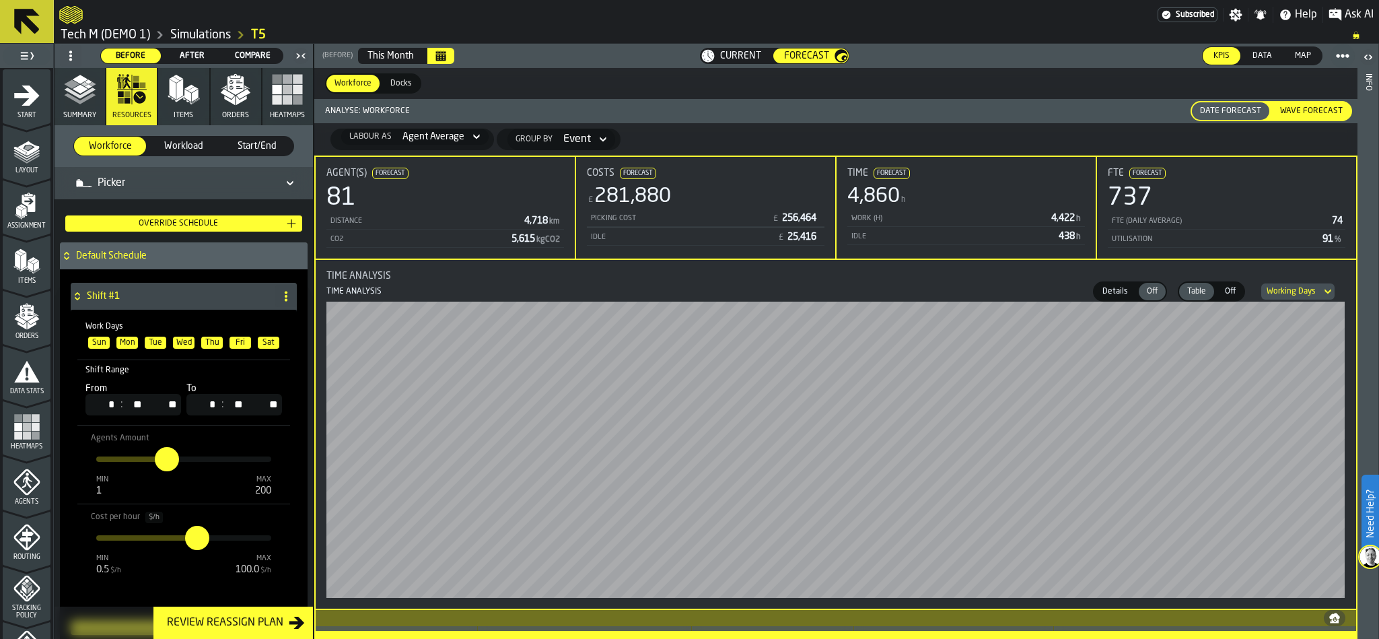
scroll to position [422, 0]
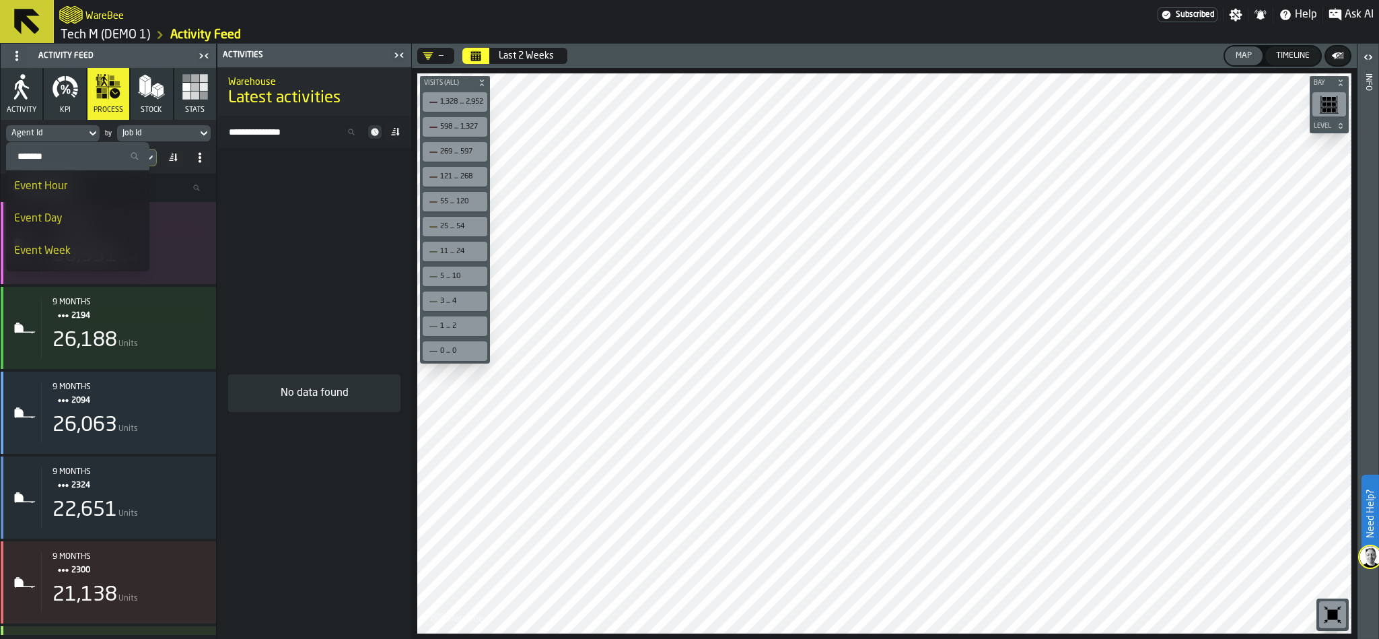
click at [289, 139] on input "Search Activity" at bounding box center [294, 132] width 143 height 18
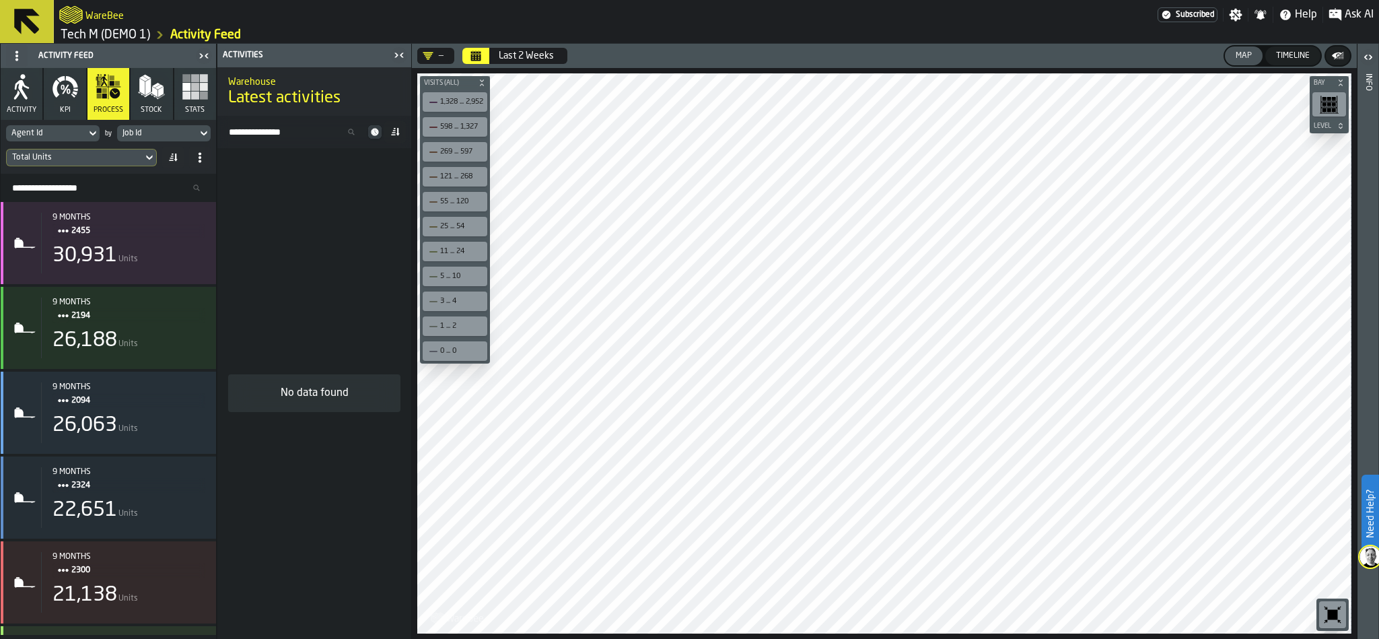
click at [25, 93] on icon "button" at bounding box center [21, 86] width 27 height 27
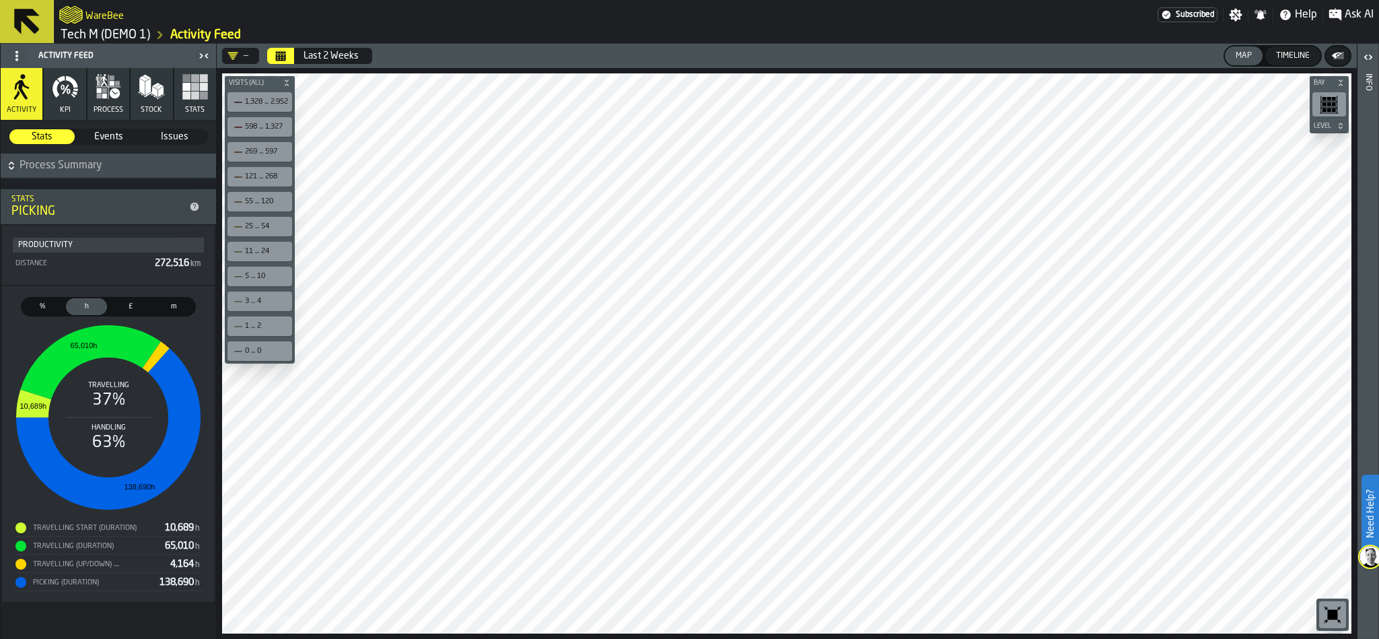
click at [81, 111] on button "KPI" at bounding box center [65, 94] width 42 height 52
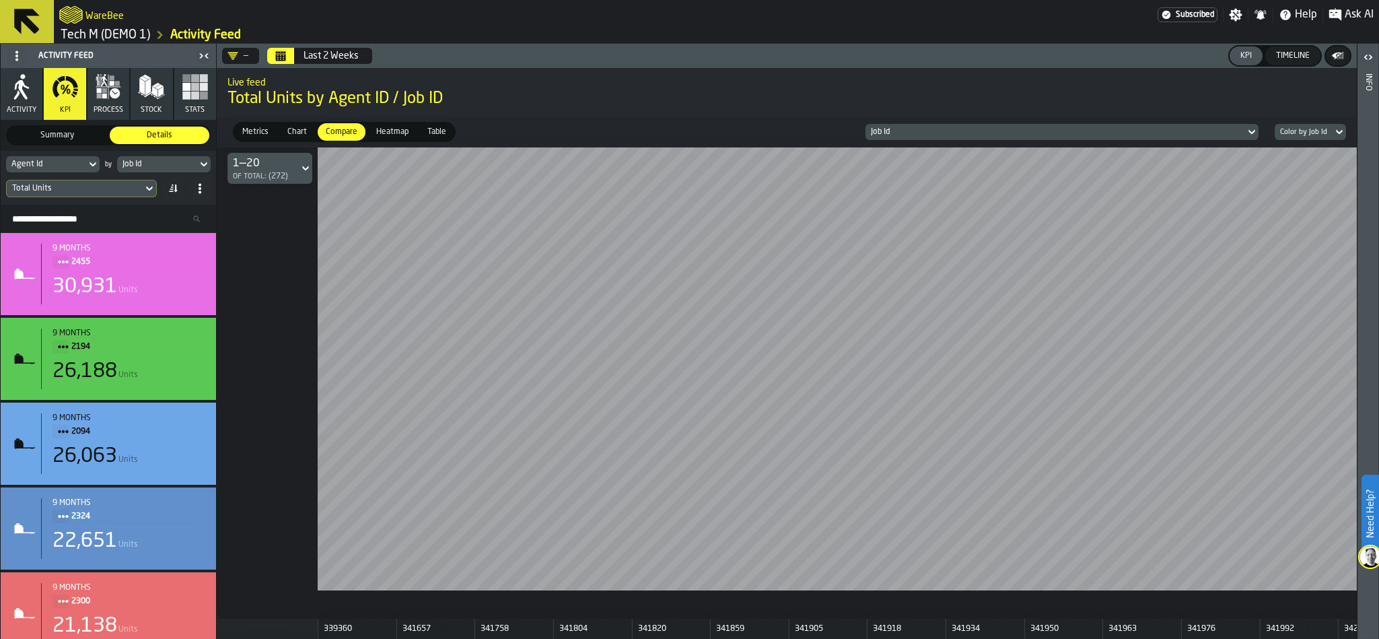
click at [98, 98] on icon "button" at bounding box center [99, 96] width 5 height 5
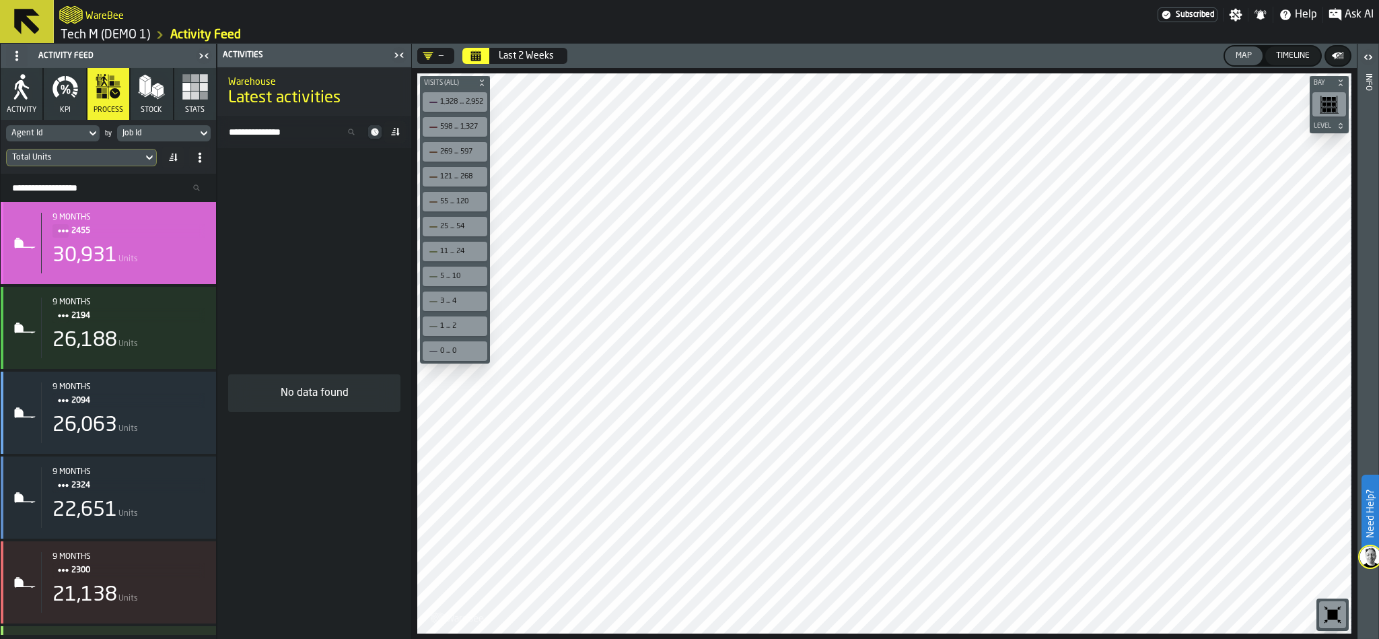
click at [55, 213] on div "9 months" at bounding box center [129, 217] width 153 height 9
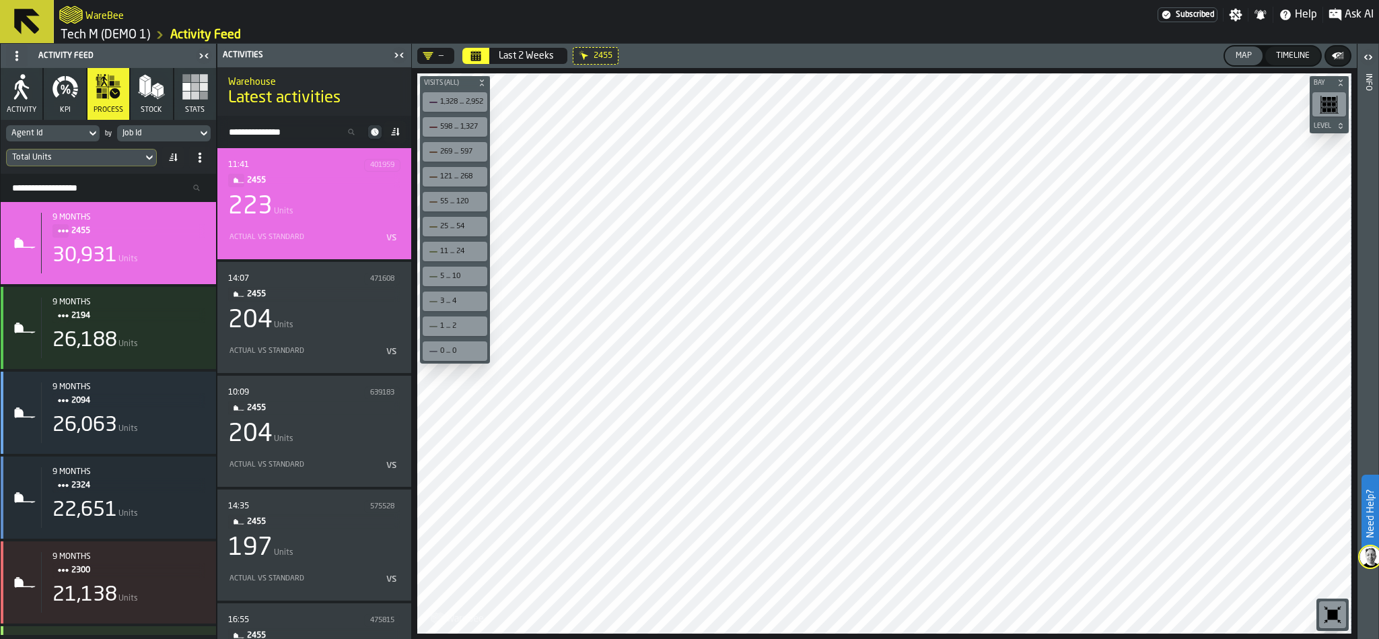
click at [312, 229] on div "Actual vs Standard vs" at bounding box center [314, 238] width 172 height 22
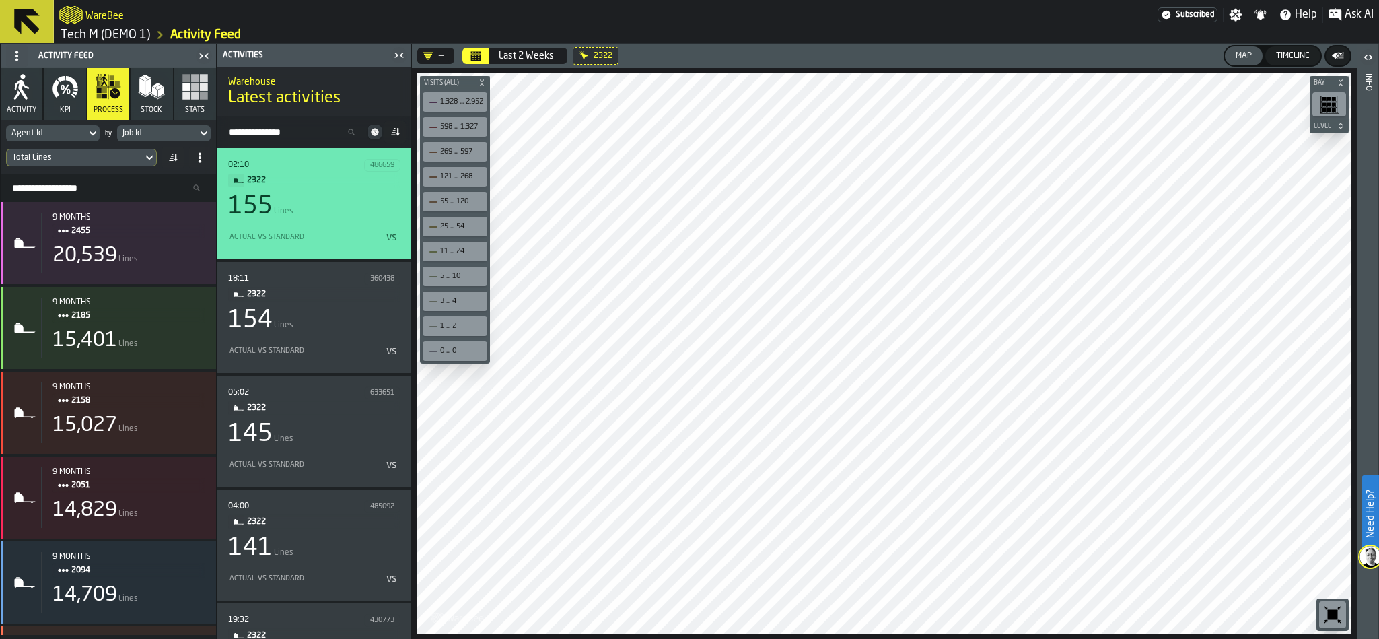
click at [312, 217] on div "155 Lines" at bounding box center [314, 206] width 172 height 27
